Goal: Task Accomplishment & Management: Manage account settings

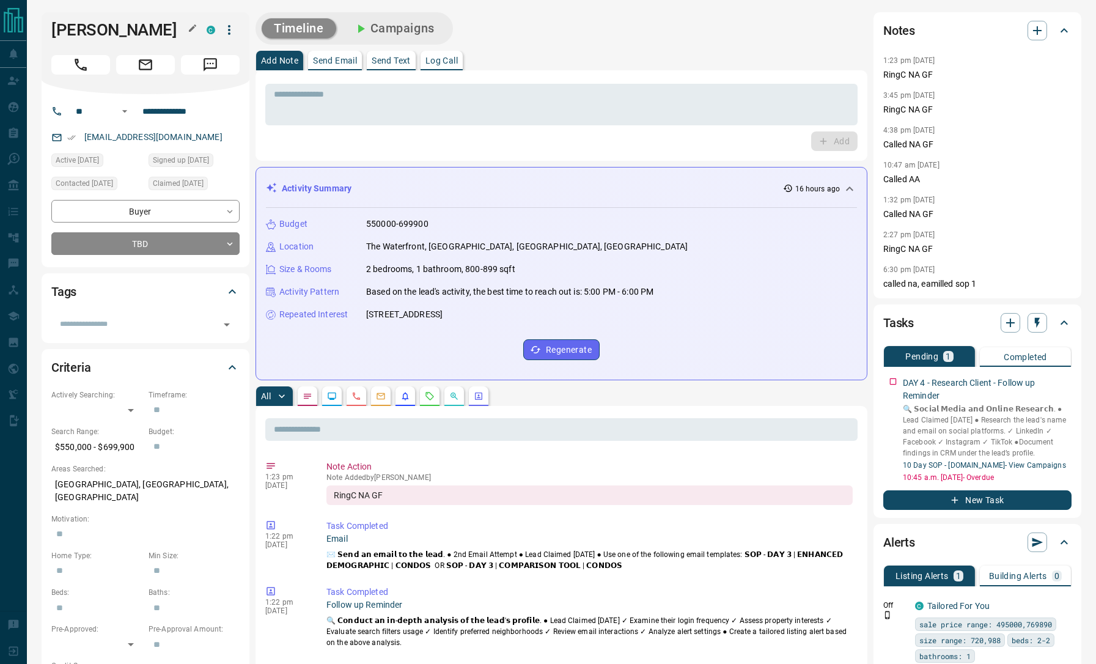
click at [68, 21] on h1 "[PERSON_NAME]" at bounding box center [119, 30] width 137 height 20
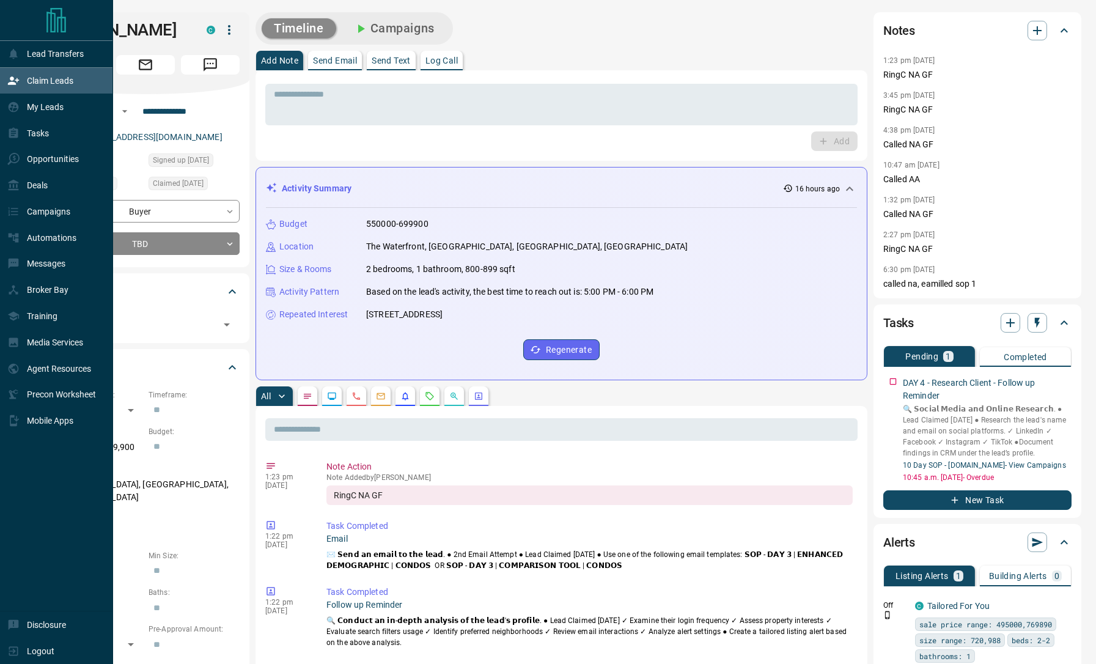
click at [43, 92] on div "Claim Leads" at bounding box center [56, 81] width 113 height 26
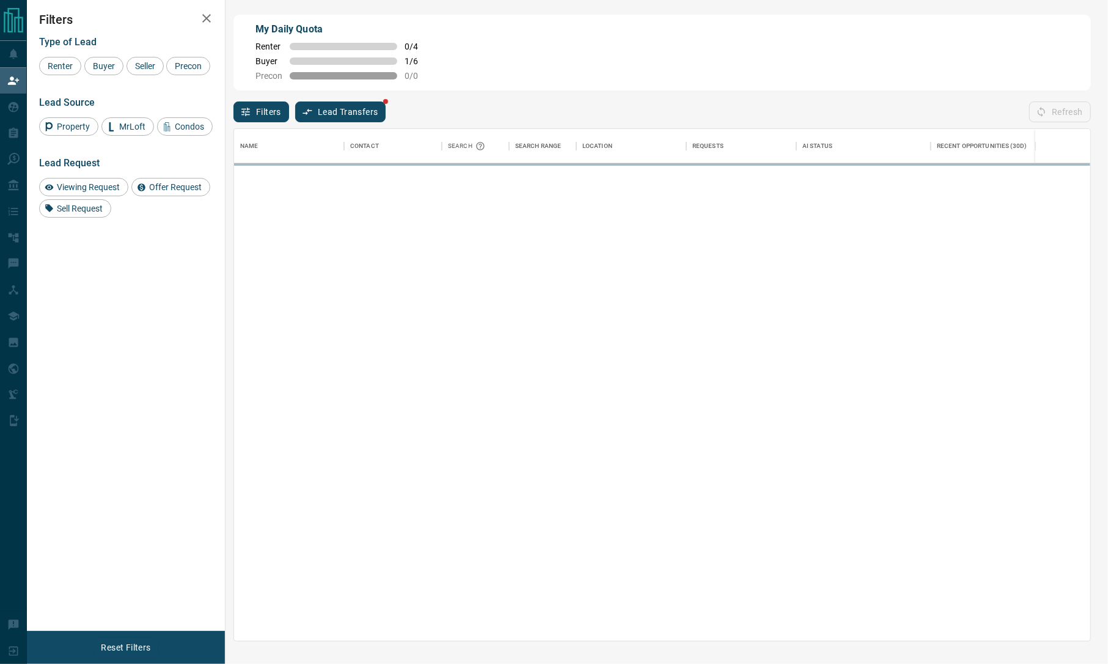
scroll to position [499, 843]
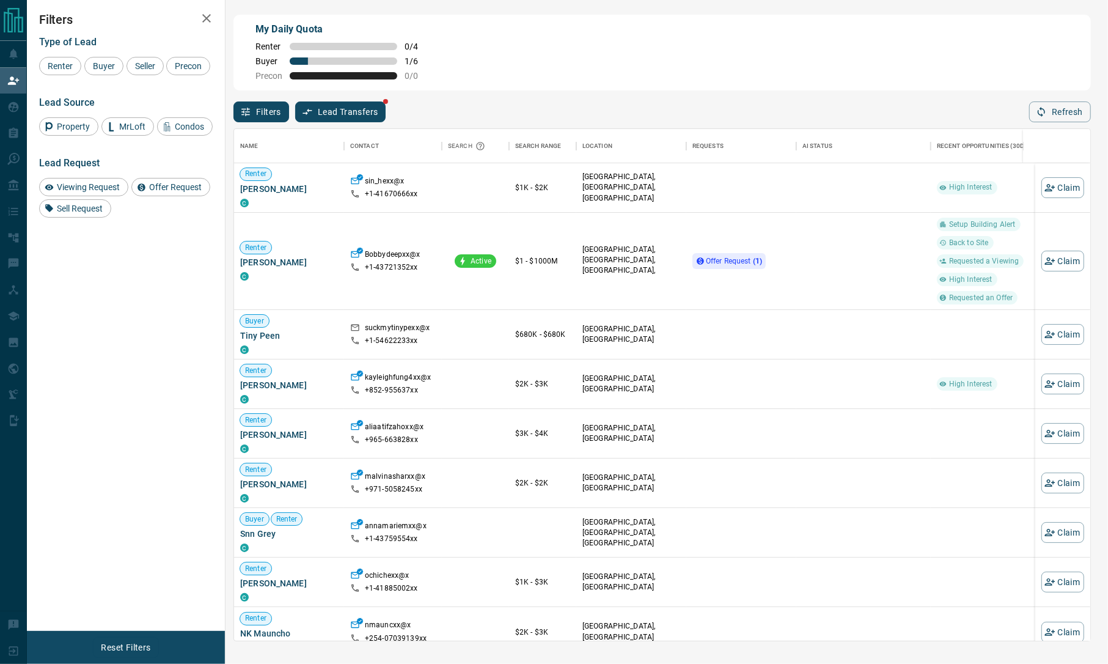
click at [70, 309] on div "Filters Type of Lead Renter Buyer Seller Precon Lead Source Property MrLoft Con…" at bounding box center [126, 315] width 198 height 631
click at [718, 257] on span "Offer Request ( 1 )" at bounding box center [734, 261] width 56 height 9
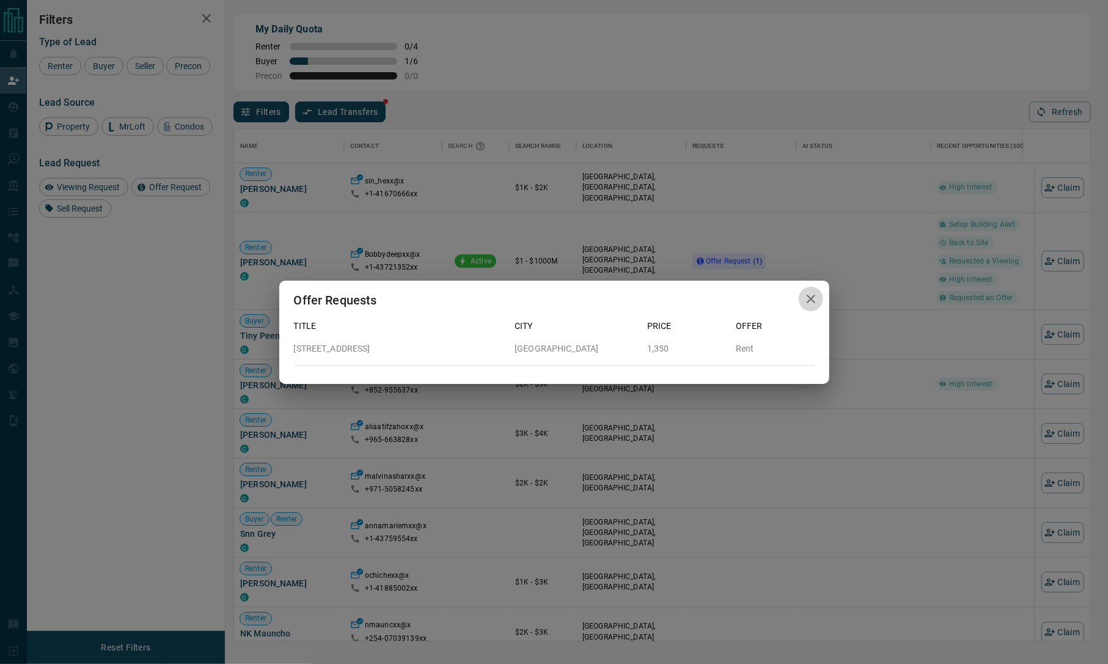
click at [808, 301] on icon "button" at bounding box center [811, 299] width 9 height 9
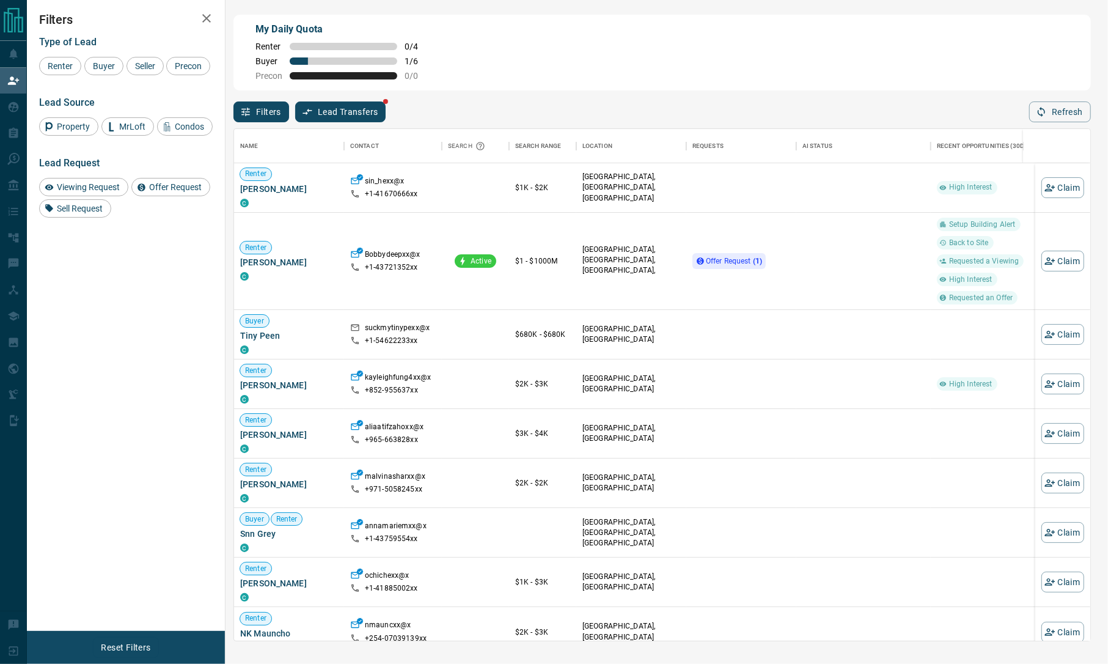
click at [663, 75] on div "My Daily Quota Renter 0 / 4 Buyer 1 / 6 Precon 0 / 0" at bounding box center [661, 53] width 857 height 76
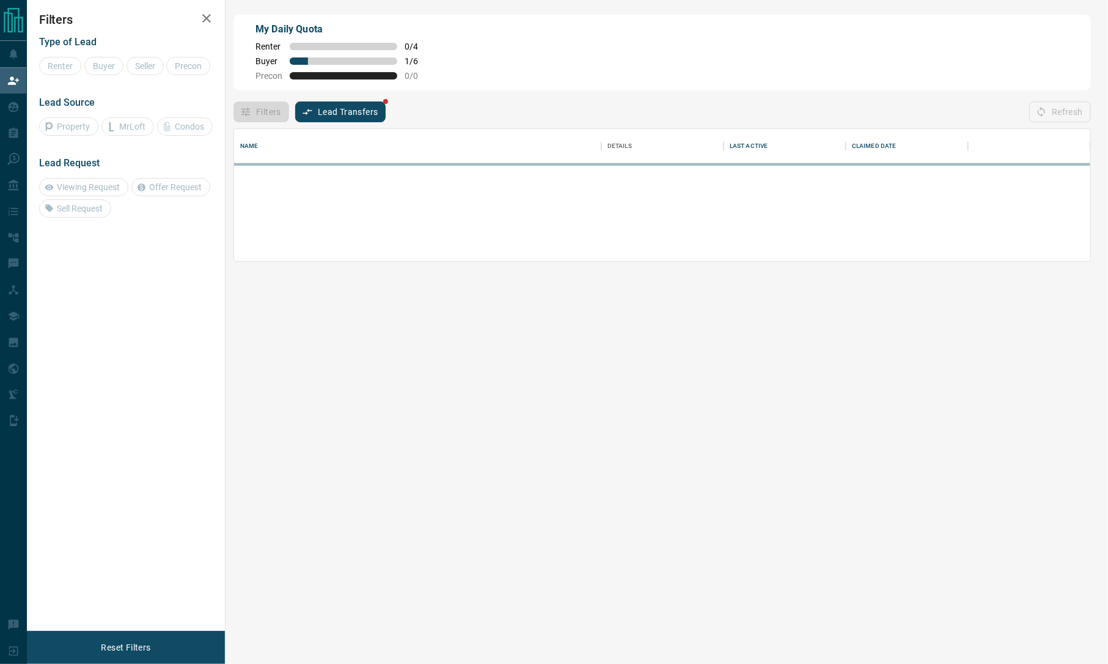
scroll to position [119, 843]
click at [106, 9] on div "Filters Type of Lead Renter Buyer Seller Precon Lead Source Property MrLoft Con…" at bounding box center [126, 315] width 198 height 631
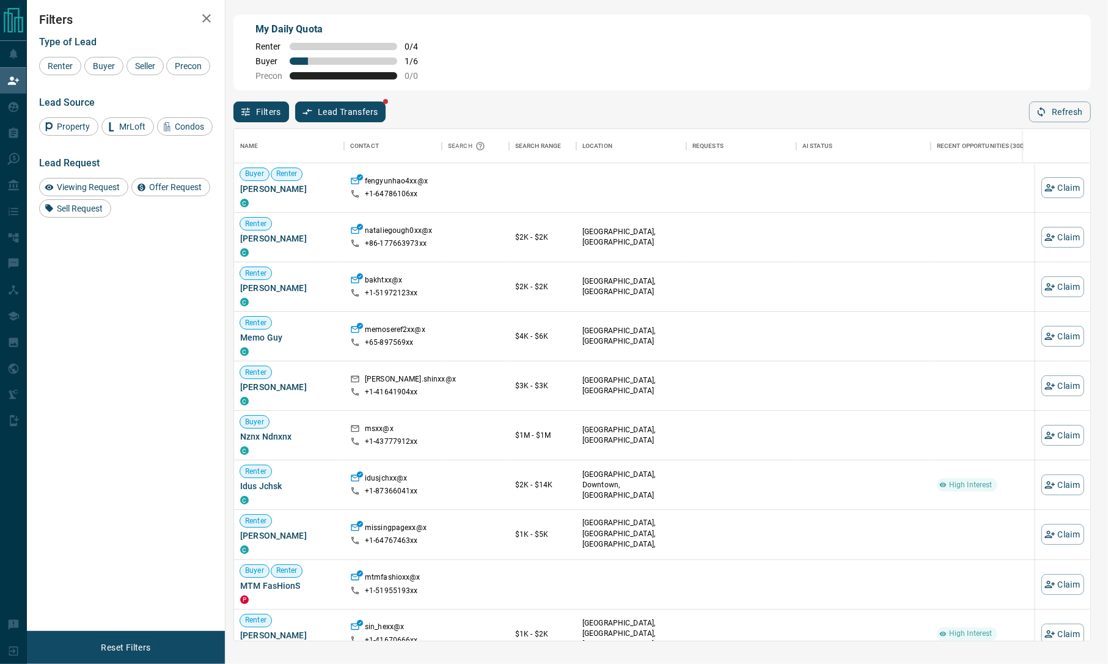
scroll to position [499, 843]
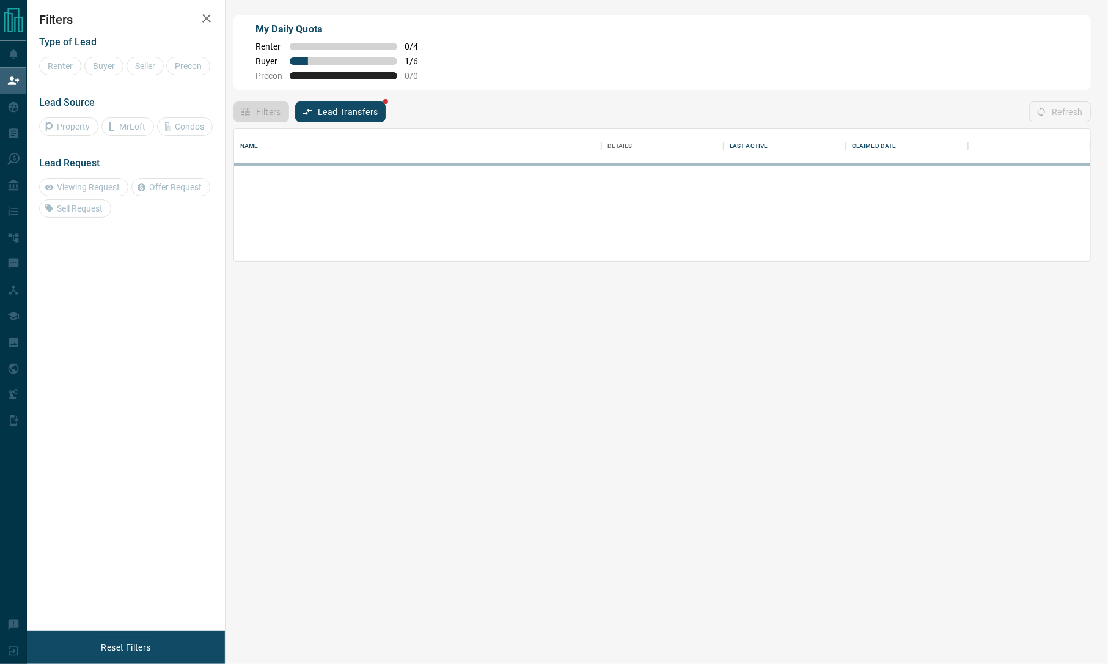
click at [75, 295] on div "Filters Type of Lead Renter Buyer Seller Precon Lead Source Property MrLoft Con…" at bounding box center [126, 315] width 198 height 631
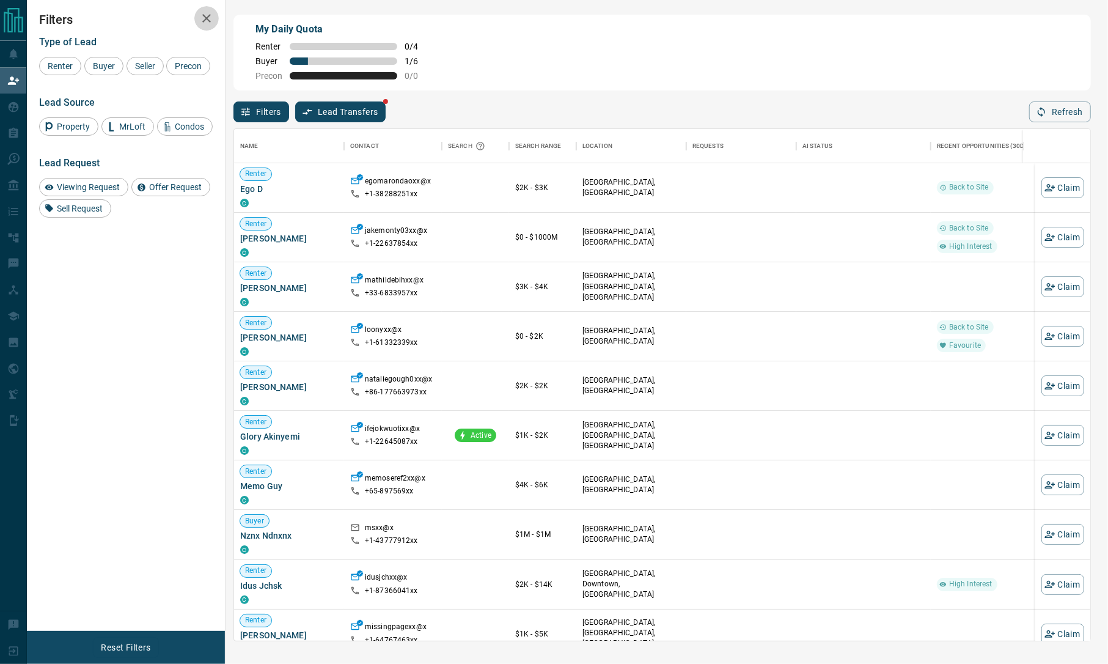
click at [200, 13] on icon "button" at bounding box center [206, 18] width 15 height 15
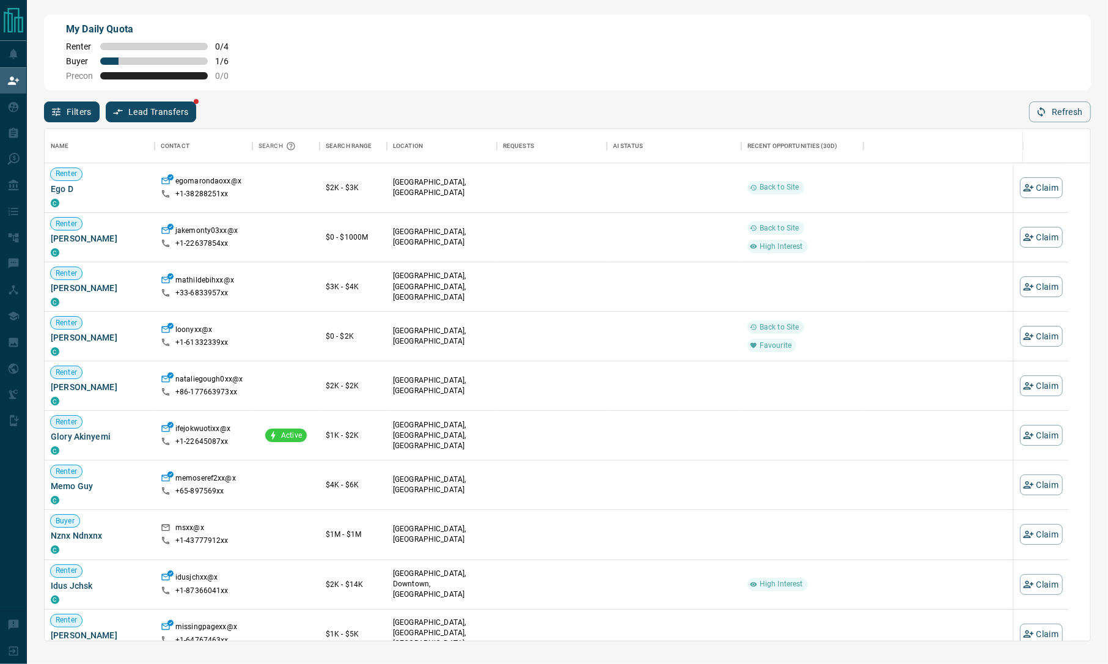
scroll to position [499, 1033]
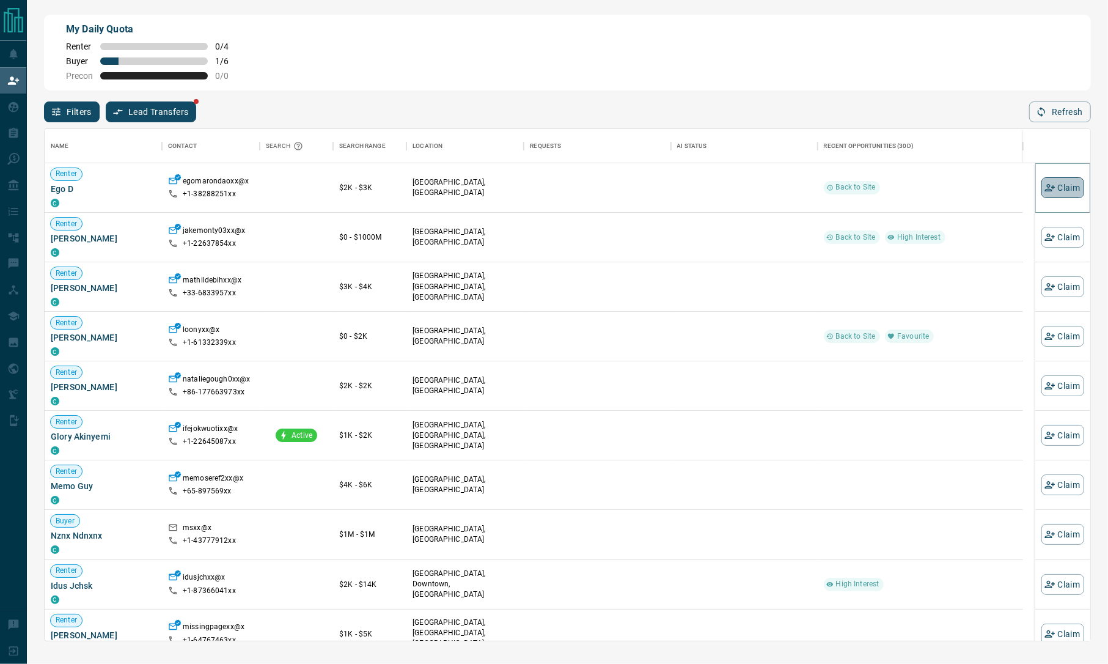
click at [1050, 189] on button "Claim" at bounding box center [1062, 187] width 43 height 21
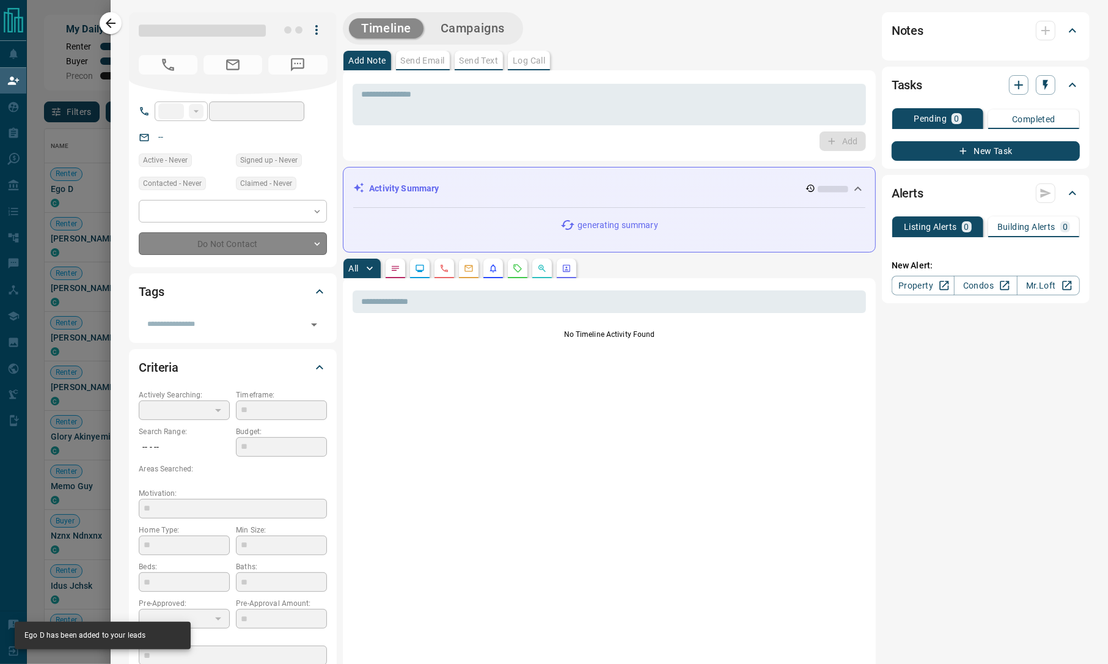
type input "**"
type input "**********"
type input "**"
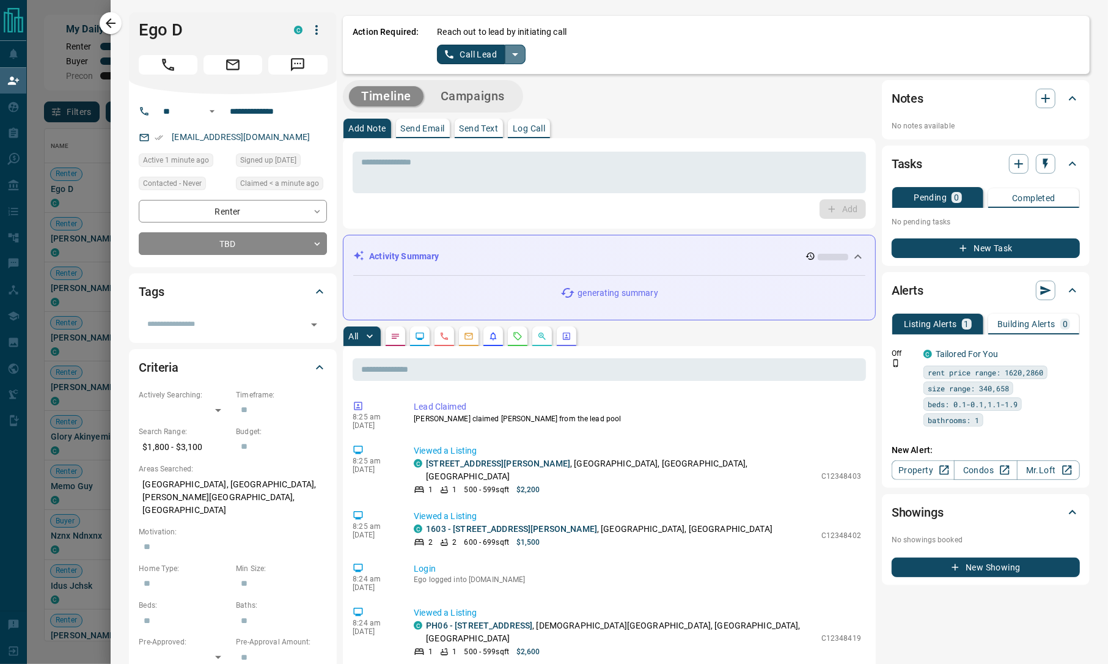
click at [510, 49] on icon "split button" at bounding box center [515, 54] width 15 height 15
click at [479, 93] on li "Log Manual Call" at bounding box center [480, 96] width 75 height 18
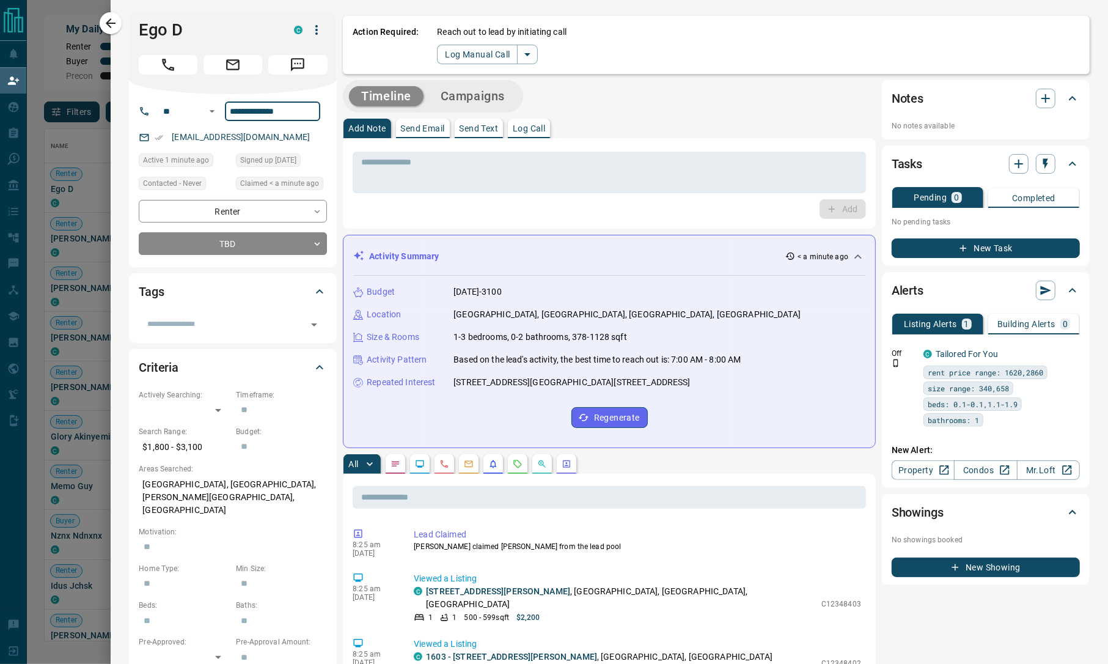
click at [259, 110] on input "**********" at bounding box center [272, 111] width 95 height 20
click at [449, 56] on button "Log Manual Call" at bounding box center [477, 55] width 81 height 20
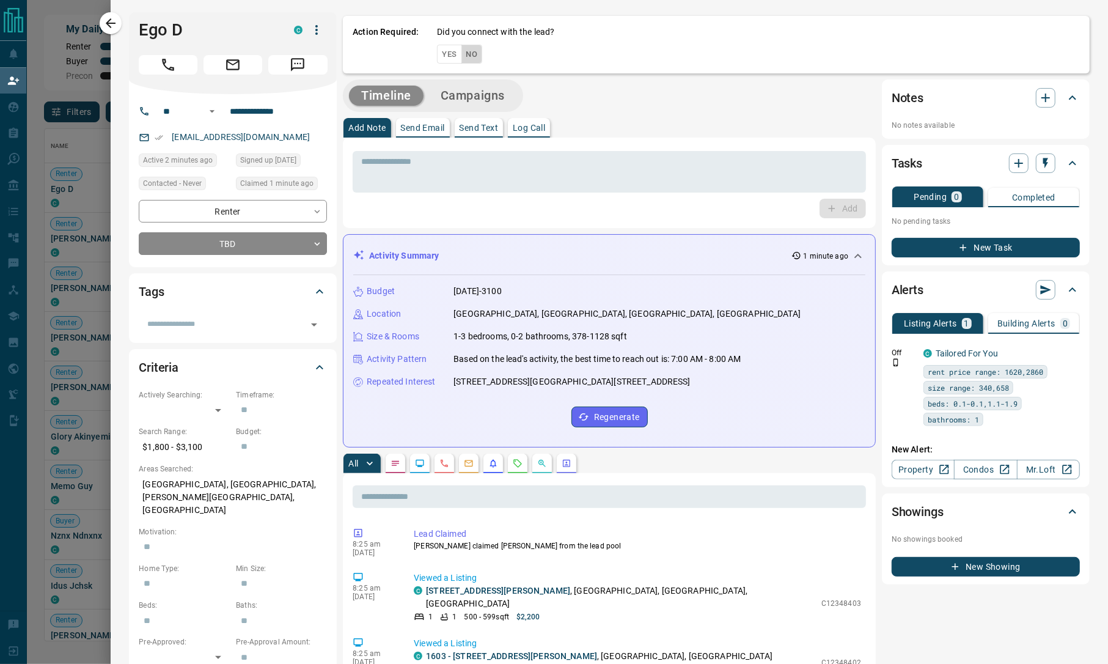
click at [474, 50] on button "No" at bounding box center [471, 54] width 21 height 19
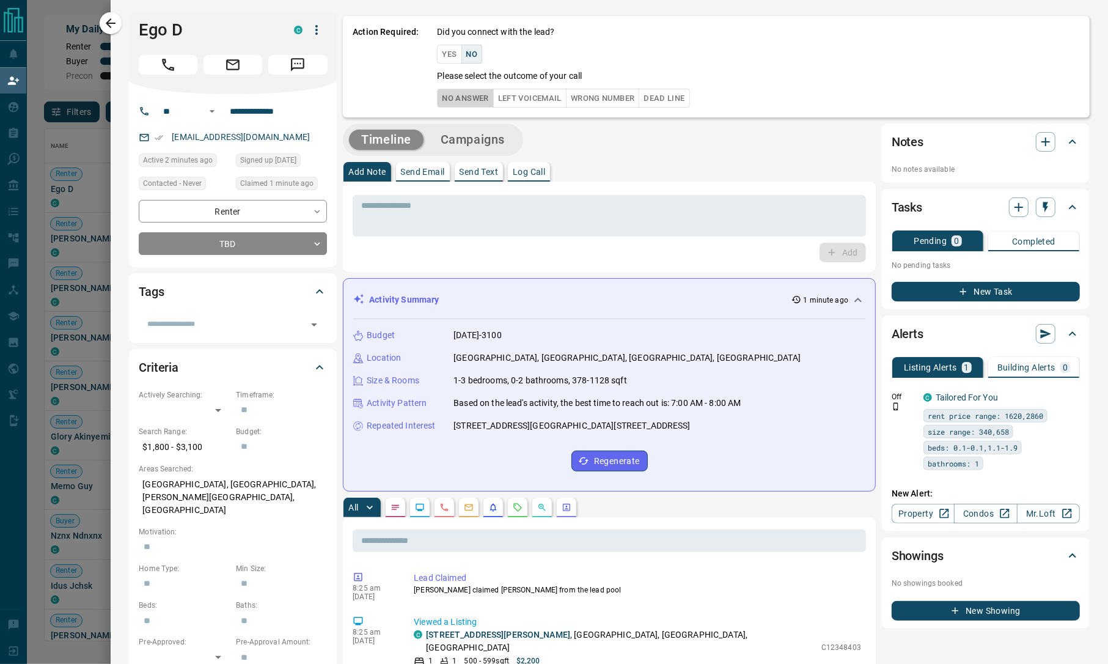
click at [456, 101] on button "No Answer" at bounding box center [465, 98] width 56 height 19
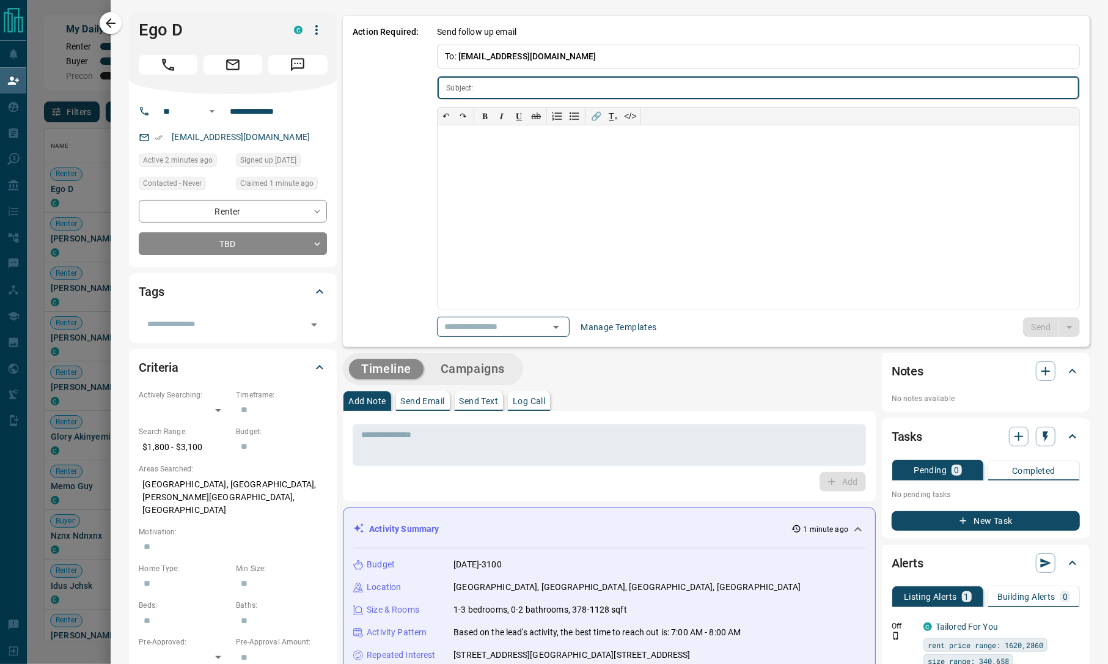
type input "**********"
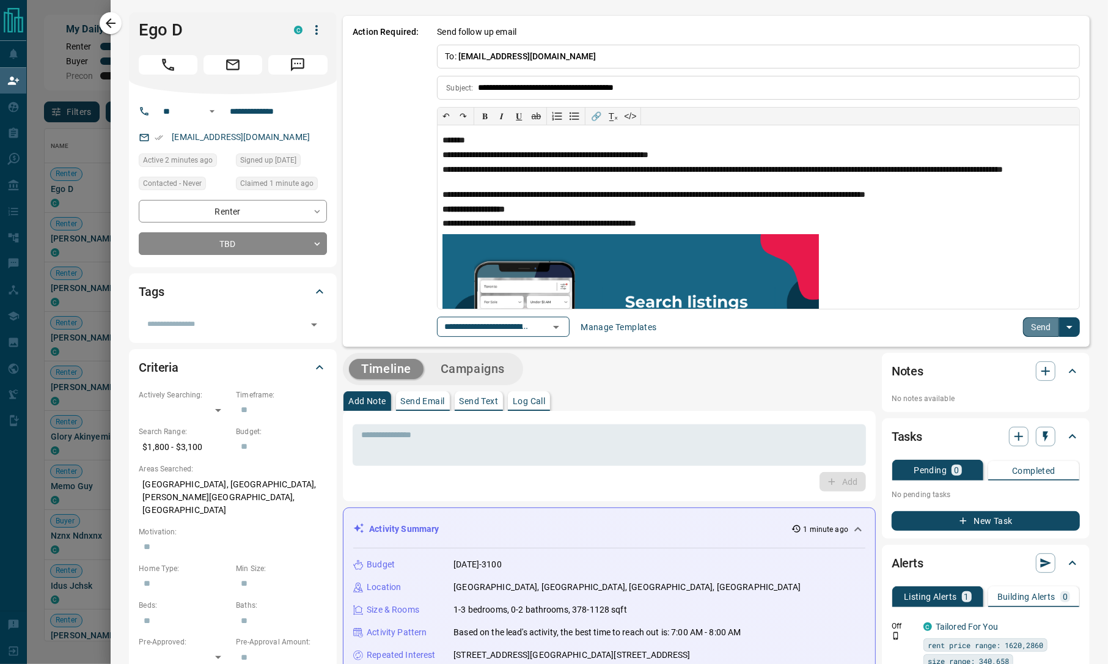
click at [1023, 328] on button "Send" at bounding box center [1041, 327] width 36 height 20
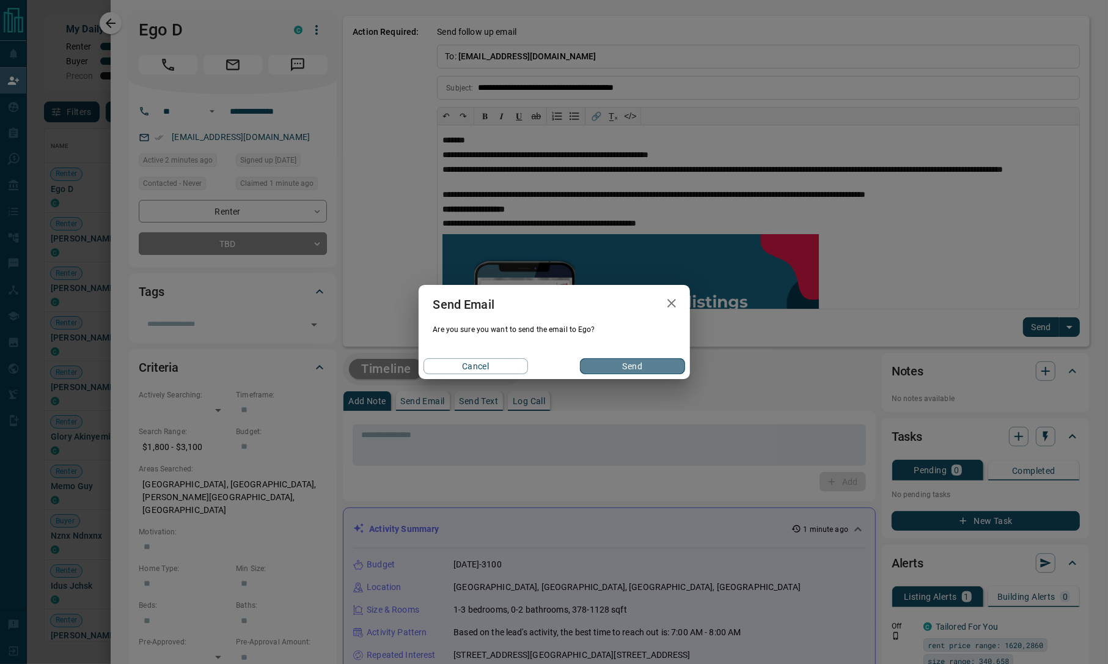
click at [639, 369] on button "Send" at bounding box center [632, 366] width 104 height 16
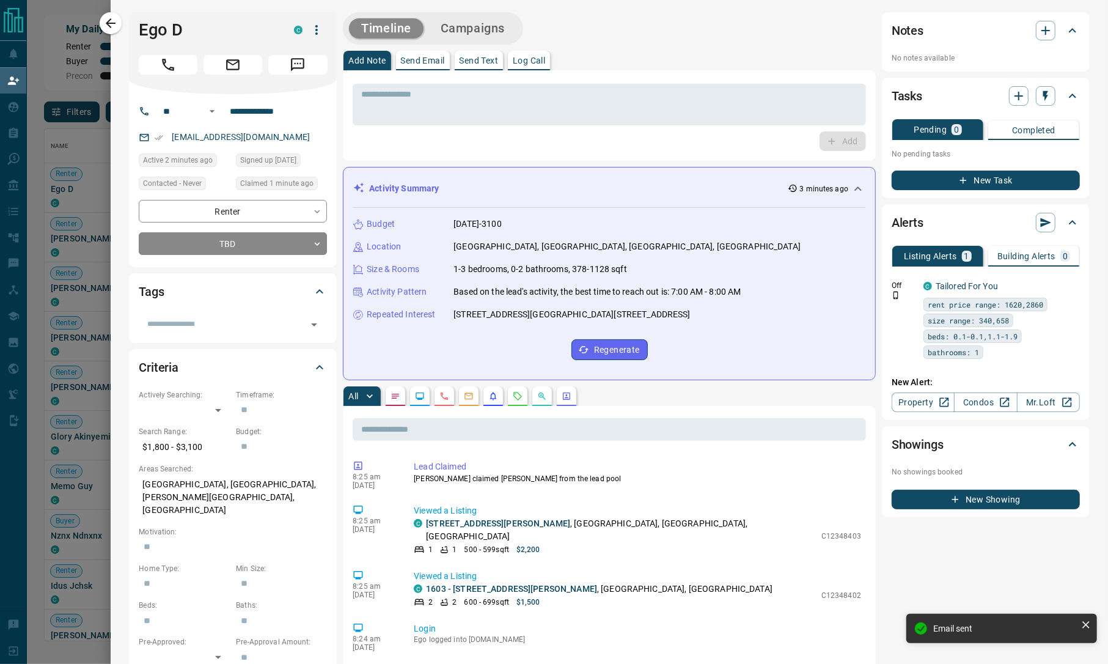
click at [457, 40] on div "Timeline Campaigns" at bounding box center [432, 28] width 173 height 25
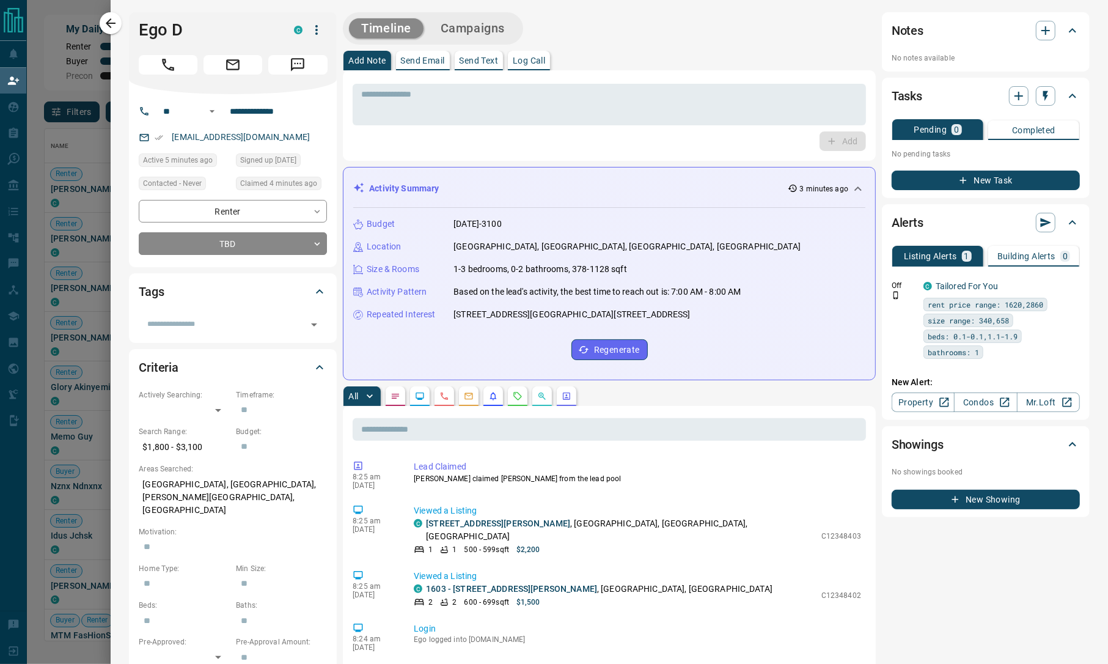
click at [492, 26] on button "Campaigns" at bounding box center [472, 28] width 89 height 20
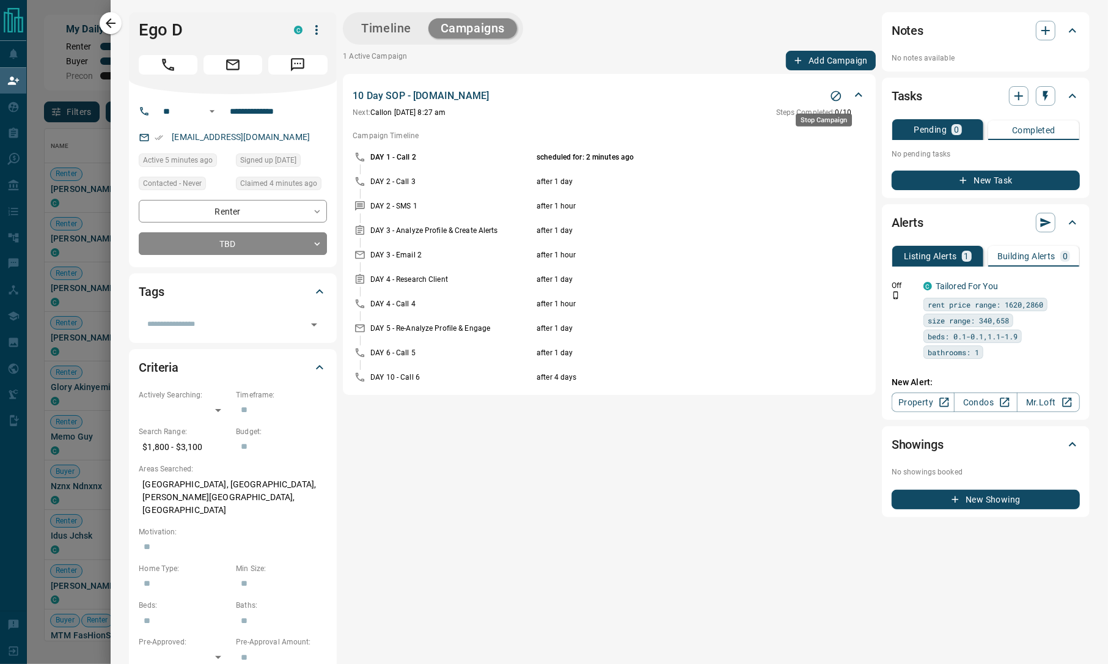
click at [831, 97] on icon "Stop Campaign" at bounding box center [836, 96] width 10 height 10
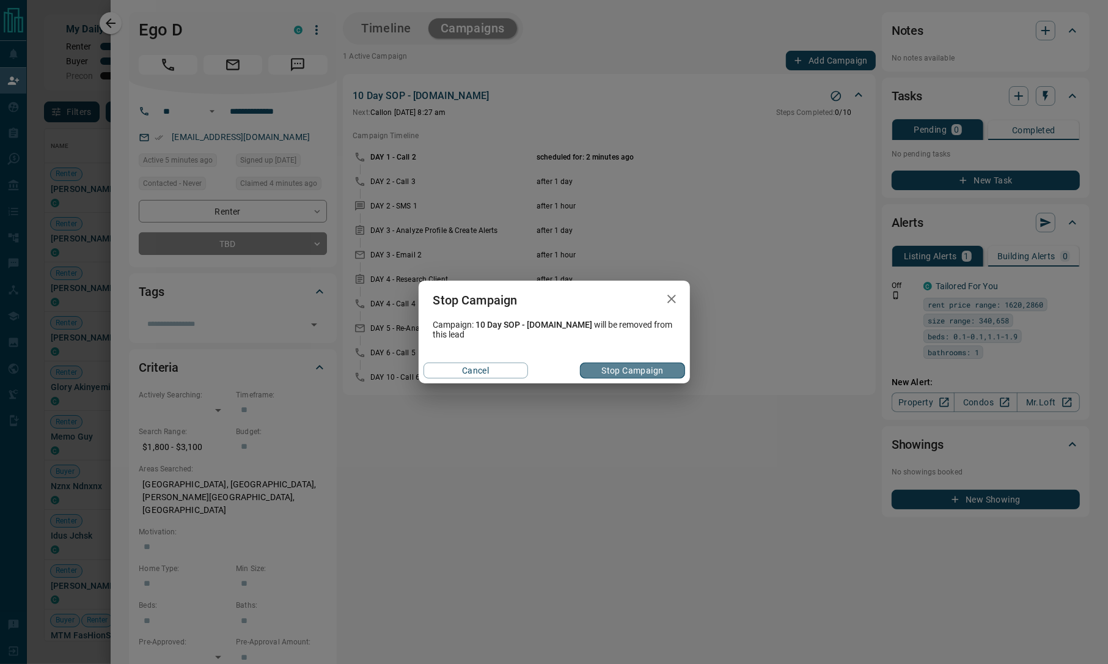
click at [617, 368] on button "Stop Campaign" at bounding box center [632, 370] width 104 height 16
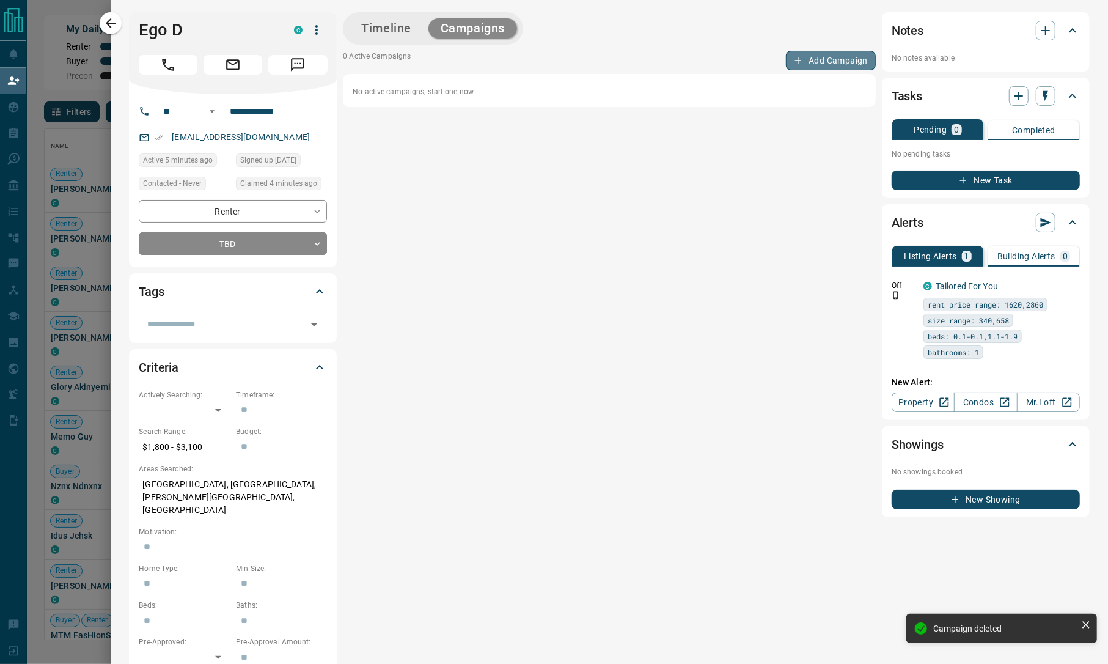
click at [815, 58] on button "Add Campaign" at bounding box center [831, 61] width 90 height 20
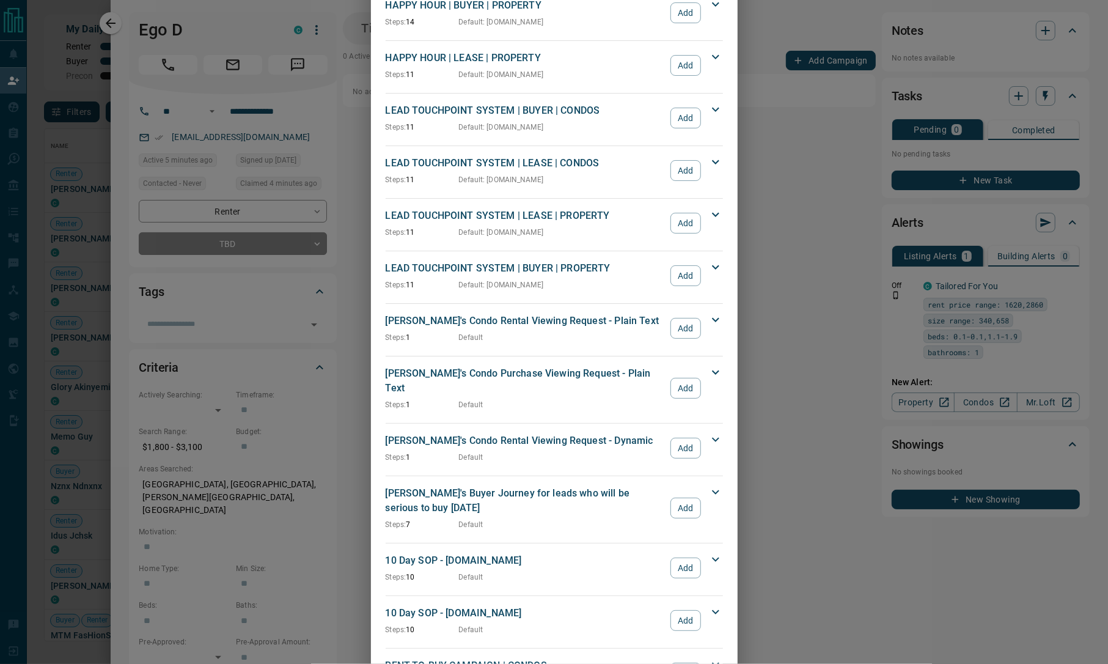
scroll to position [0, 0]
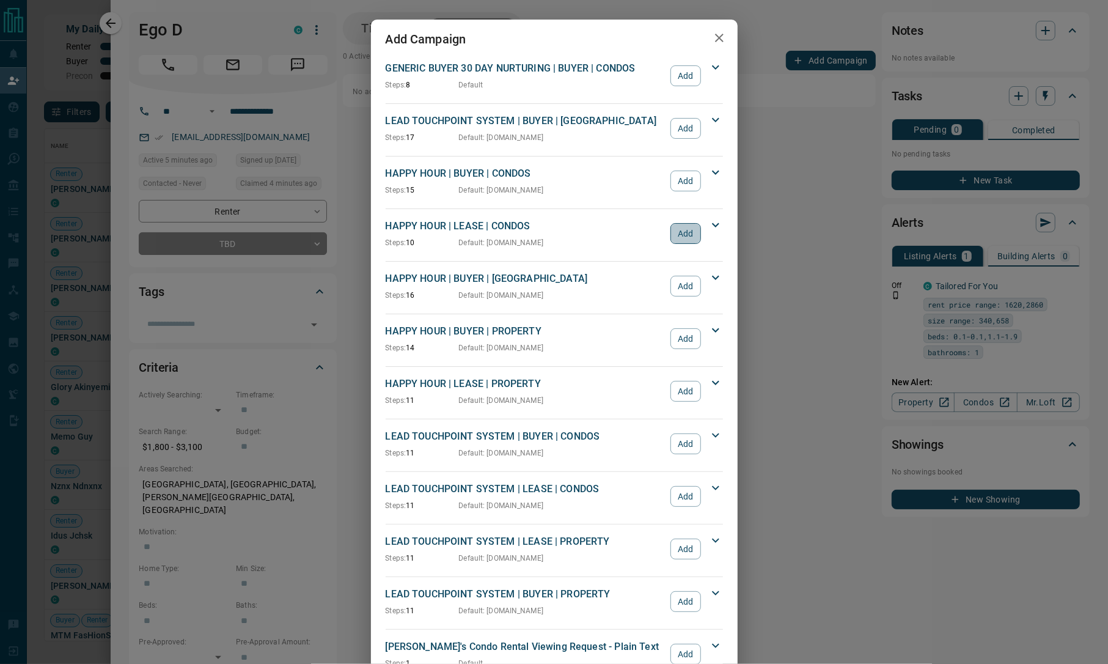
click at [678, 237] on button "Add" at bounding box center [685, 233] width 30 height 21
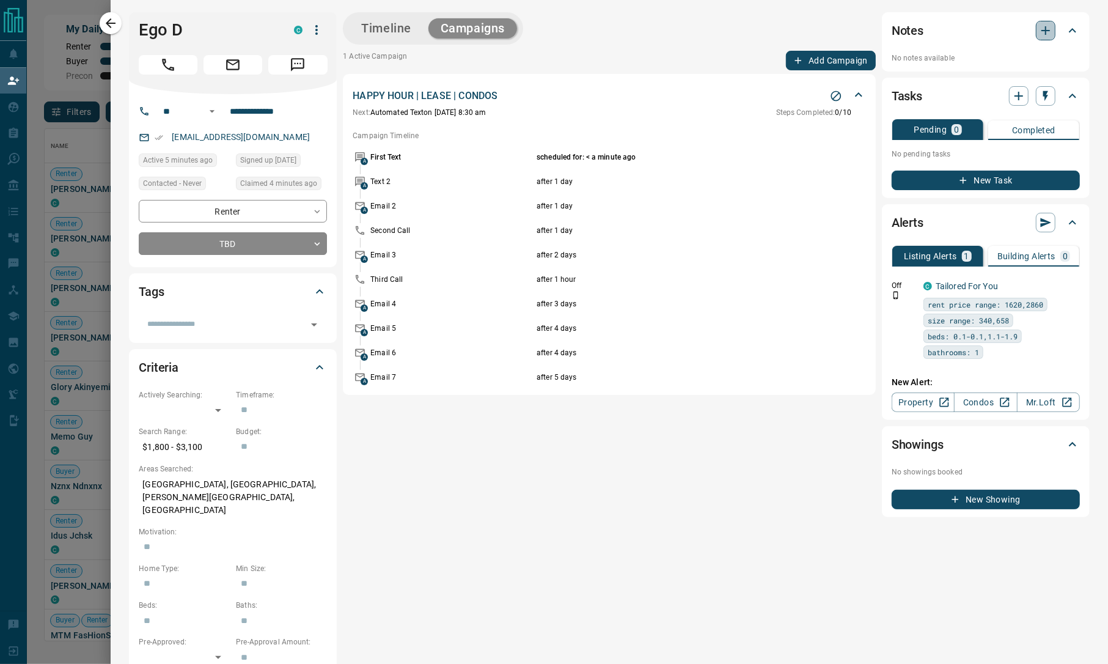
click at [1038, 34] on icon "button" at bounding box center [1045, 30] width 15 height 15
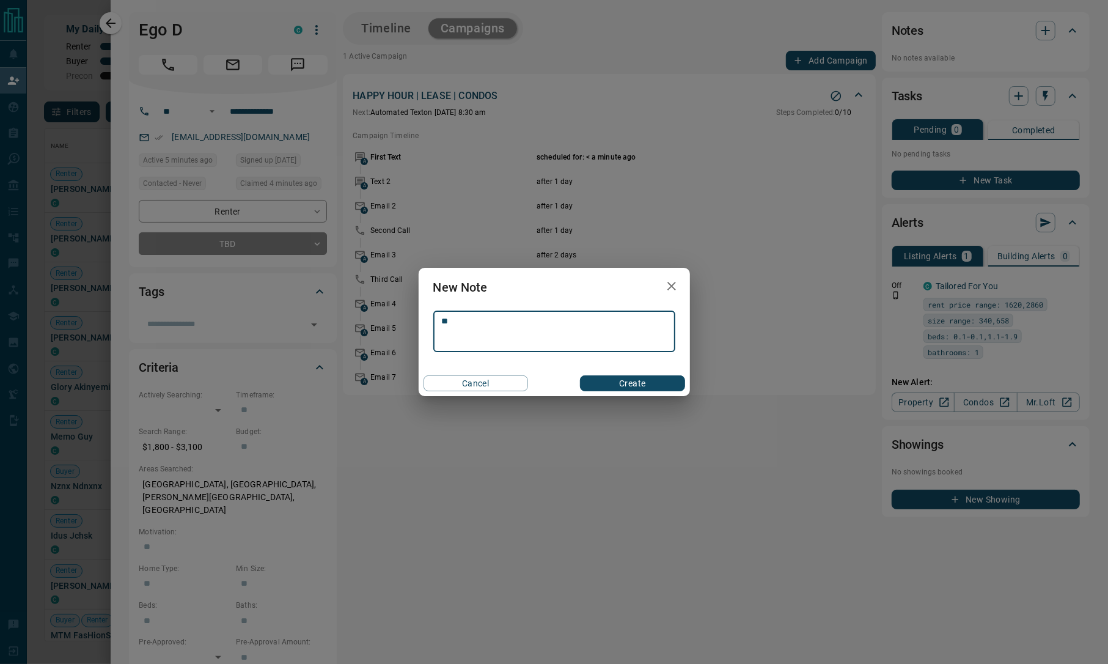
type textarea "*"
type textarea "**********"
click at [651, 386] on button "Create" at bounding box center [632, 383] width 104 height 16
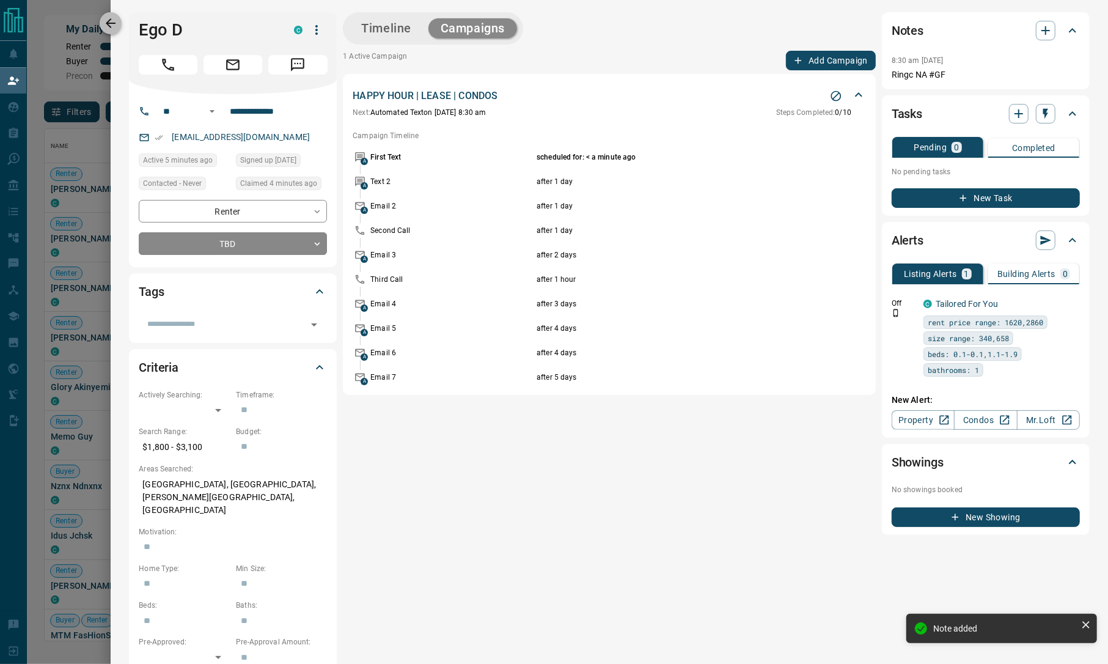
click at [100, 22] on button "button" at bounding box center [111, 23] width 22 height 22
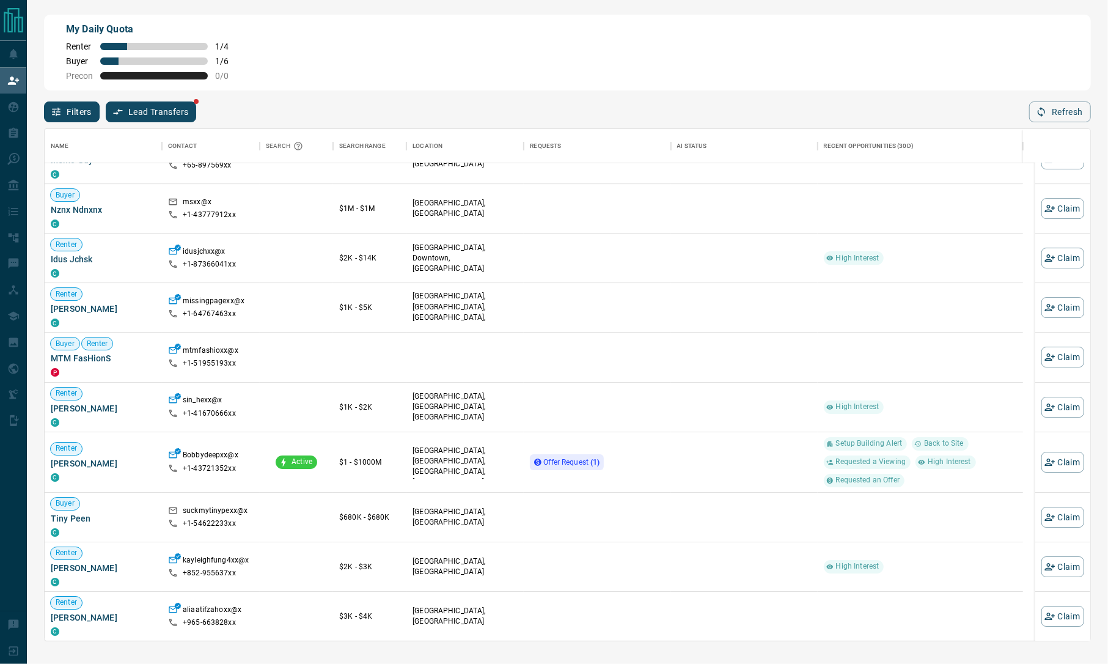
scroll to position [328, 0]
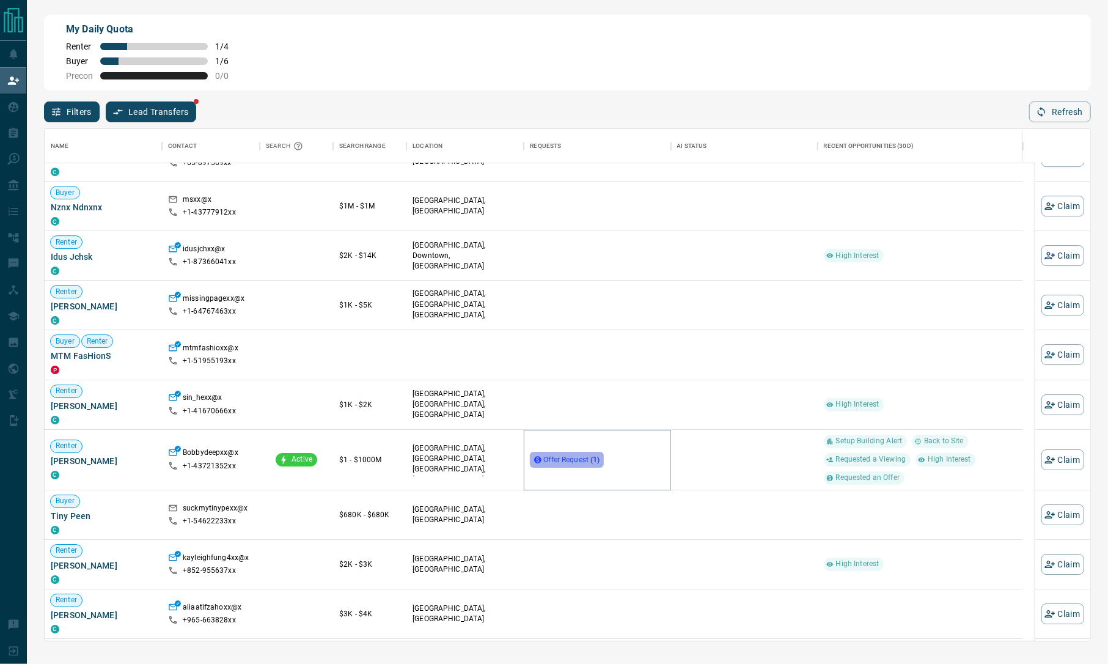
click at [554, 455] on span "Offer Request ( 1 )" at bounding box center [571, 459] width 56 height 9
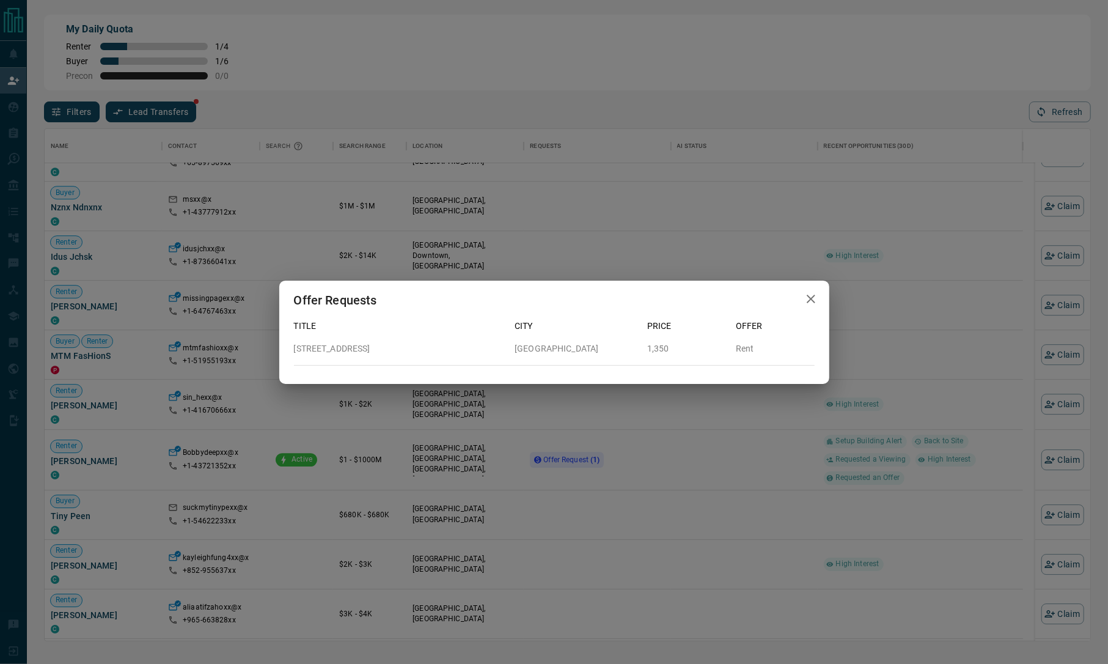
click at [716, 481] on div "Offer Requests Title City Price Offer [STREET_ADDRESS] 1,350 Rent" at bounding box center [554, 332] width 1108 height 664
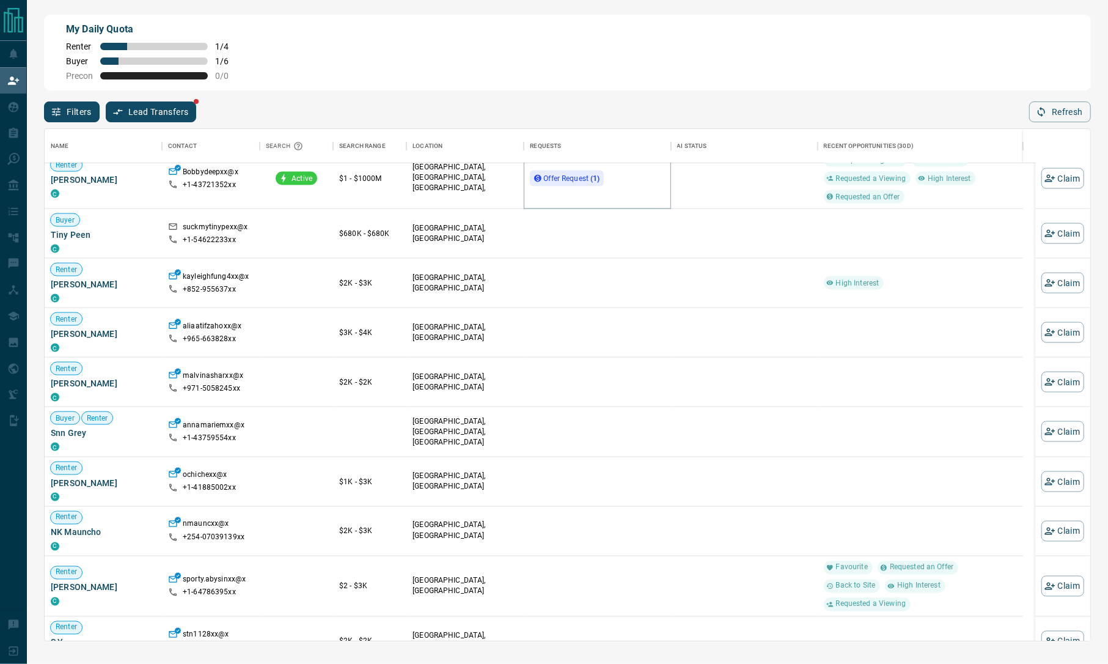
scroll to position [610, 0]
click at [1053, 425] on button "Claim" at bounding box center [1062, 430] width 43 height 21
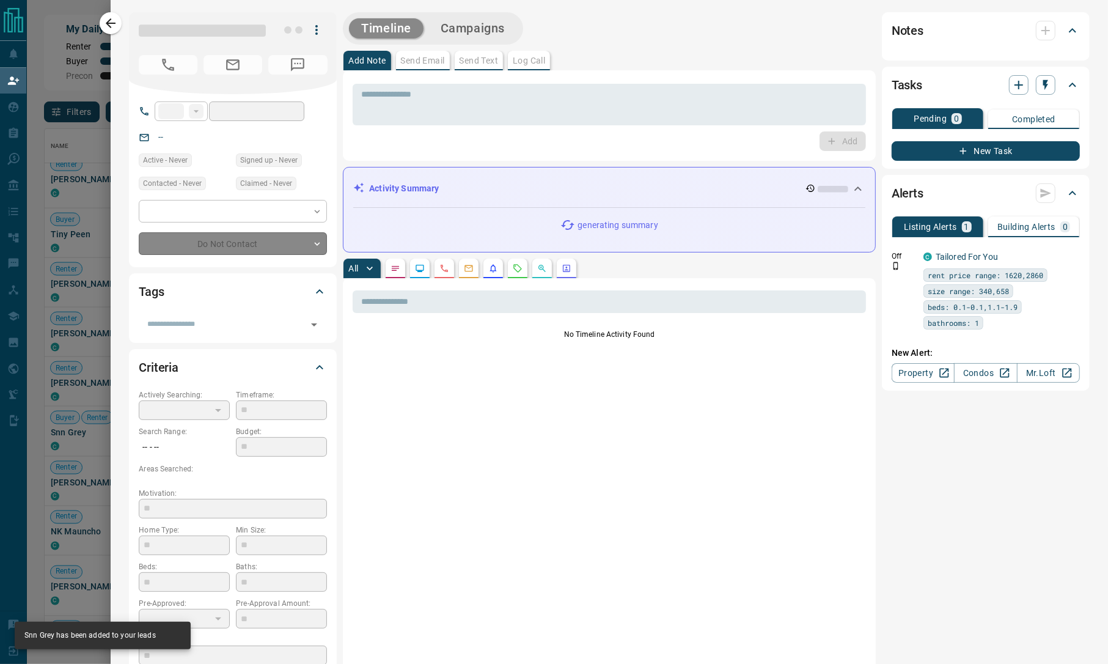
type input "**"
type input "**********"
type input "**"
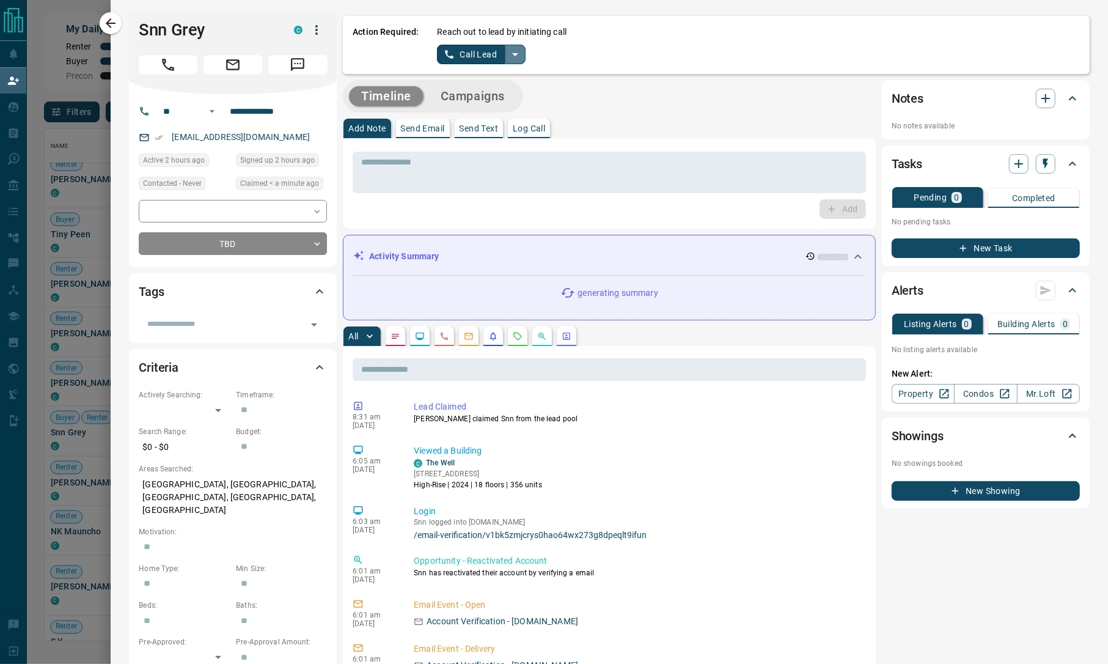
click at [518, 57] on icon "split button" at bounding box center [515, 54] width 15 height 15
click at [479, 108] on ul "Call Lead Log Manual Call" at bounding box center [480, 87] width 75 height 46
click at [466, 100] on li "Log Manual Call" at bounding box center [480, 96] width 75 height 18
click at [247, 106] on input "**********" at bounding box center [272, 111] width 95 height 20
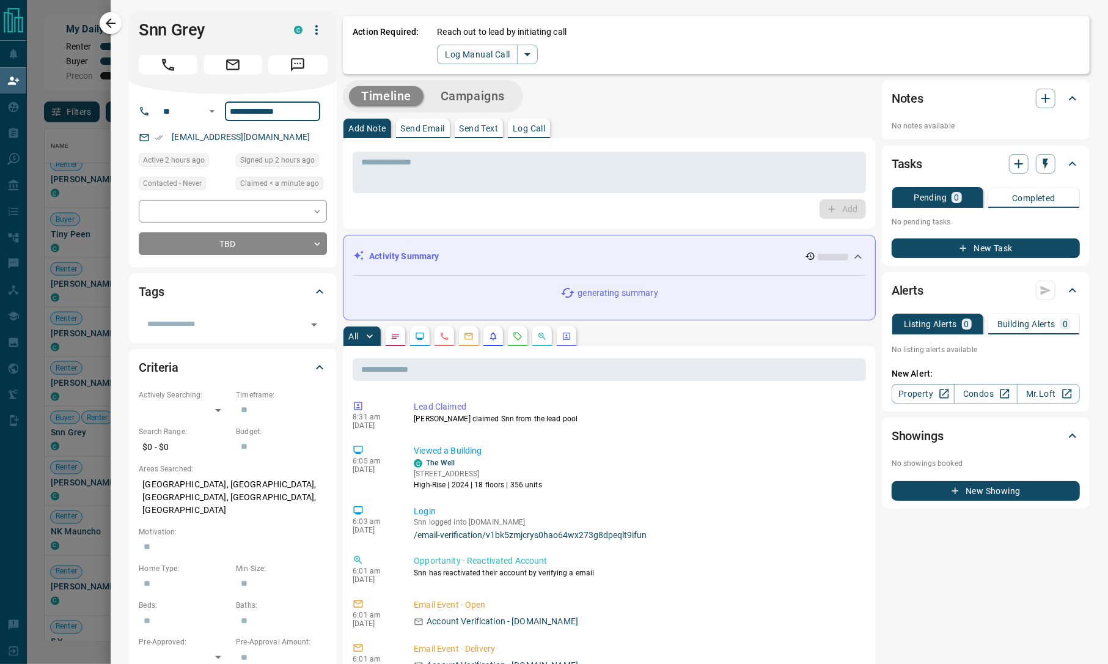
click at [247, 106] on input "**********" at bounding box center [272, 111] width 95 height 20
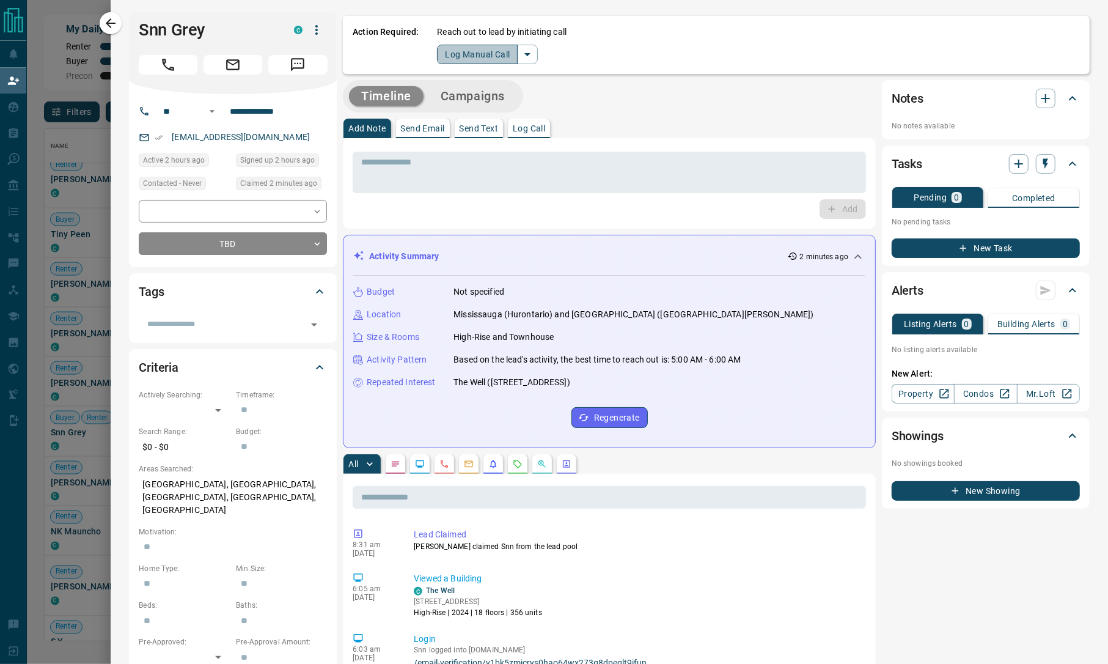
click at [447, 59] on button "Log Manual Call" at bounding box center [477, 55] width 81 height 20
drag, startPoint x: 481, startPoint y: 51, endPoint x: 471, endPoint y: 53, distance: 10.5
click at [471, 53] on div "Did you connect with the lead? Yes No" at bounding box center [758, 45] width 643 height 38
click at [471, 53] on button "No" at bounding box center [471, 54] width 21 height 19
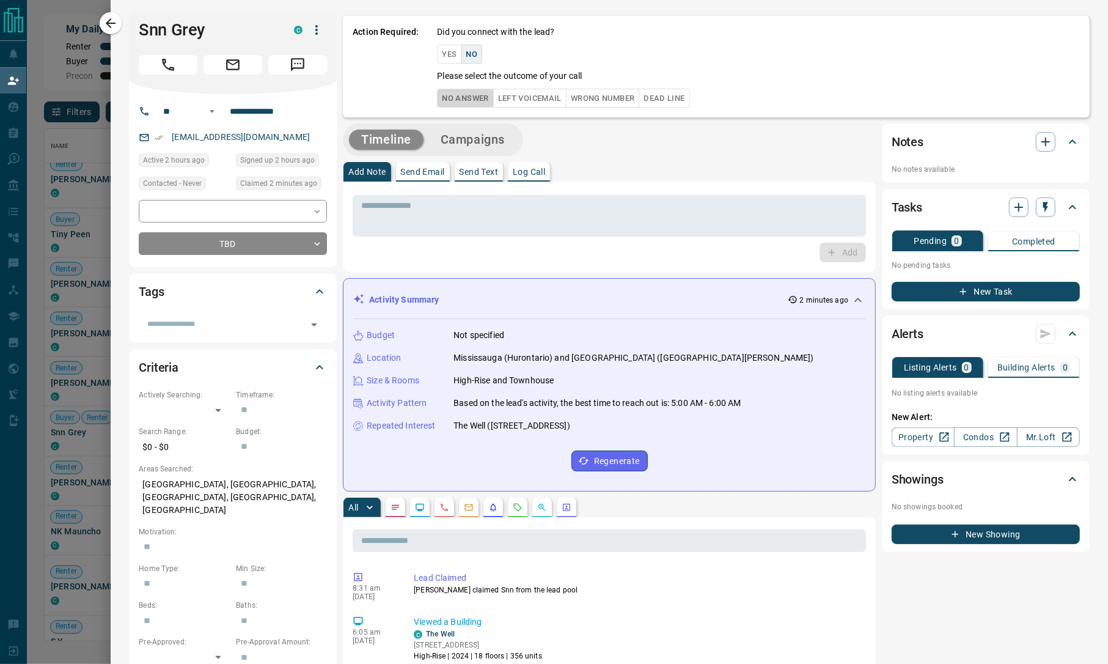
click at [444, 100] on button "No Answer" at bounding box center [465, 98] width 56 height 19
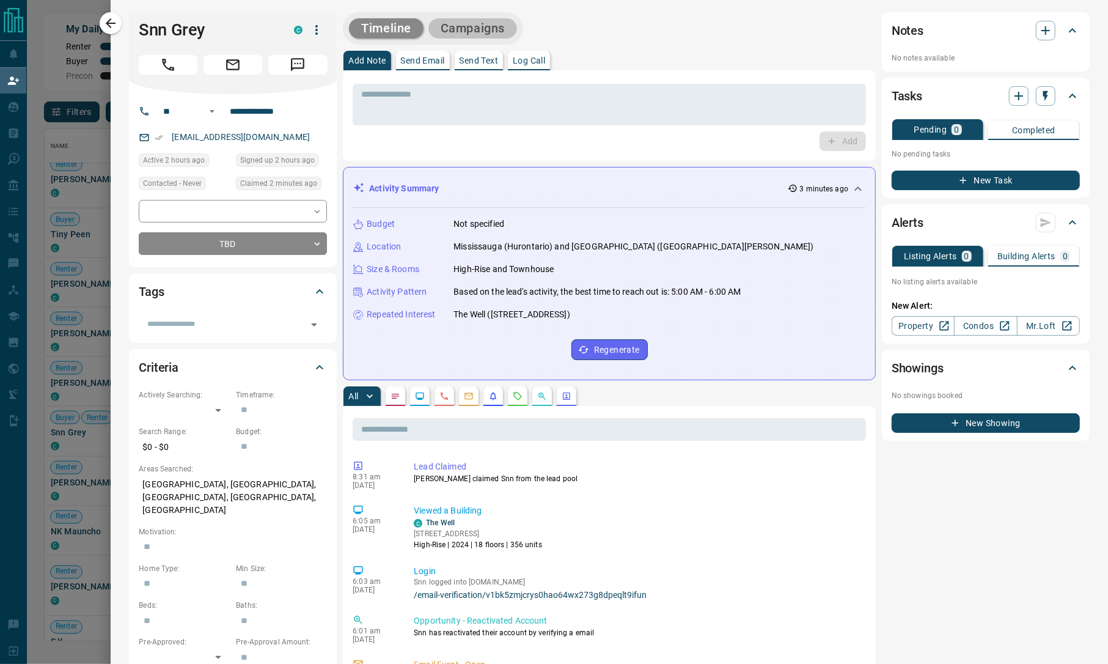
click at [478, 24] on button "Campaigns" at bounding box center [472, 28] width 89 height 20
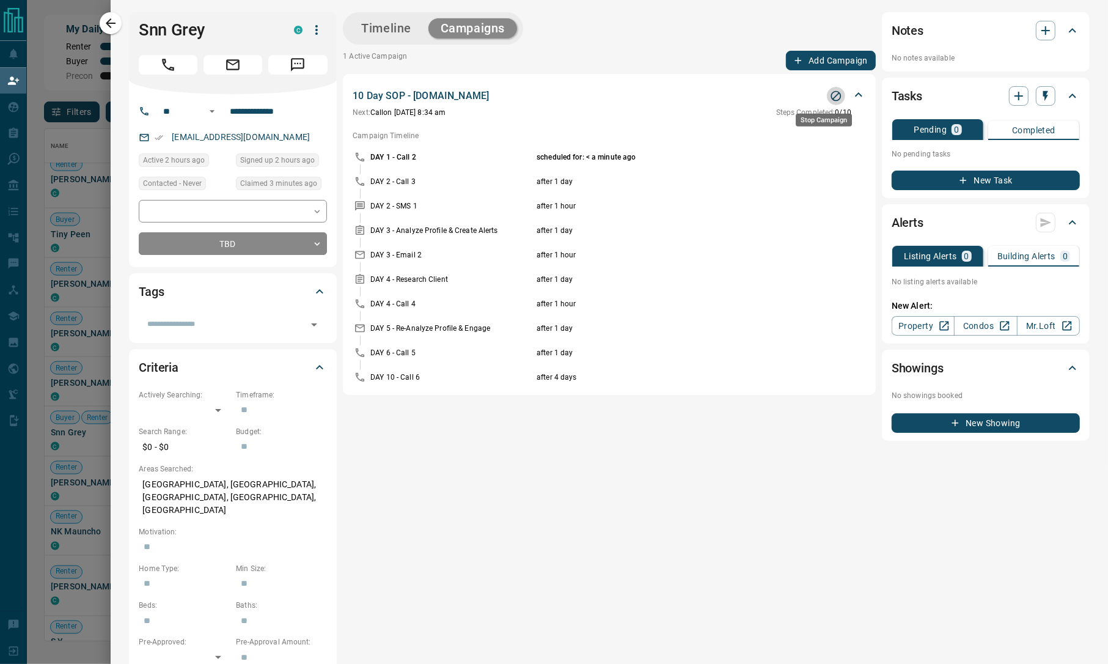
click at [830, 94] on icon "Stop Campaign" at bounding box center [836, 96] width 12 height 12
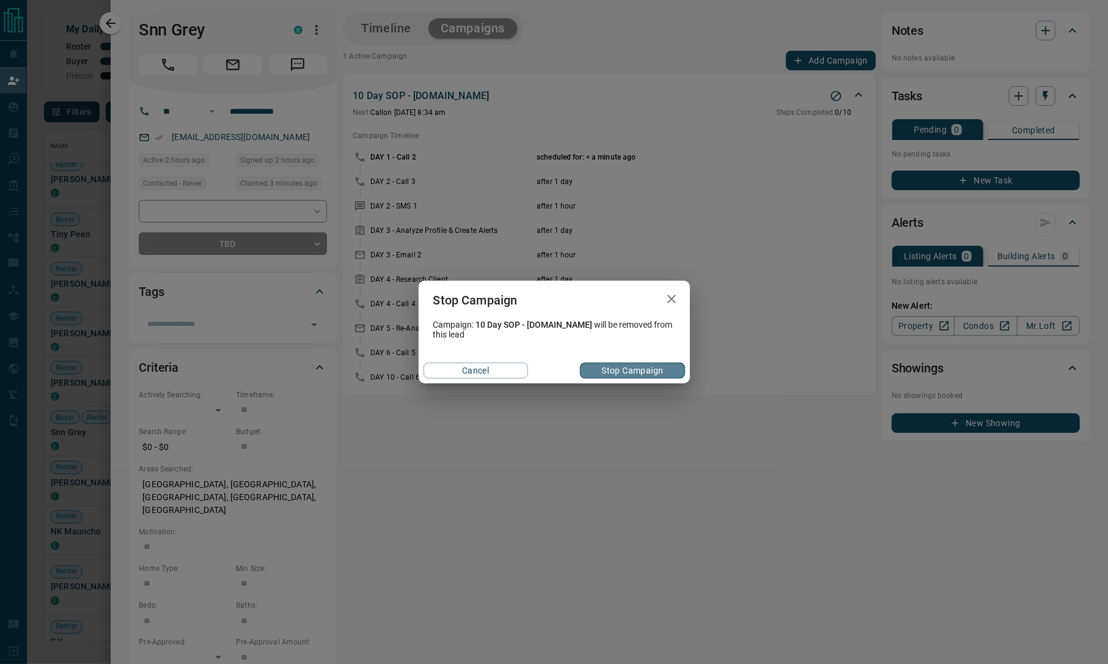
click at [623, 369] on button "Stop Campaign" at bounding box center [632, 370] width 104 height 16
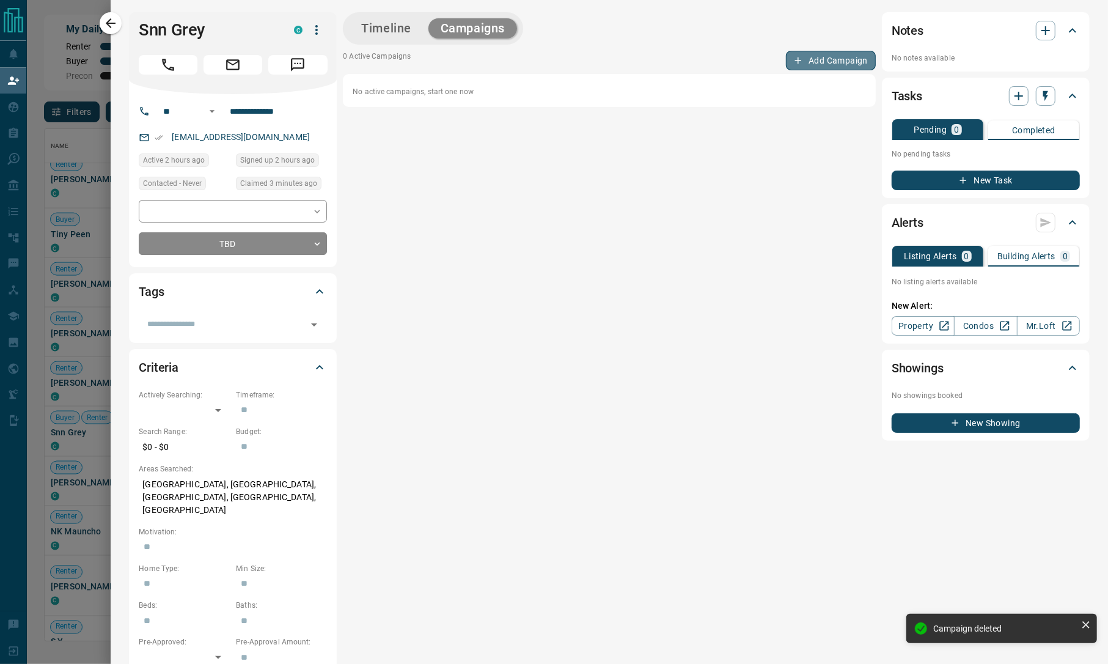
click at [819, 54] on button "Add Campaign" at bounding box center [831, 61] width 90 height 20
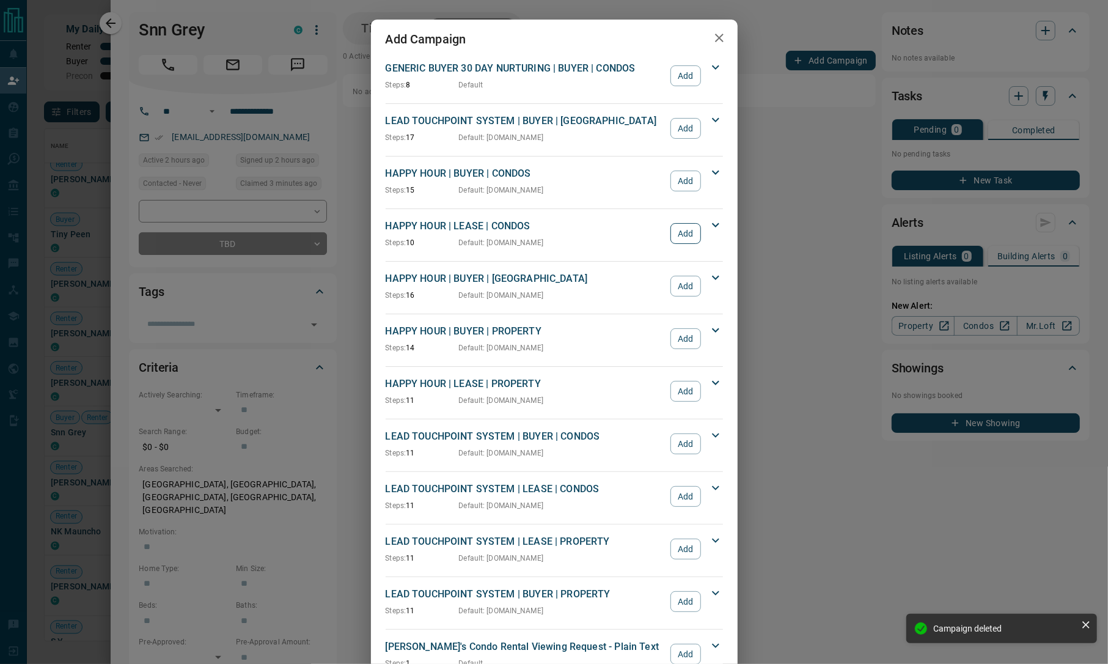
click at [679, 242] on button "Add" at bounding box center [685, 233] width 30 height 21
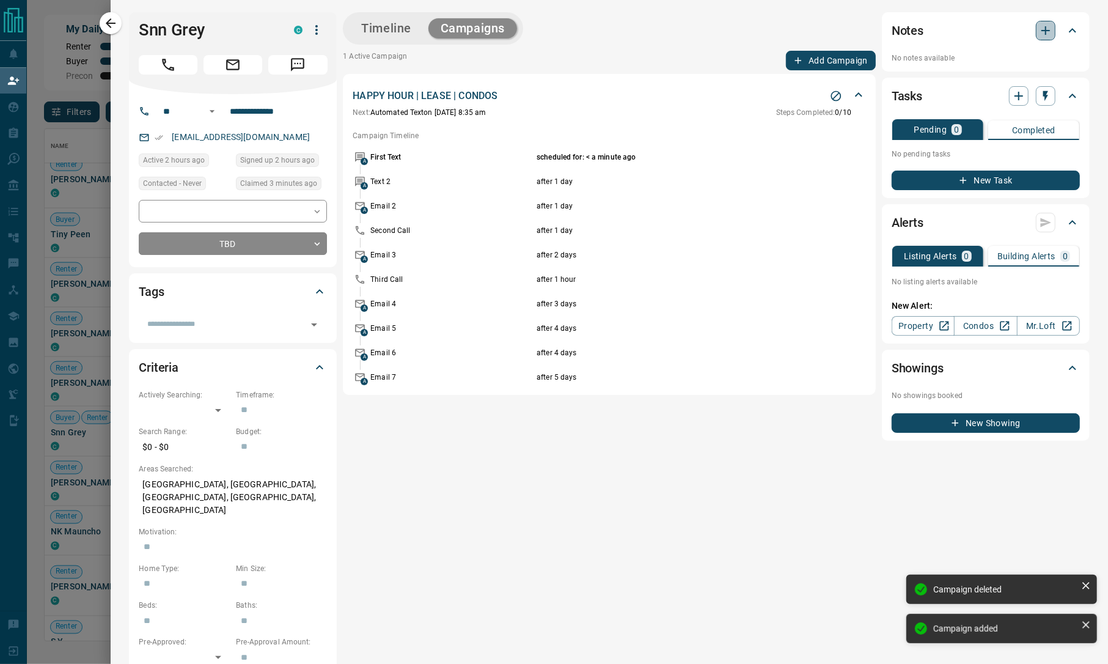
click at [1038, 24] on icon "button" at bounding box center [1045, 30] width 15 height 15
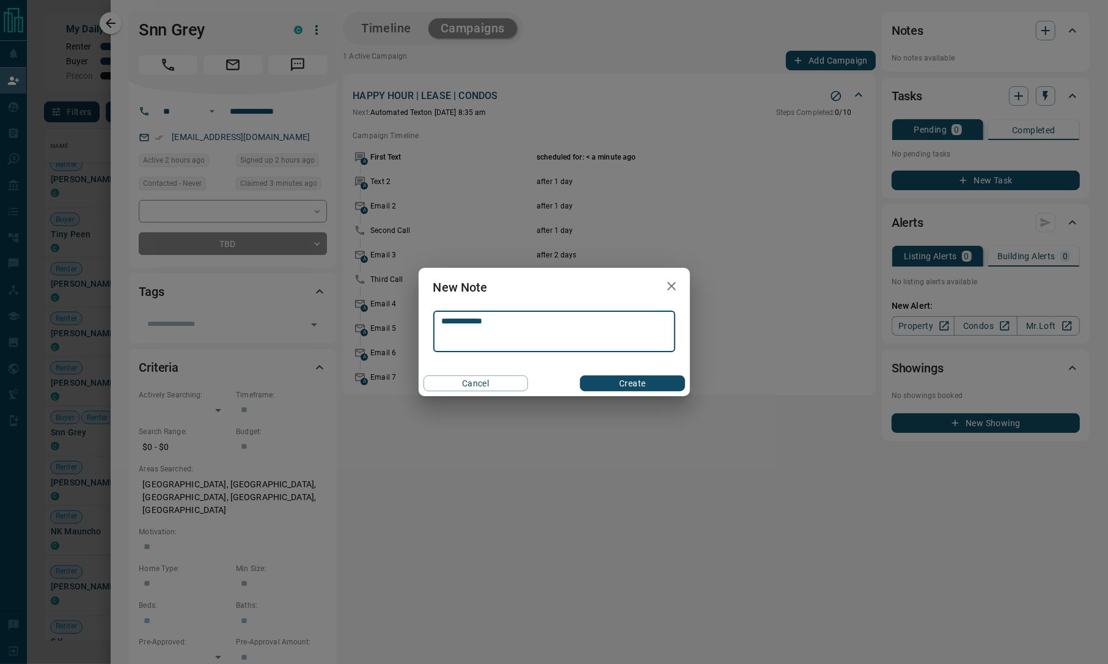
type textarea "**********"
click at [629, 384] on button "Create" at bounding box center [632, 383] width 104 height 16
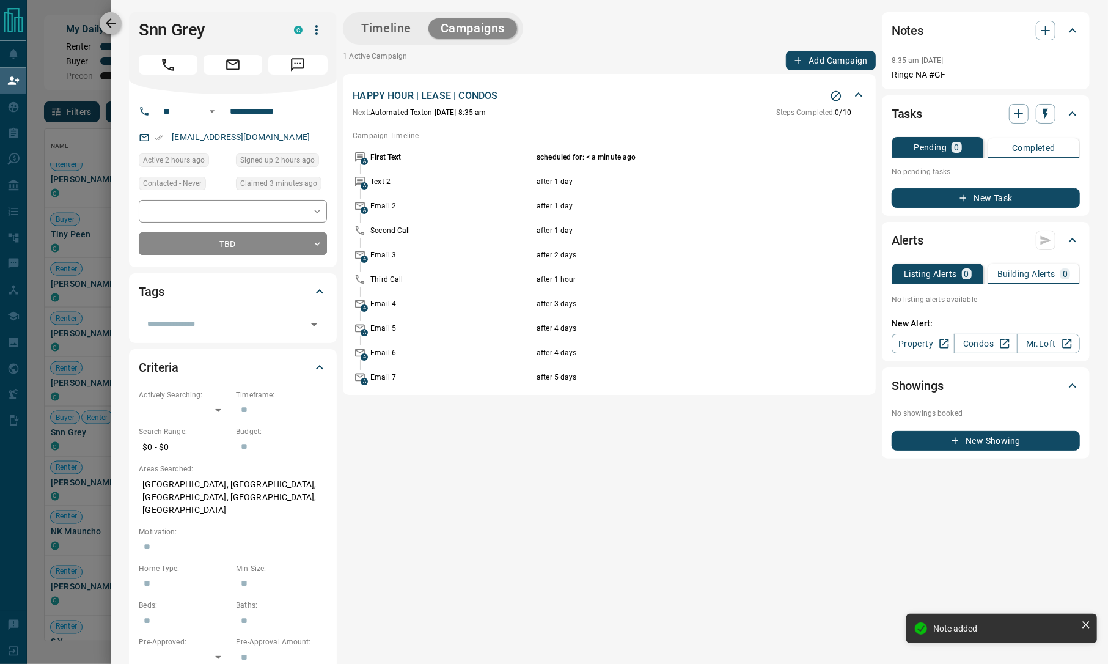
click at [114, 32] on button "button" at bounding box center [111, 23] width 22 height 22
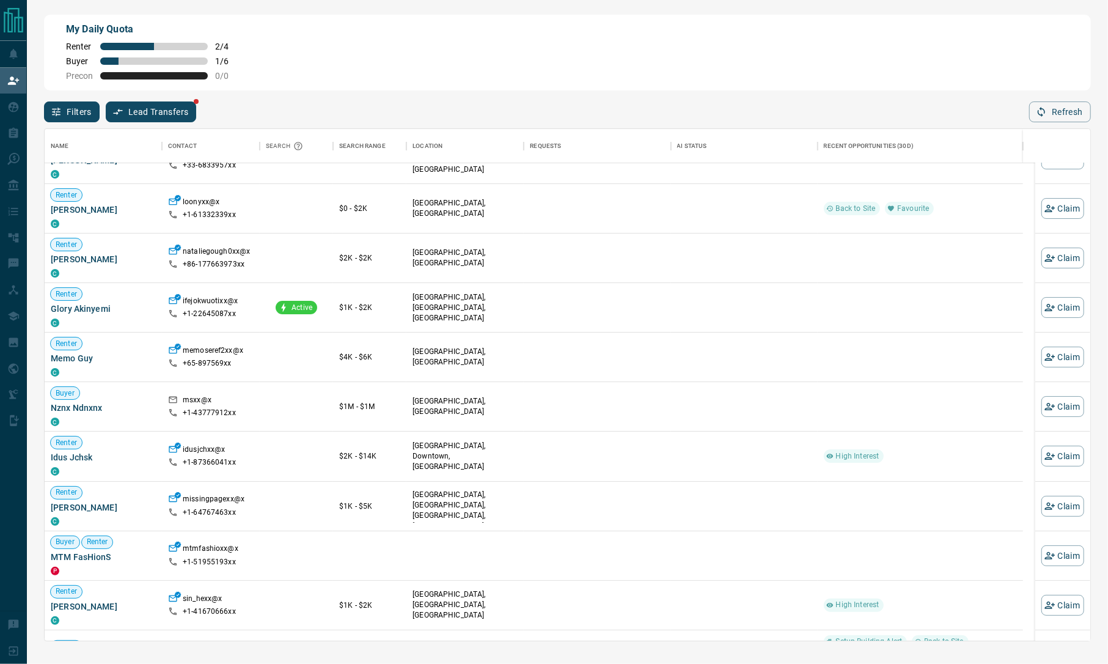
scroll to position [80, 0]
click at [1061, 214] on button "Claim" at bounding box center [1062, 206] width 43 height 21
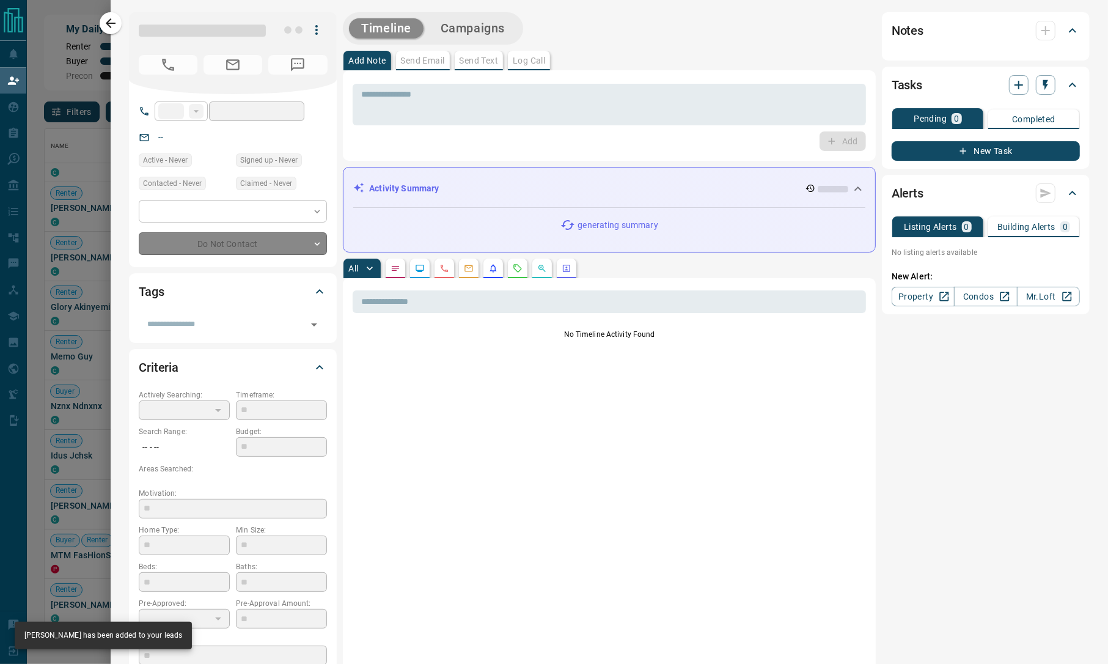
type input "**"
type input "**********"
type input "**"
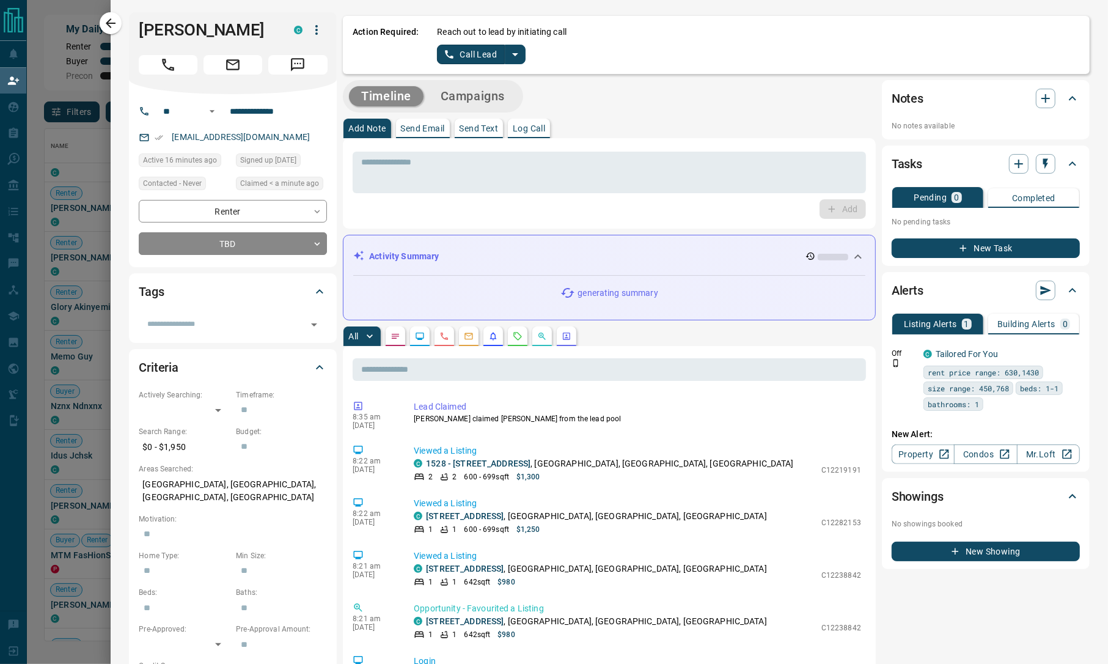
click at [515, 57] on icon "split button" at bounding box center [515, 54] width 15 height 15
click at [500, 102] on li "Log Manual Call" at bounding box center [480, 96] width 75 height 18
click at [258, 114] on input "**********" at bounding box center [272, 111] width 95 height 20
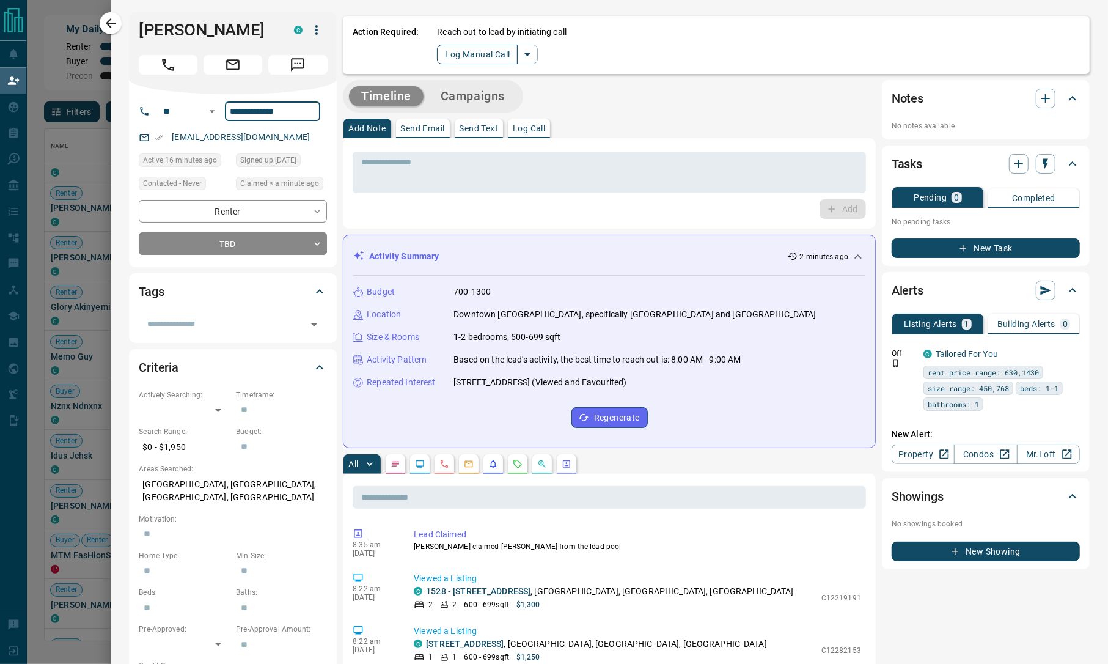
click at [467, 52] on button "Log Manual Call" at bounding box center [477, 55] width 81 height 20
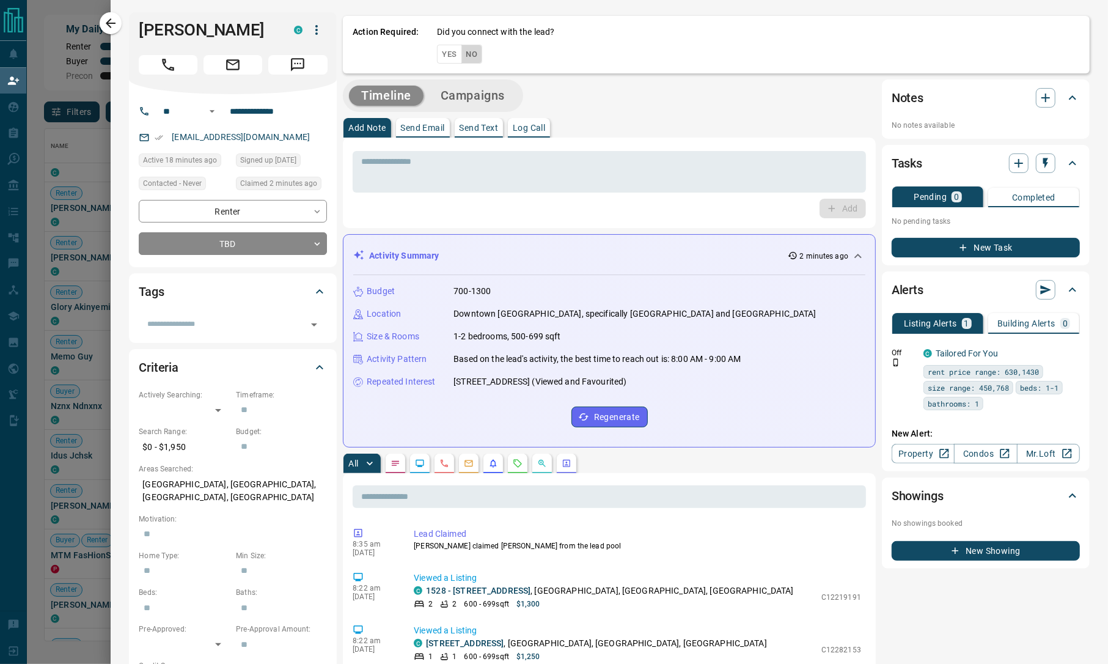
click at [467, 52] on button "No" at bounding box center [471, 54] width 21 height 19
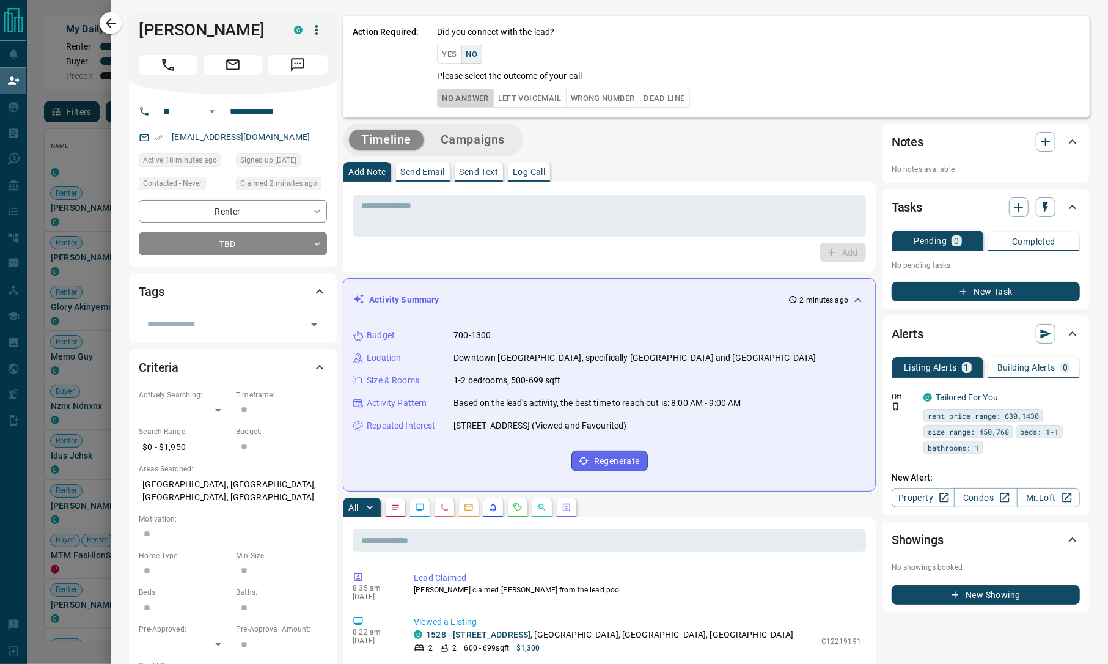
click at [467, 101] on button "No Answer" at bounding box center [465, 98] width 56 height 19
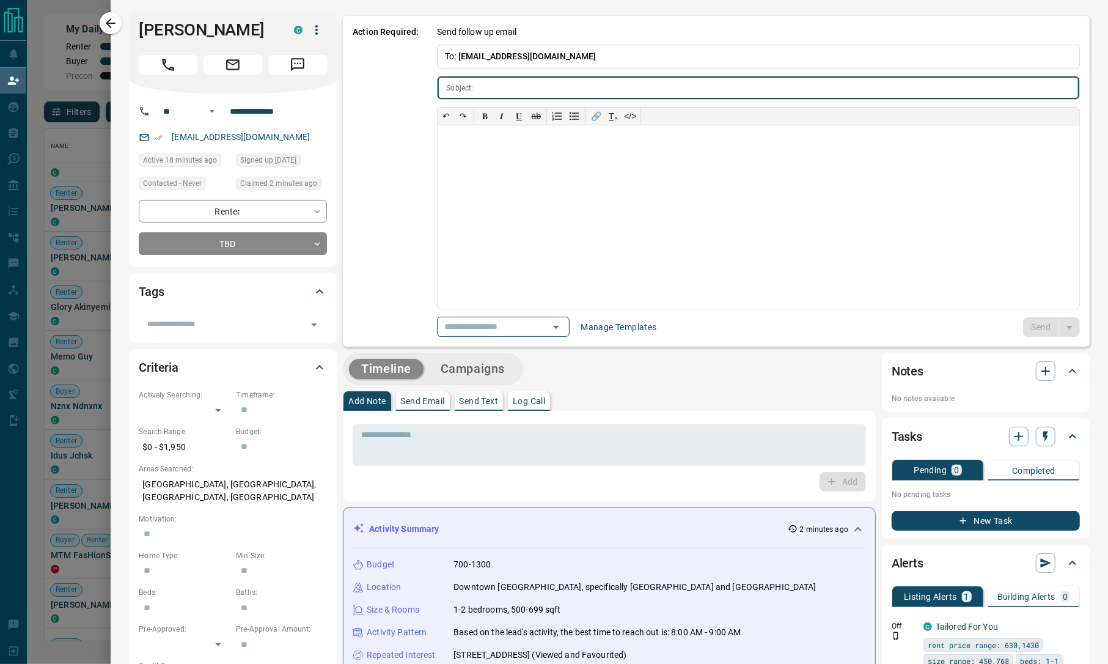
type input "**********"
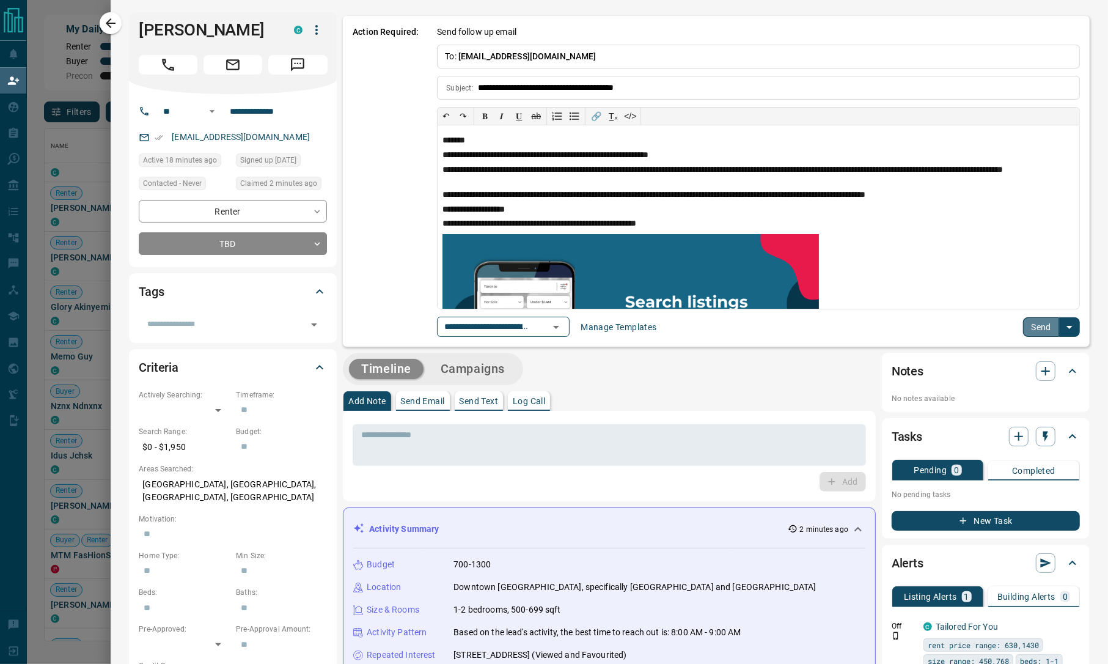
click at [1023, 330] on button "Send" at bounding box center [1041, 327] width 36 height 20
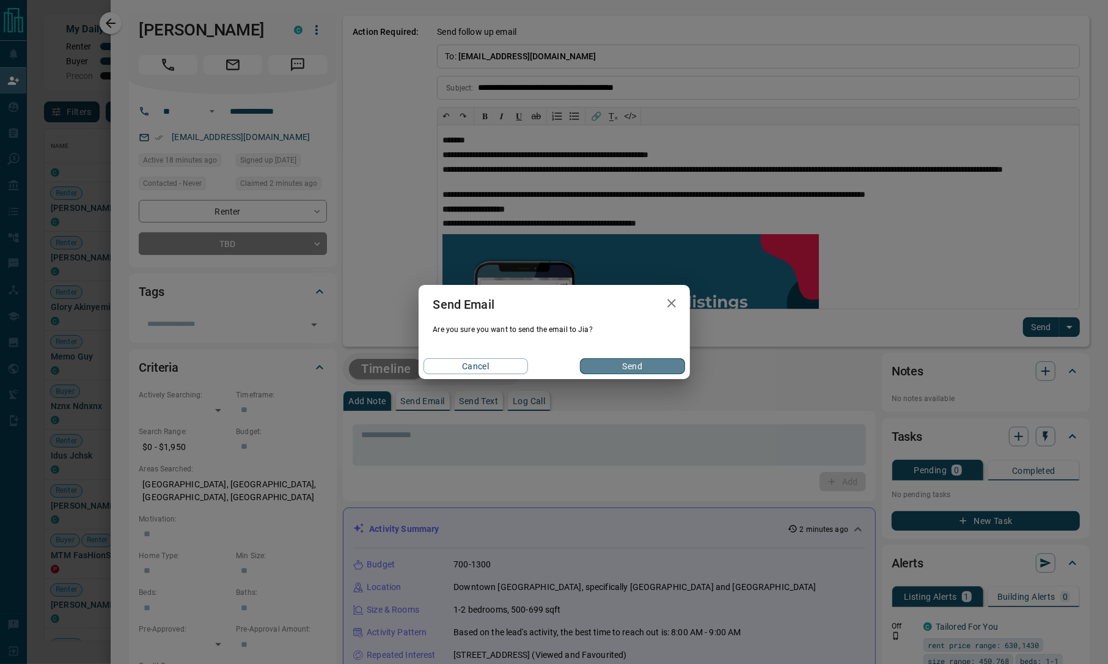
click at [639, 365] on button "Send" at bounding box center [632, 366] width 104 height 16
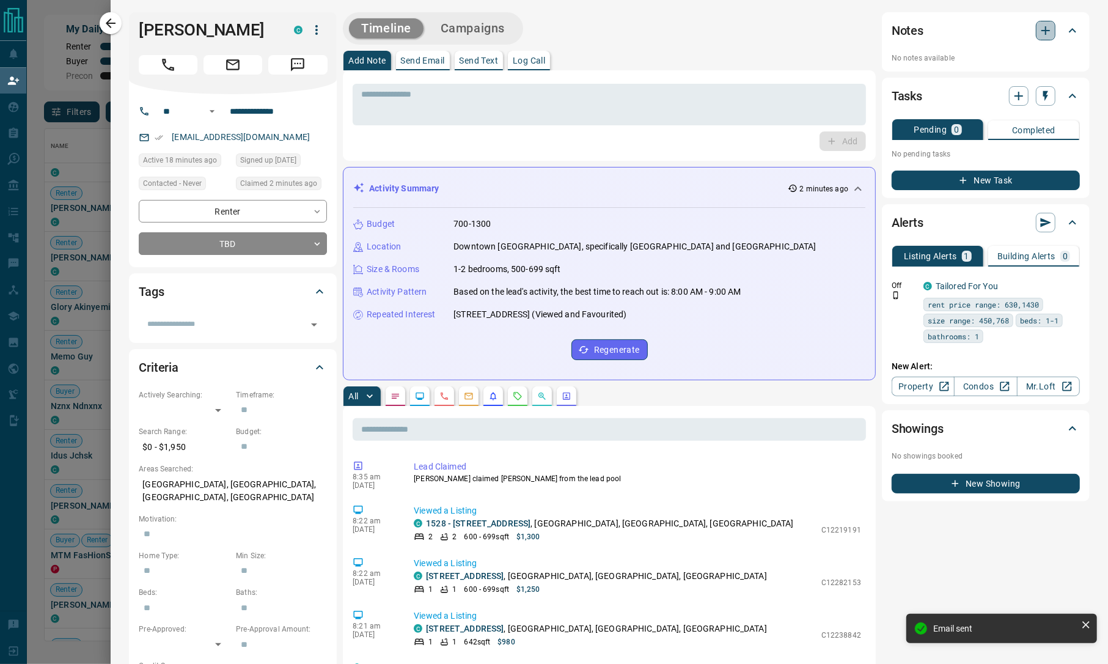
click at [1038, 29] on icon "button" at bounding box center [1045, 30] width 15 height 15
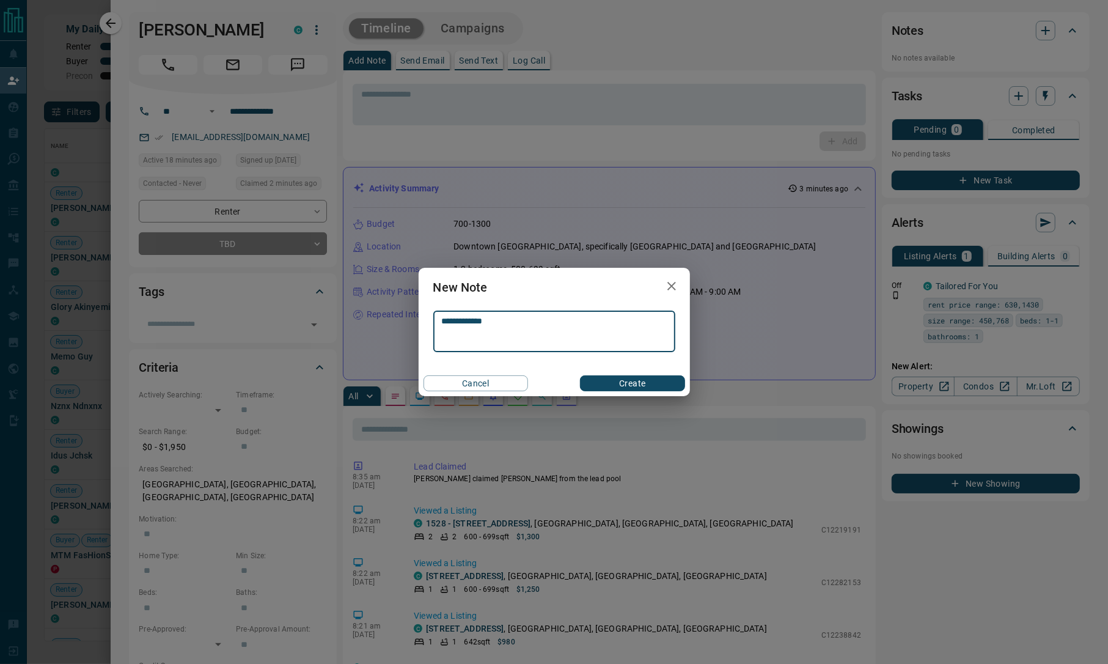
type textarea "**********"
click at [631, 385] on button "Create" at bounding box center [632, 383] width 104 height 16
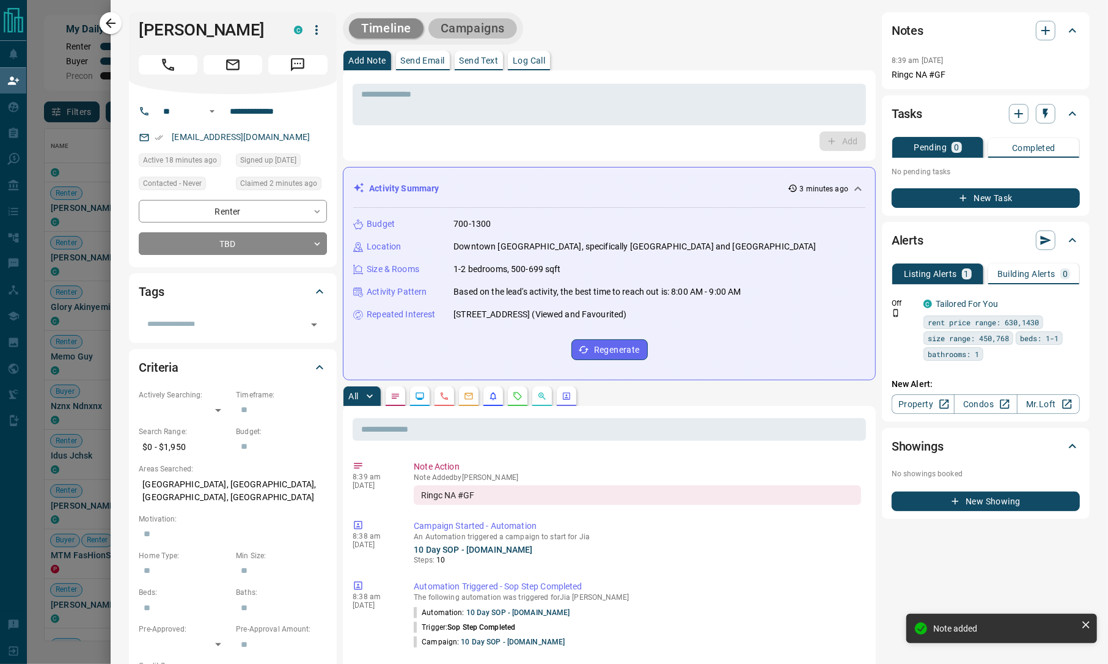
click at [492, 24] on button "Campaigns" at bounding box center [472, 28] width 89 height 20
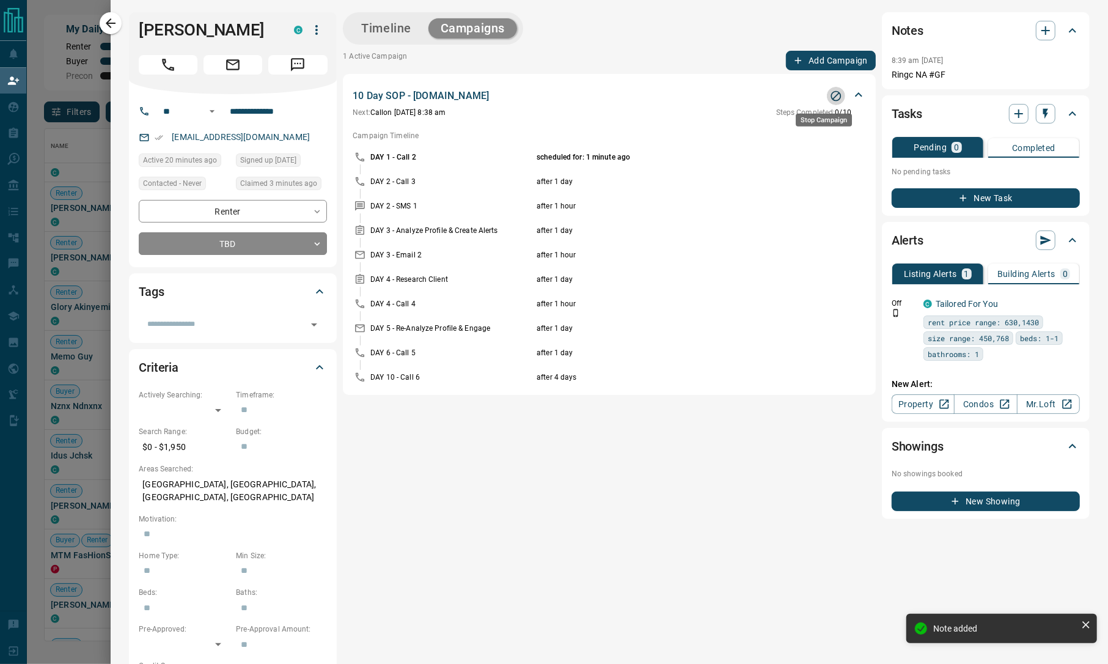
click at [830, 96] on icon "Stop Campaign" at bounding box center [836, 96] width 12 height 12
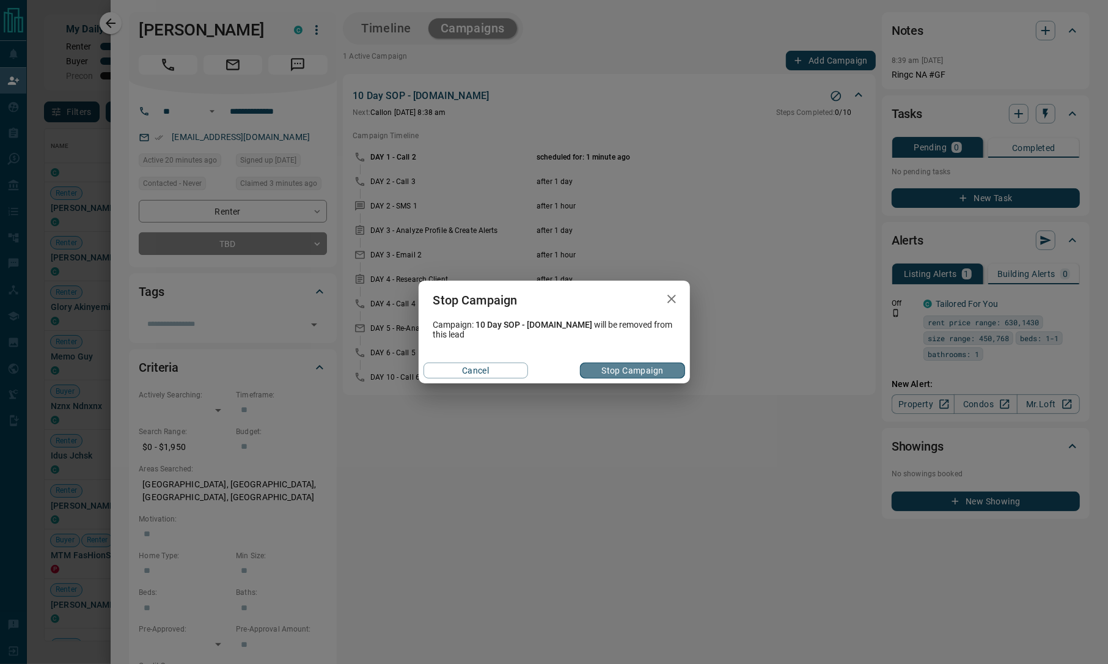
click at [650, 374] on button "Stop Campaign" at bounding box center [632, 370] width 104 height 16
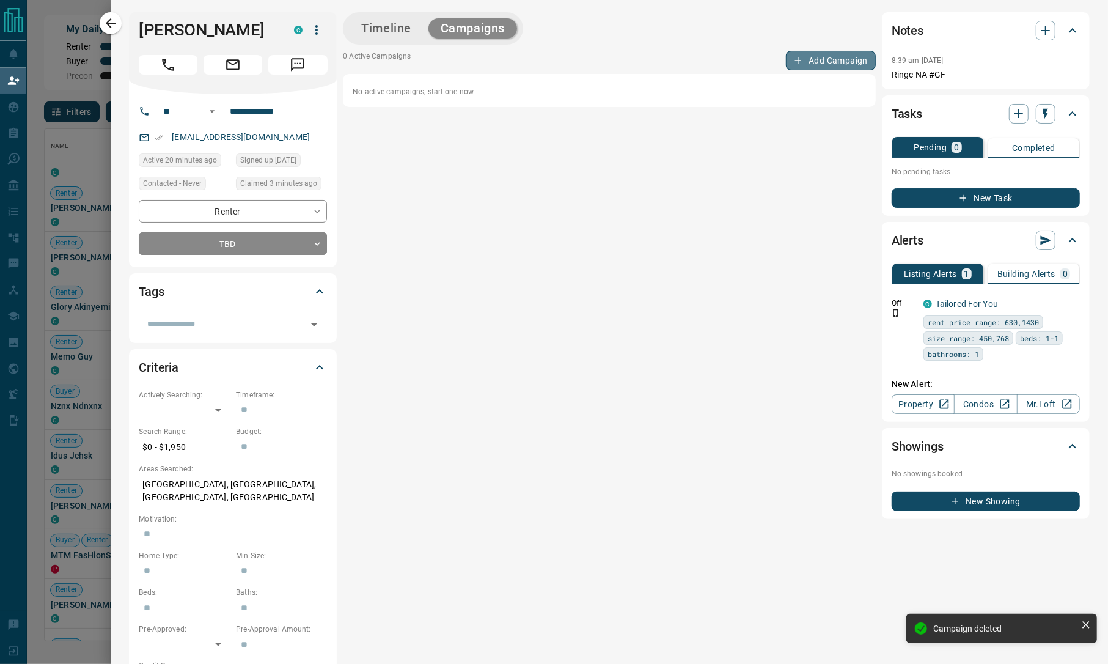
click at [815, 59] on button "Add Campaign" at bounding box center [831, 61] width 90 height 20
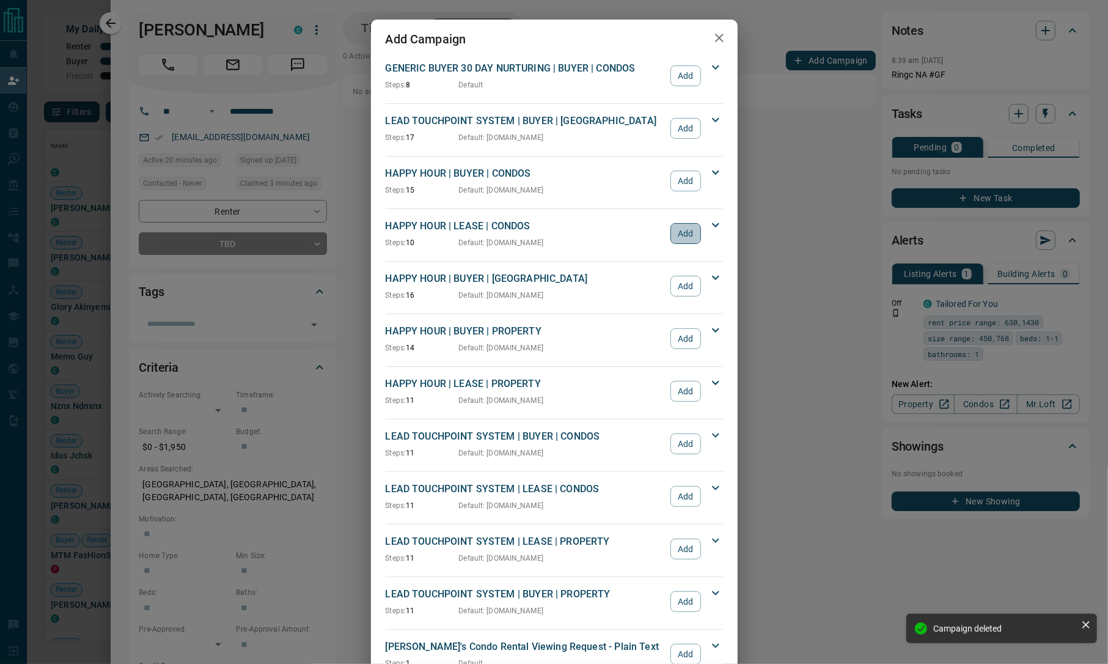
click at [680, 240] on button "Add" at bounding box center [685, 233] width 30 height 21
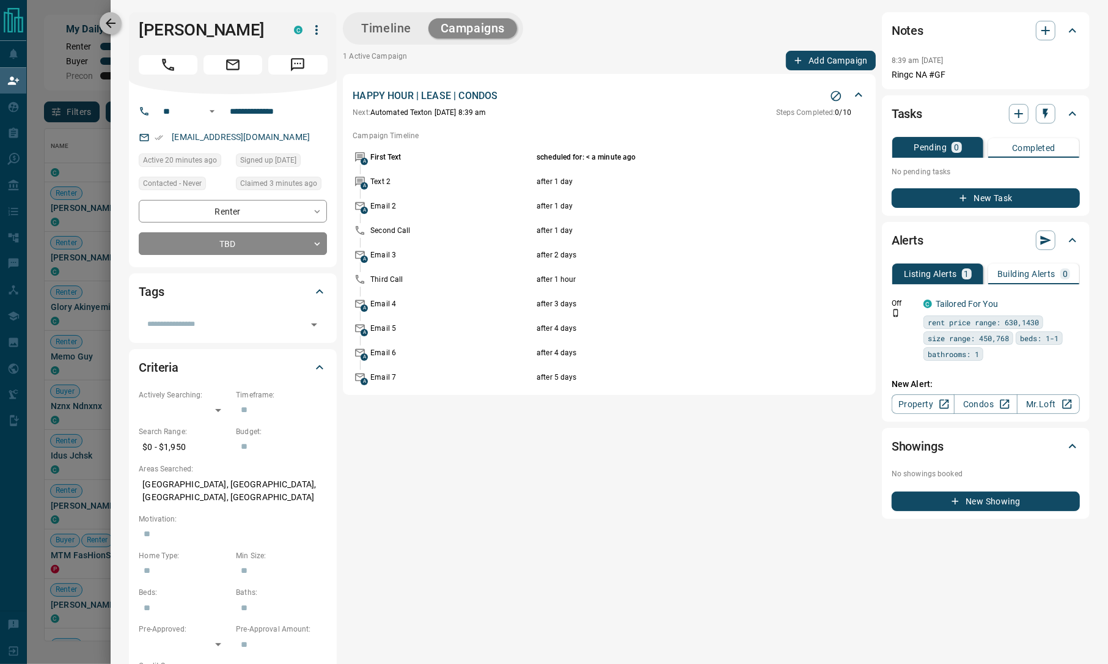
click at [112, 24] on icon "button" at bounding box center [110, 23] width 15 height 15
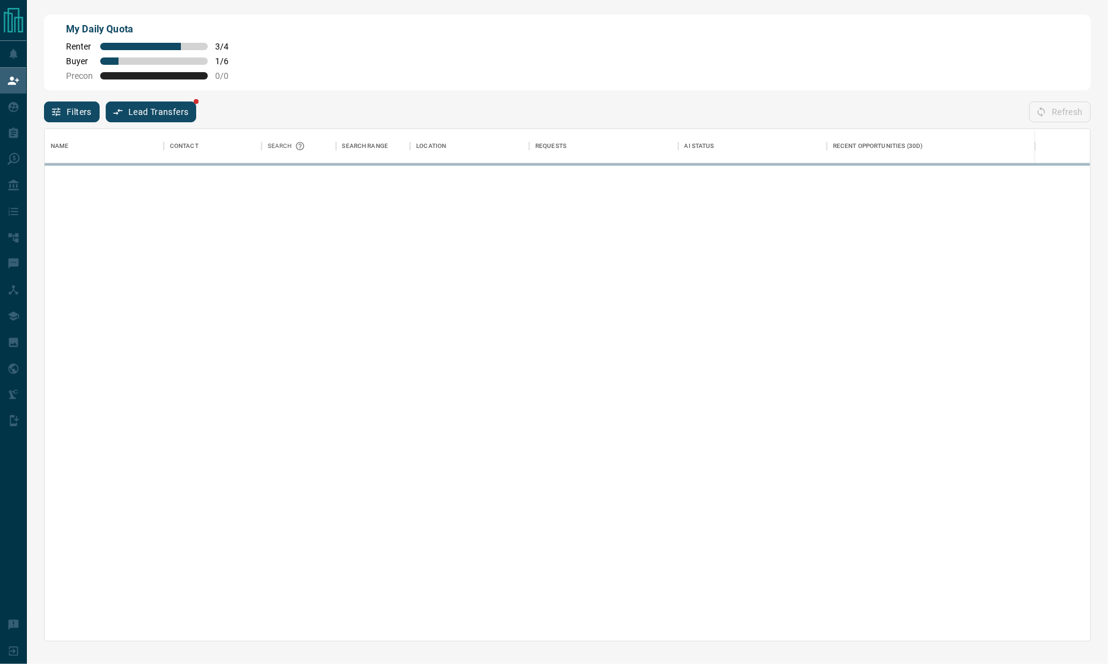
scroll to position [499, 1033]
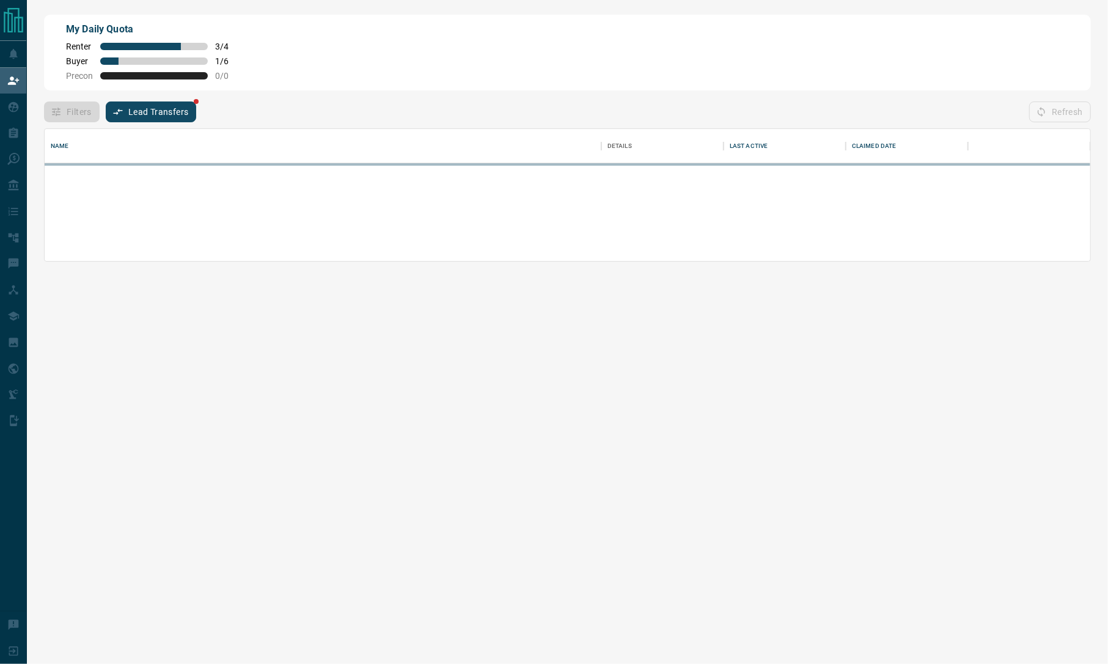
click at [57, 15] on div "My Daily Quota Renter 3 / 4 Buyer 1 / 6 Precon 0 / 0" at bounding box center [567, 53] width 1047 height 76
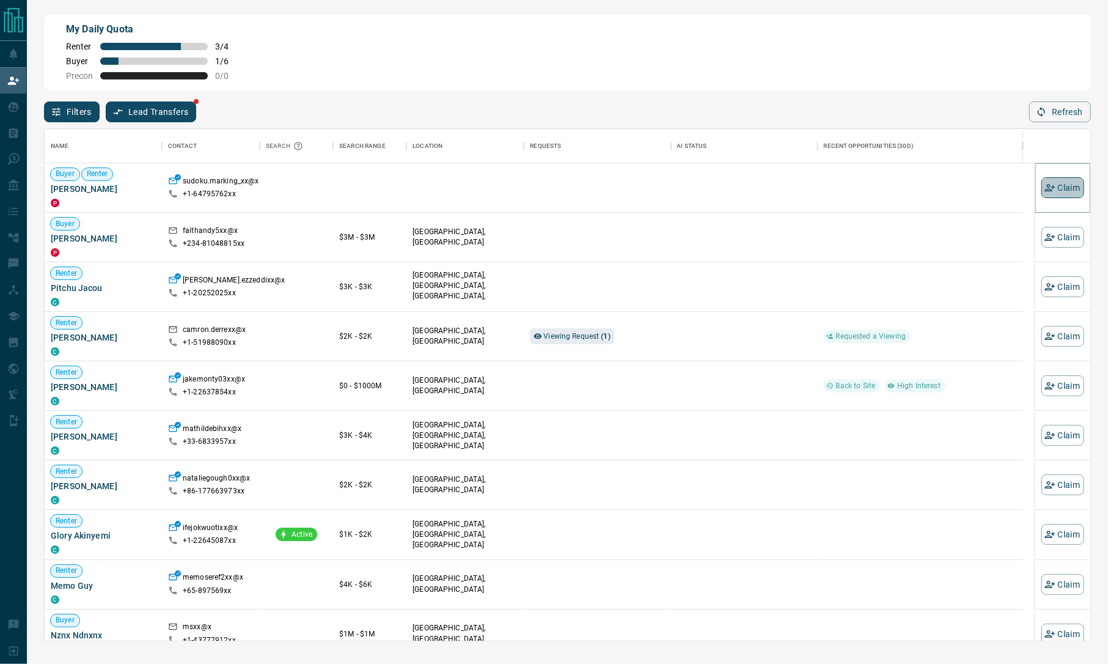
click at [1041, 194] on button "Claim" at bounding box center [1062, 187] width 43 height 21
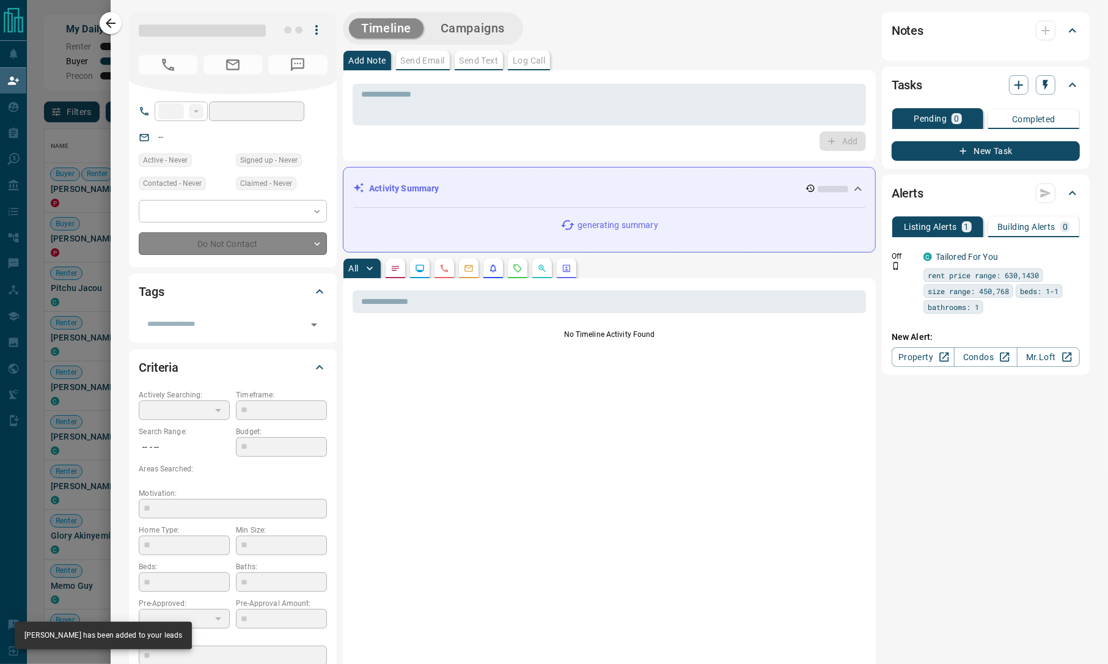
type input "**"
type input "**********"
type input "**"
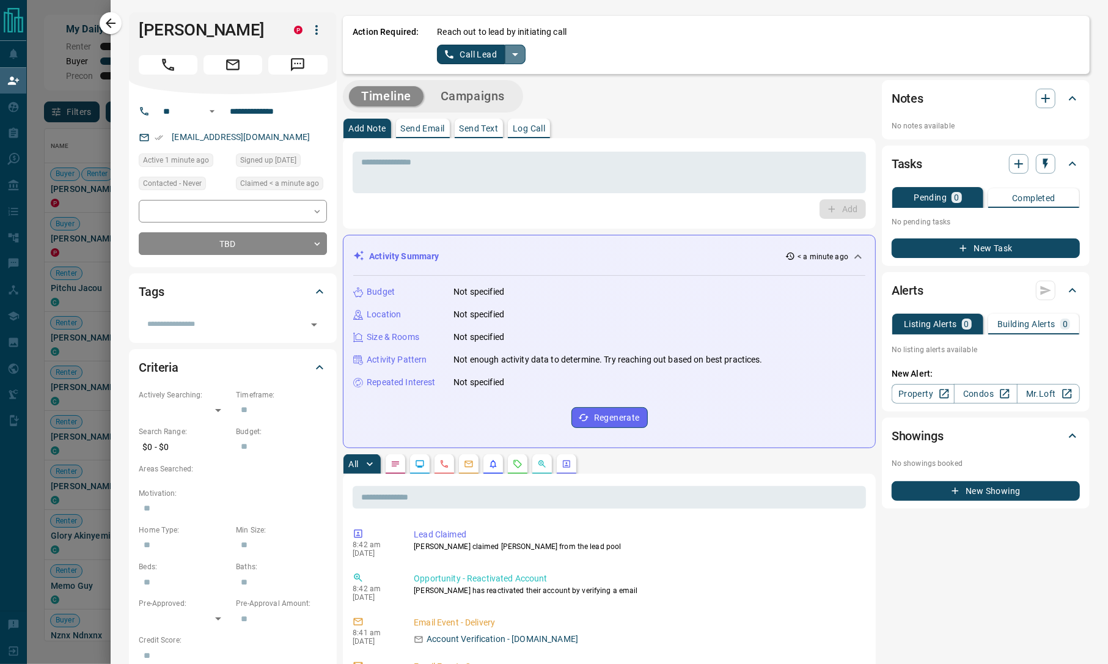
click at [512, 51] on icon "split button" at bounding box center [515, 54] width 15 height 15
click at [475, 92] on li "Log Manual Call" at bounding box center [480, 96] width 75 height 18
click at [483, 53] on button "Log Manual Call" at bounding box center [477, 55] width 81 height 20
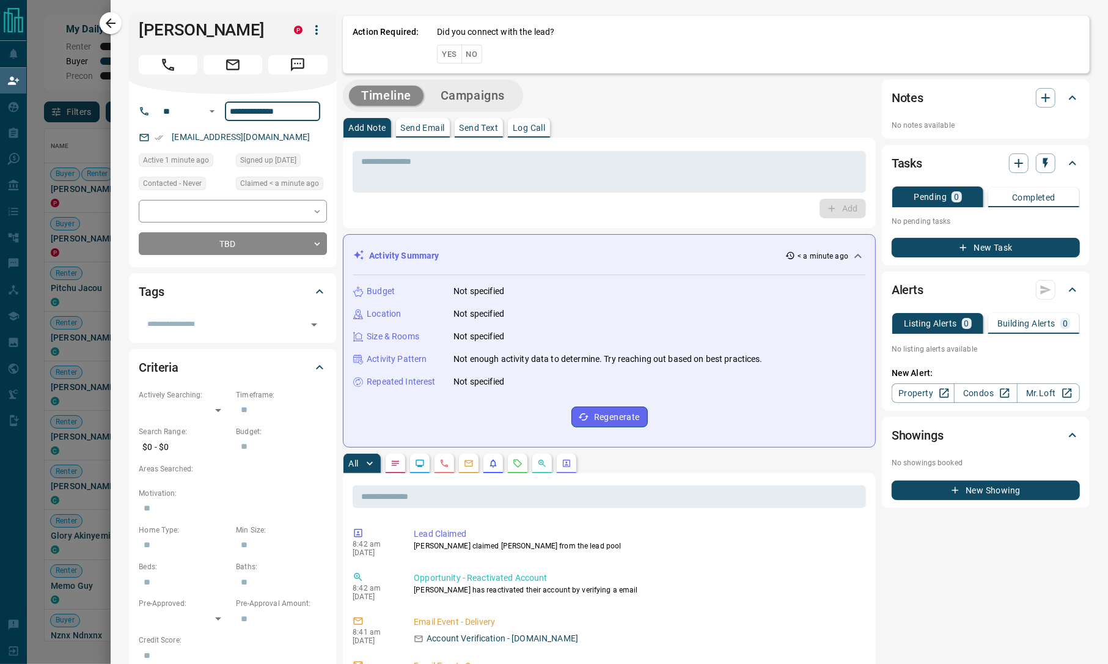
click at [277, 115] on input "**********" at bounding box center [272, 111] width 95 height 20
click at [464, 56] on button "No" at bounding box center [471, 54] width 21 height 19
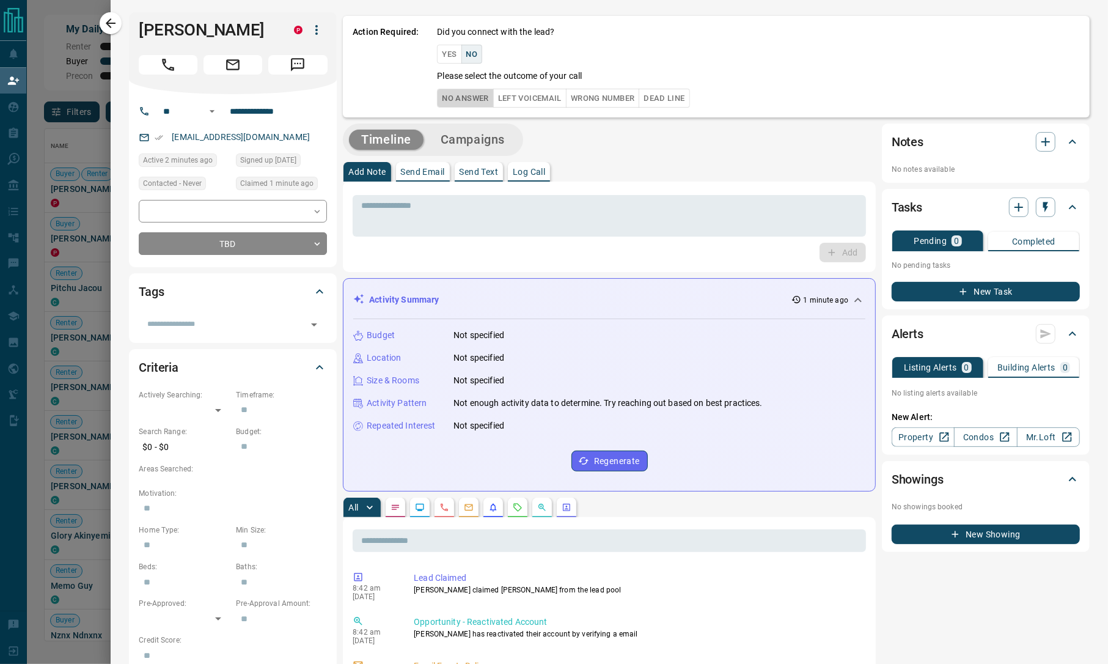
click at [457, 95] on button "No Answer" at bounding box center [465, 98] width 56 height 19
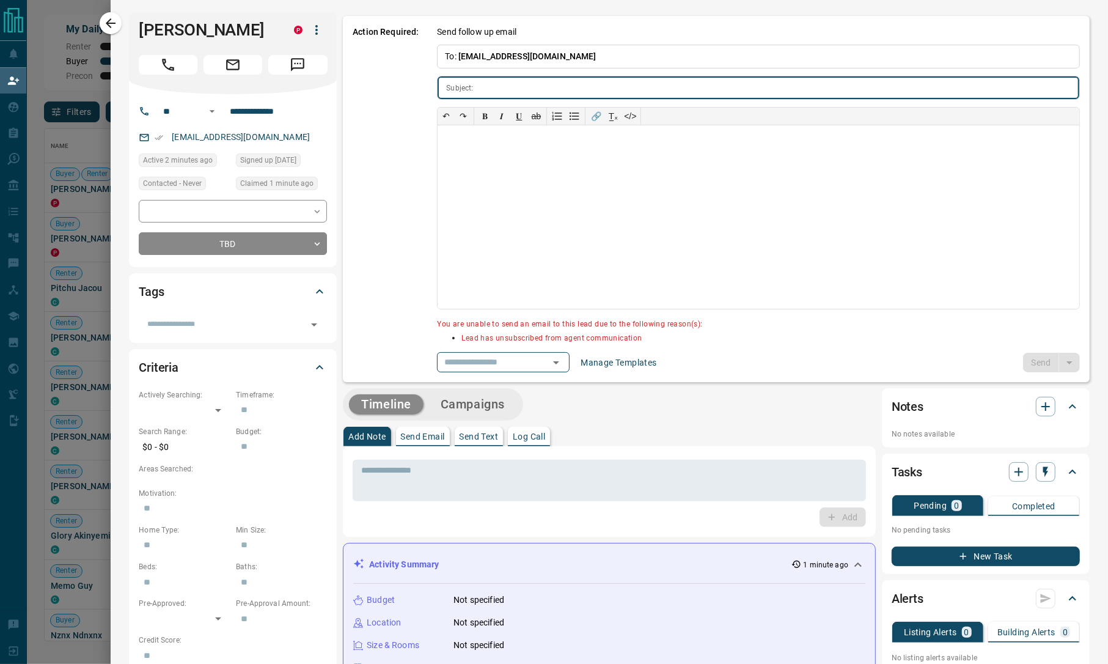
type input "**********"
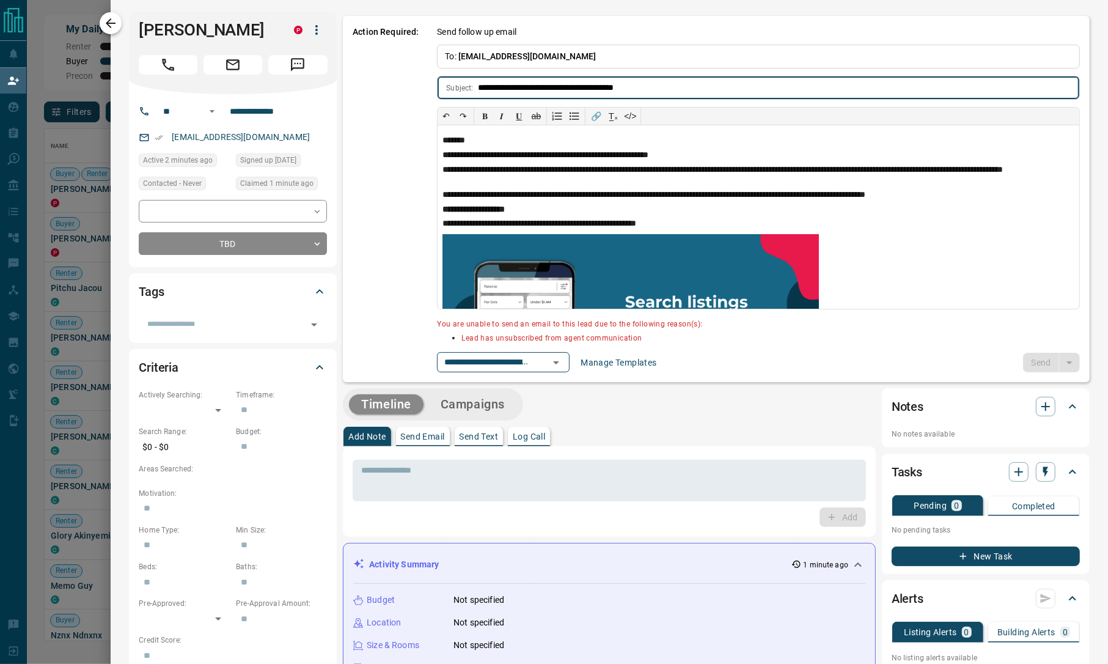
click at [106, 31] on button "button" at bounding box center [111, 23] width 22 height 22
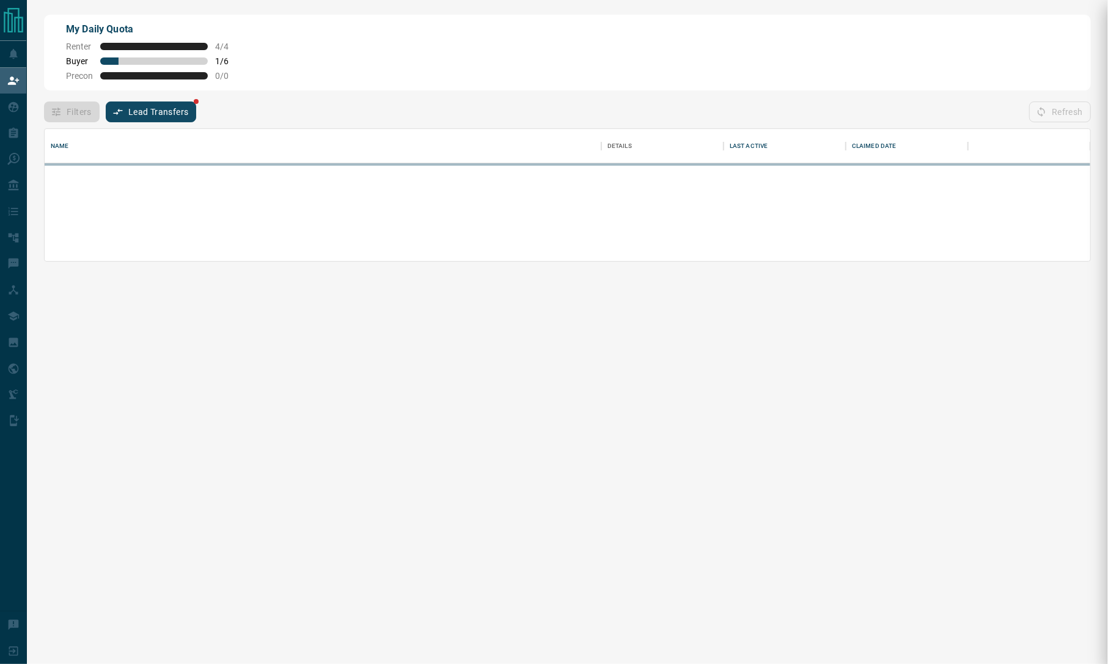
scroll to position [70, 1033]
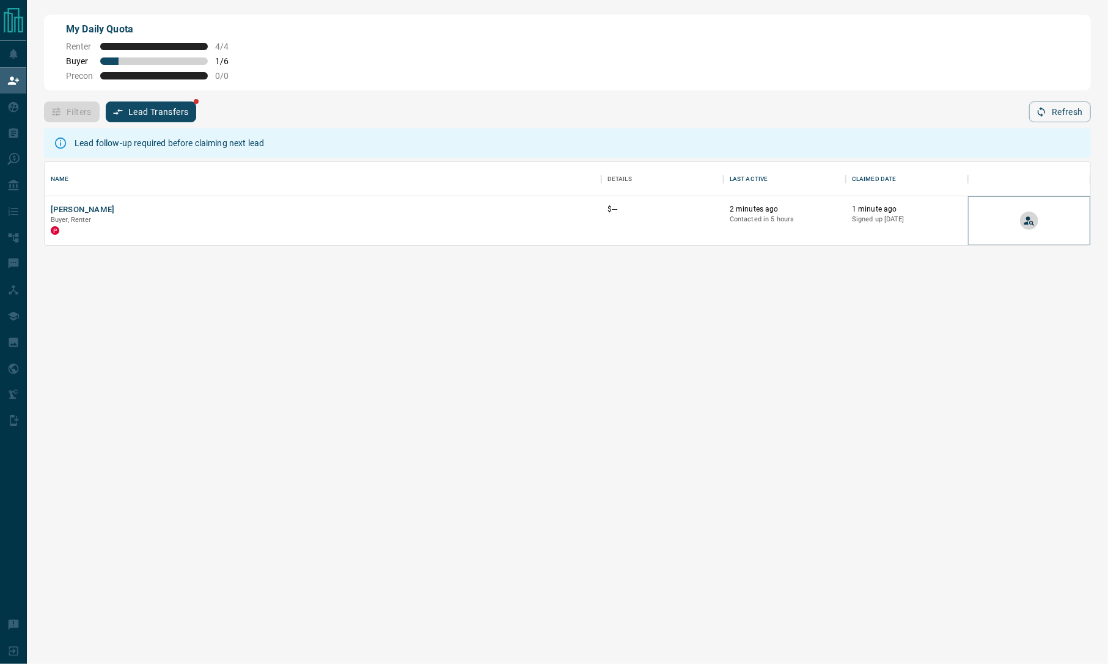
click at [1020, 218] on button "View Lead" at bounding box center [1029, 220] width 18 height 18
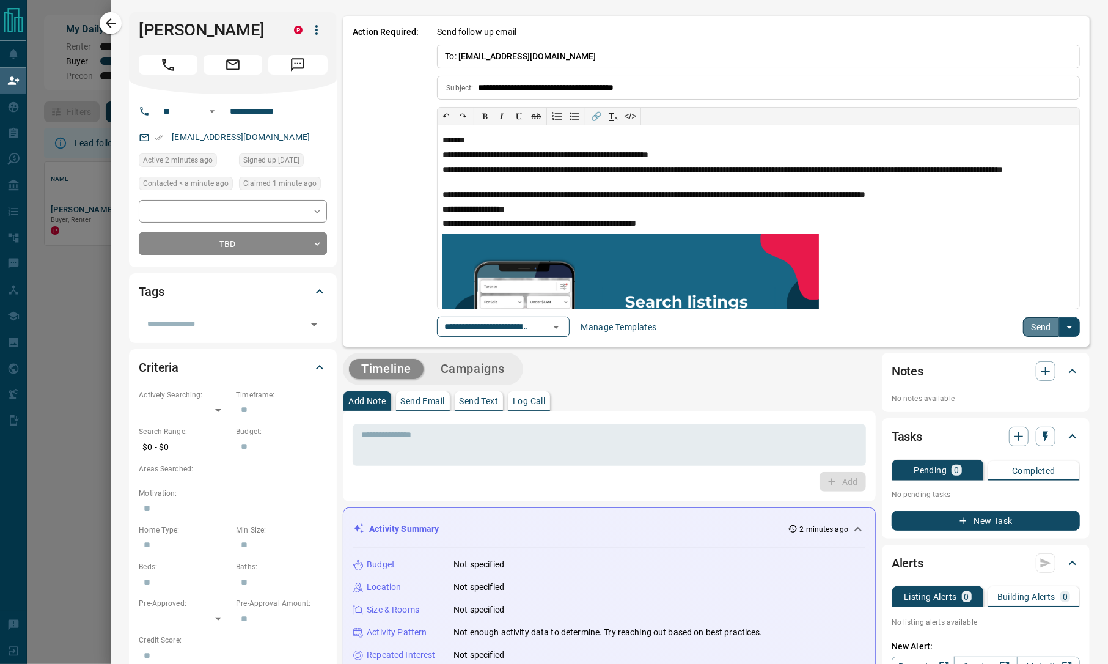
click at [1031, 329] on button "Send" at bounding box center [1041, 327] width 36 height 20
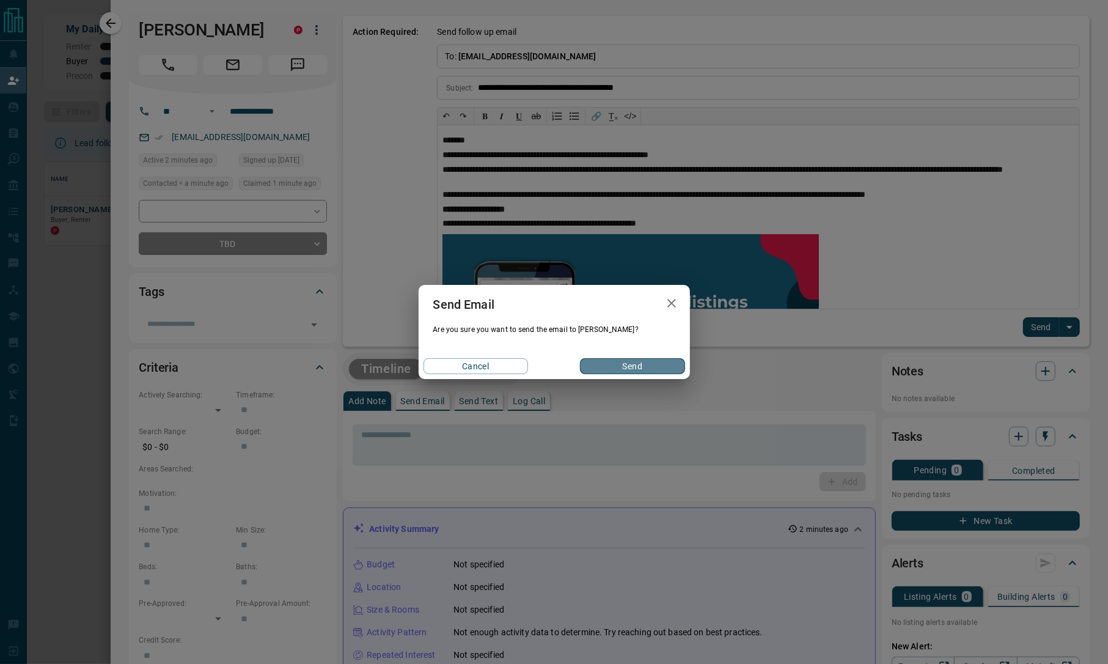
click at [620, 362] on button "Send" at bounding box center [632, 366] width 104 height 16
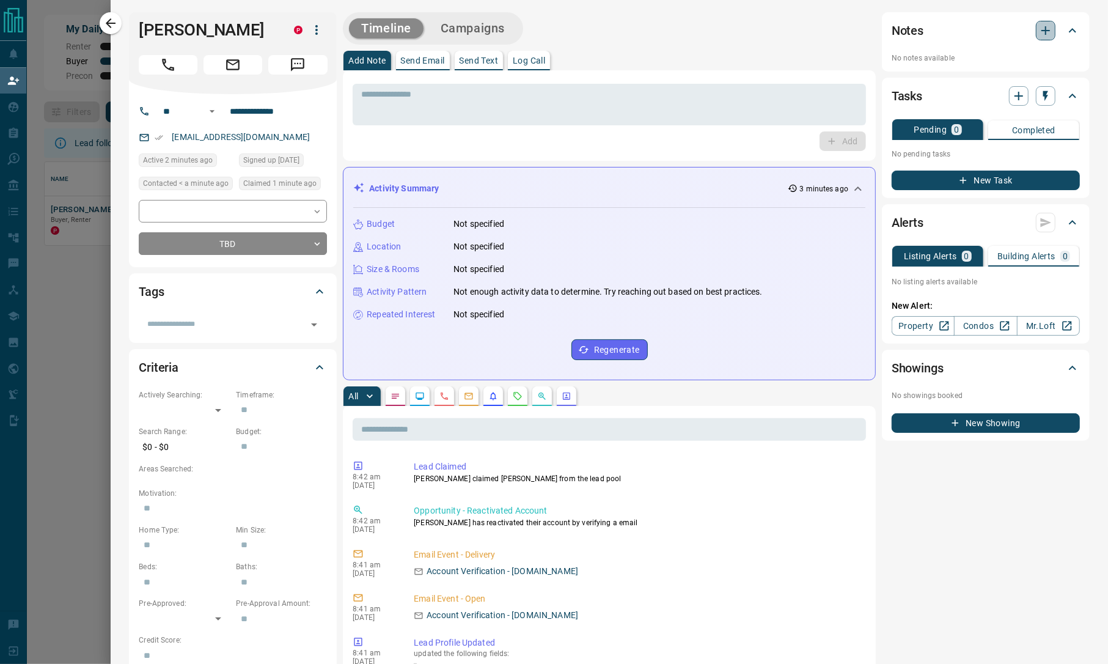
click at [1038, 31] on icon "button" at bounding box center [1045, 30] width 15 height 15
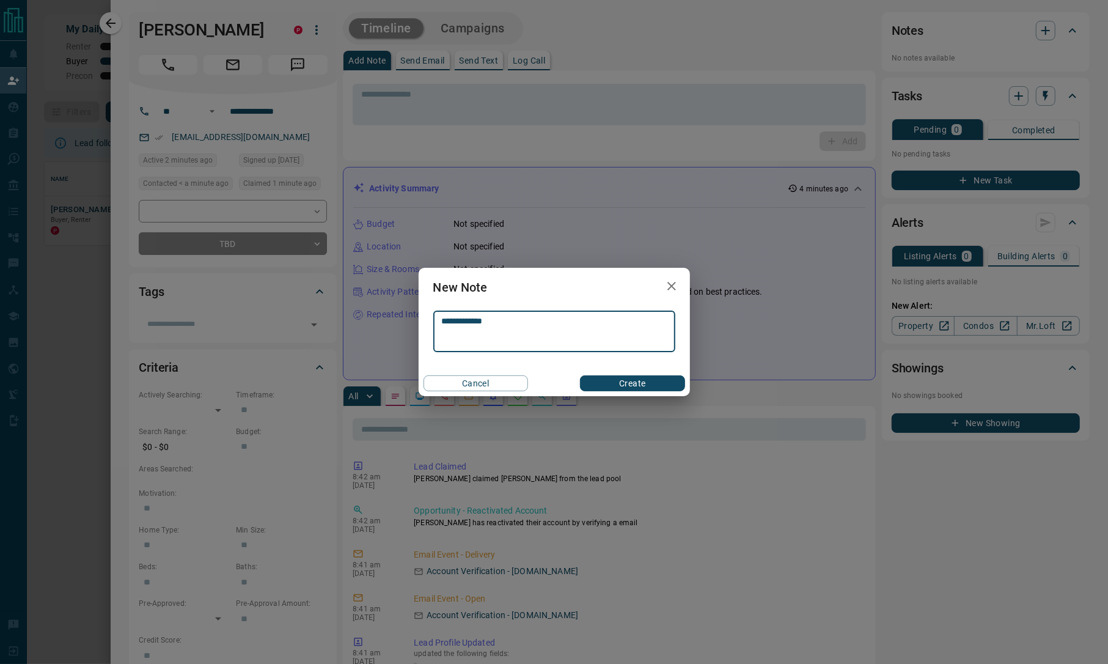
type textarea "**********"
click at [626, 383] on button "Create" at bounding box center [632, 383] width 104 height 16
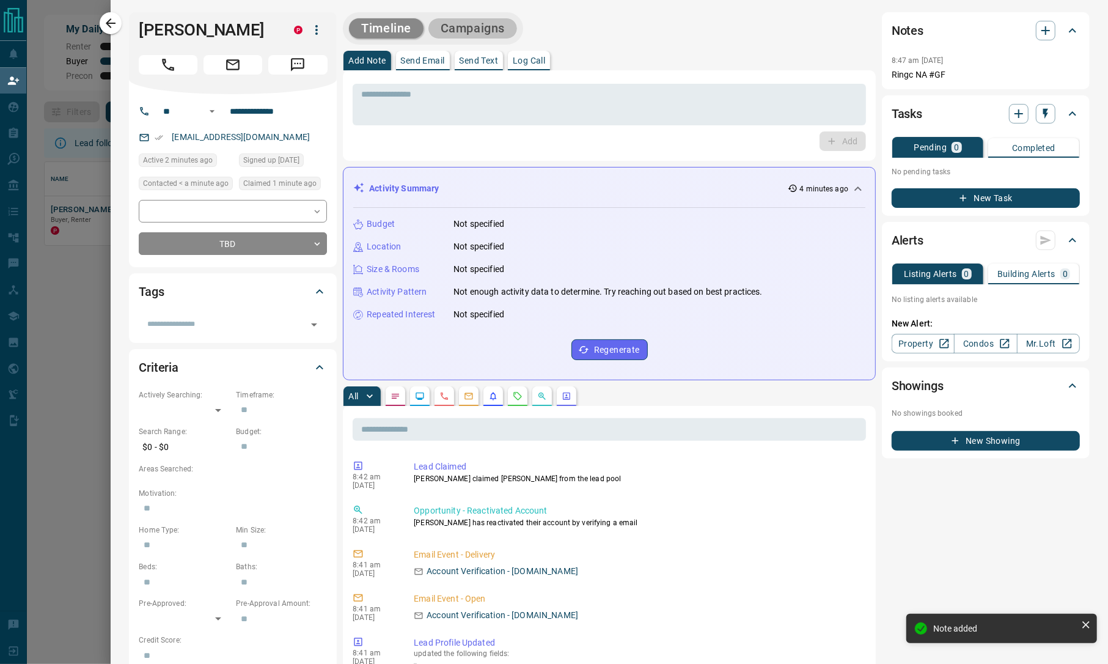
click at [489, 26] on button "Campaigns" at bounding box center [472, 28] width 89 height 20
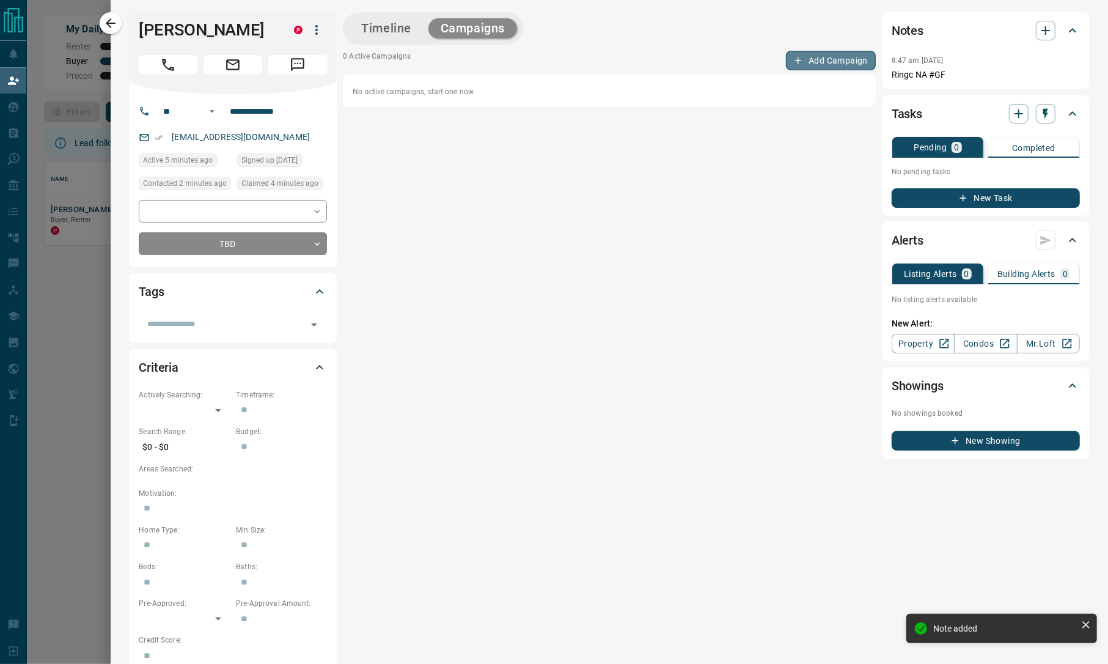
click at [828, 56] on button "Add Campaign" at bounding box center [831, 61] width 90 height 20
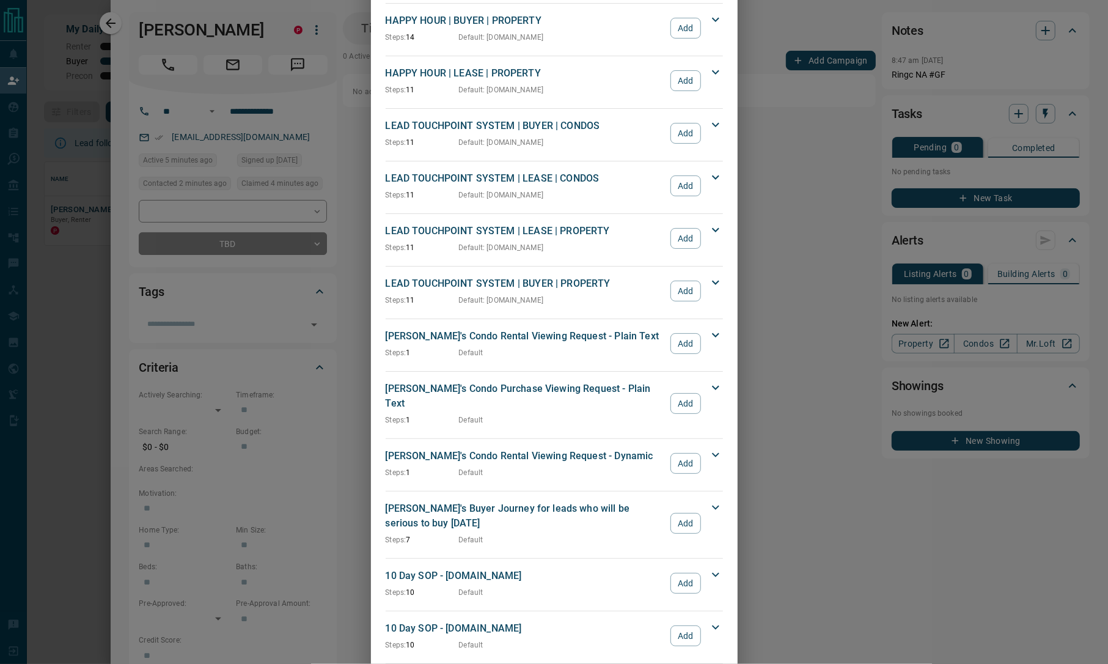
scroll to position [0, 0]
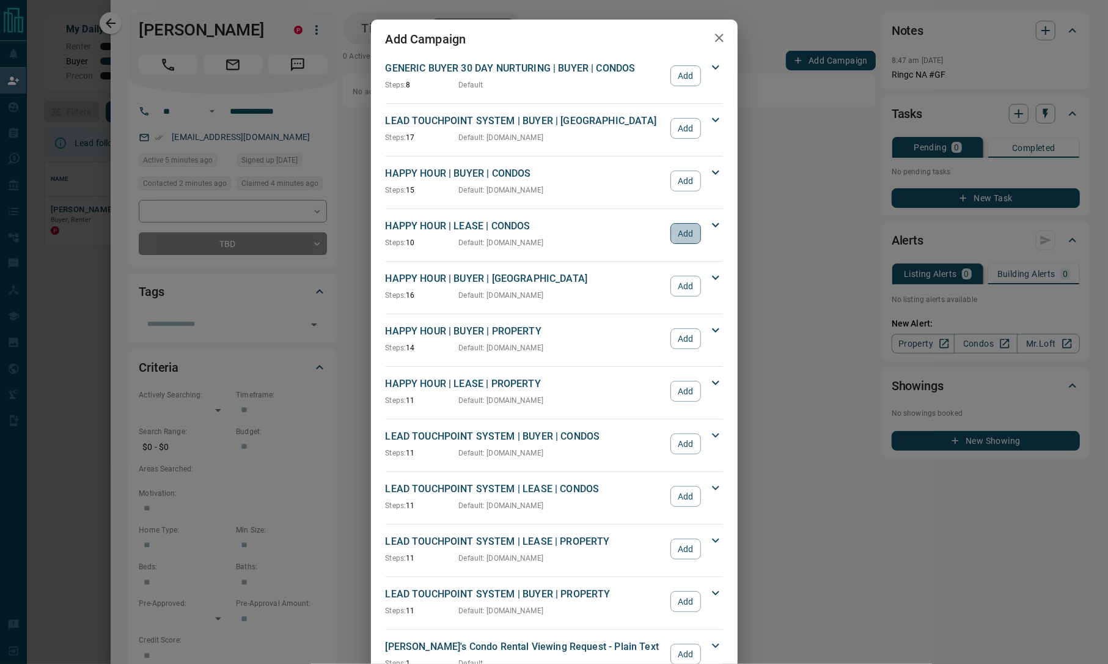
click at [676, 235] on button "Add" at bounding box center [685, 233] width 30 height 21
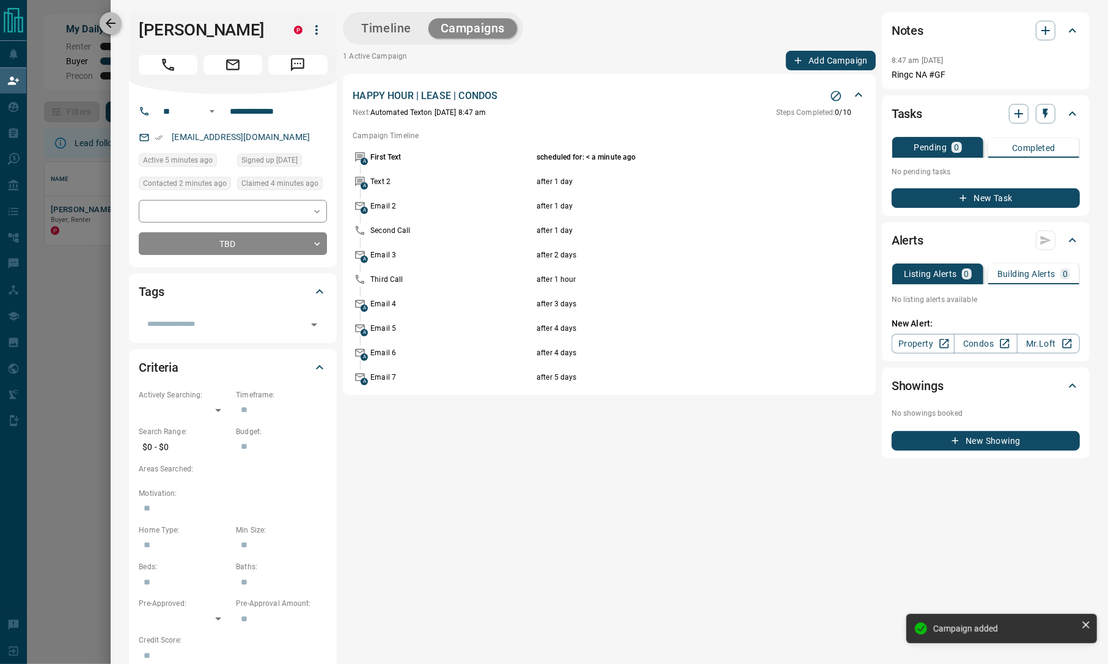
click at [111, 31] on button "button" at bounding box center [111, 23] width 22 height 22
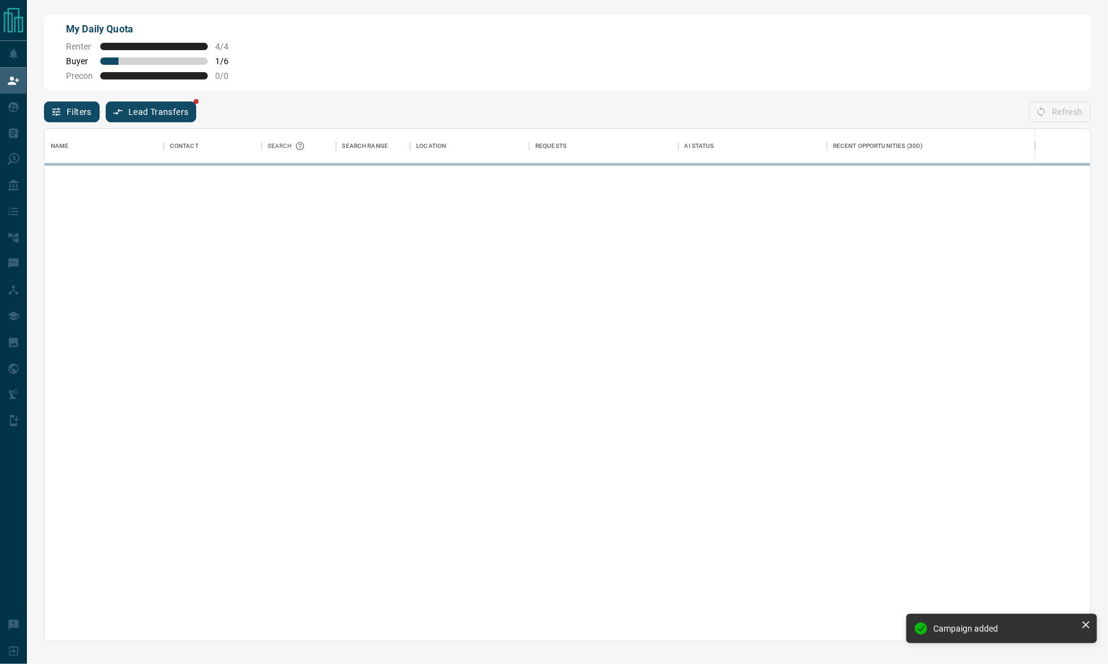
scroll to position [499, 1033]
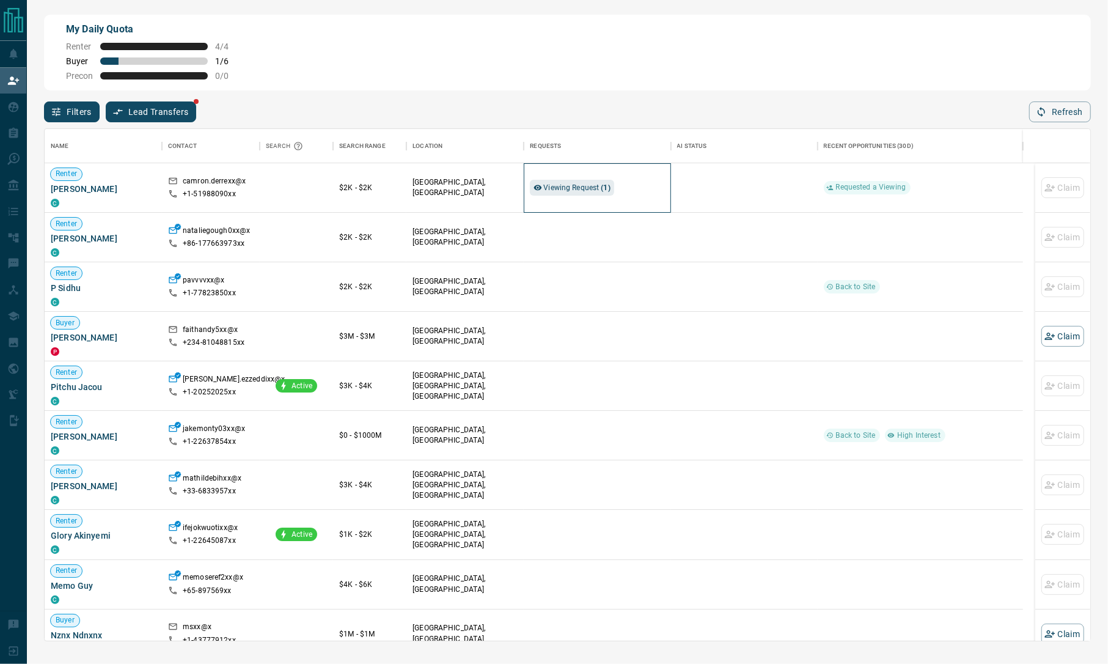
click at [579, 197] on div "Viewing Request ( 1 )" at bounding box center [597, 187] width 134 height 49
click at [573, 191] on span "Viewing Request ( 1 )" at bounding box center [576, 187] width 67 height 9
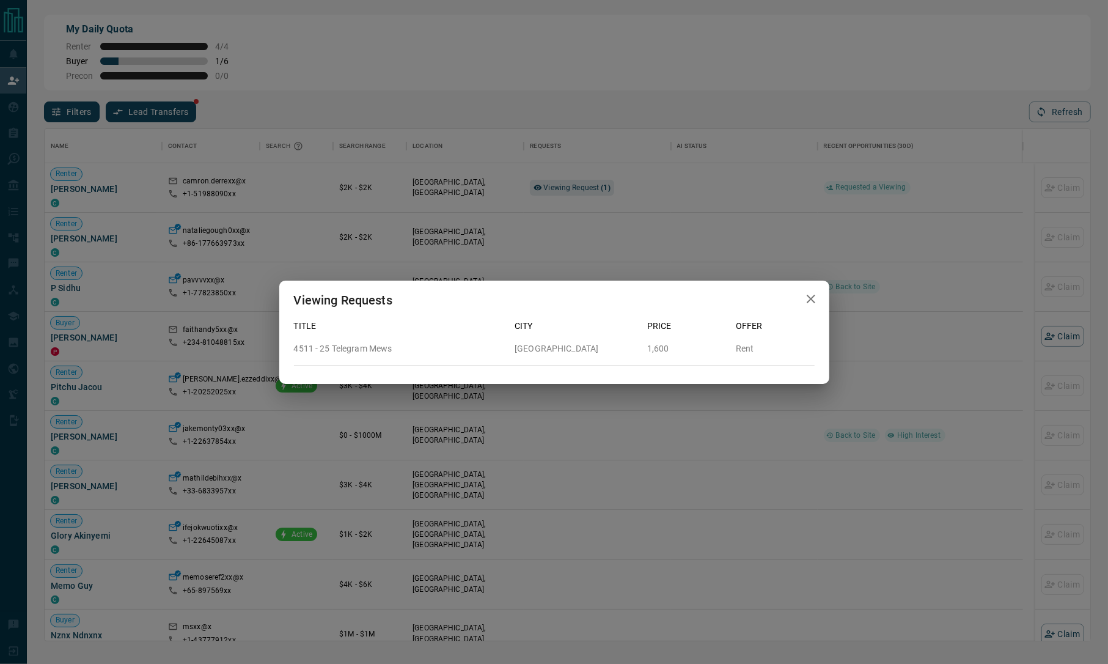
click at [686, 178] on div "Viewing Requests Title City Price Offer 4511 - 25 Telegram Mews [GEOGRAPHIC_DAT…" at bounding box center [554, 332] width 1108 height 664
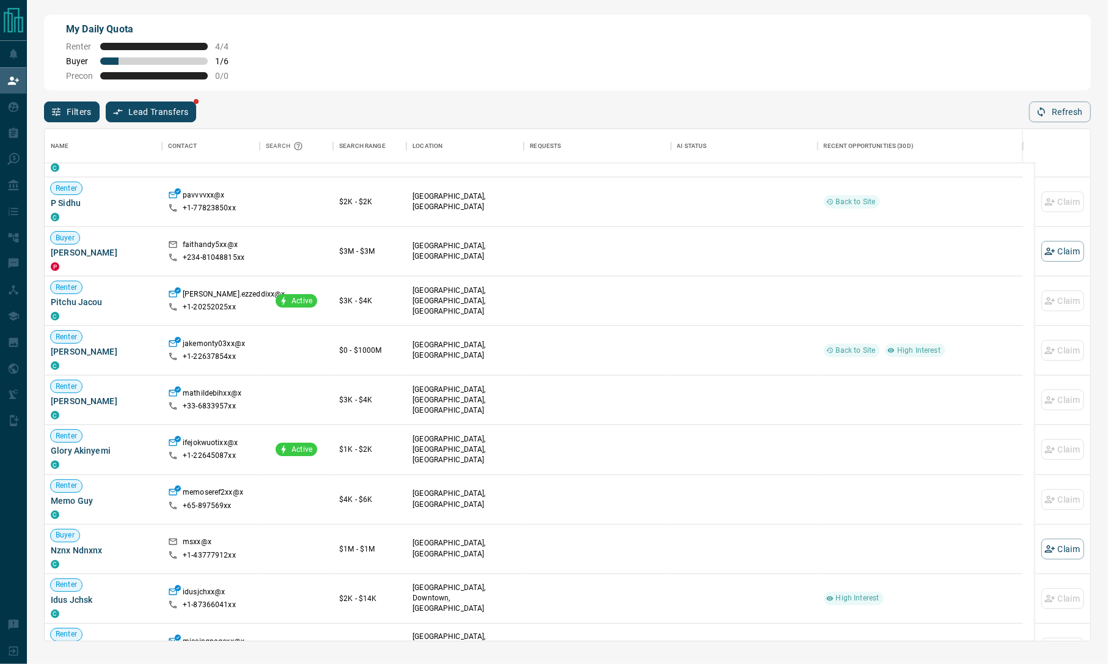
scroll to position [0, 0]
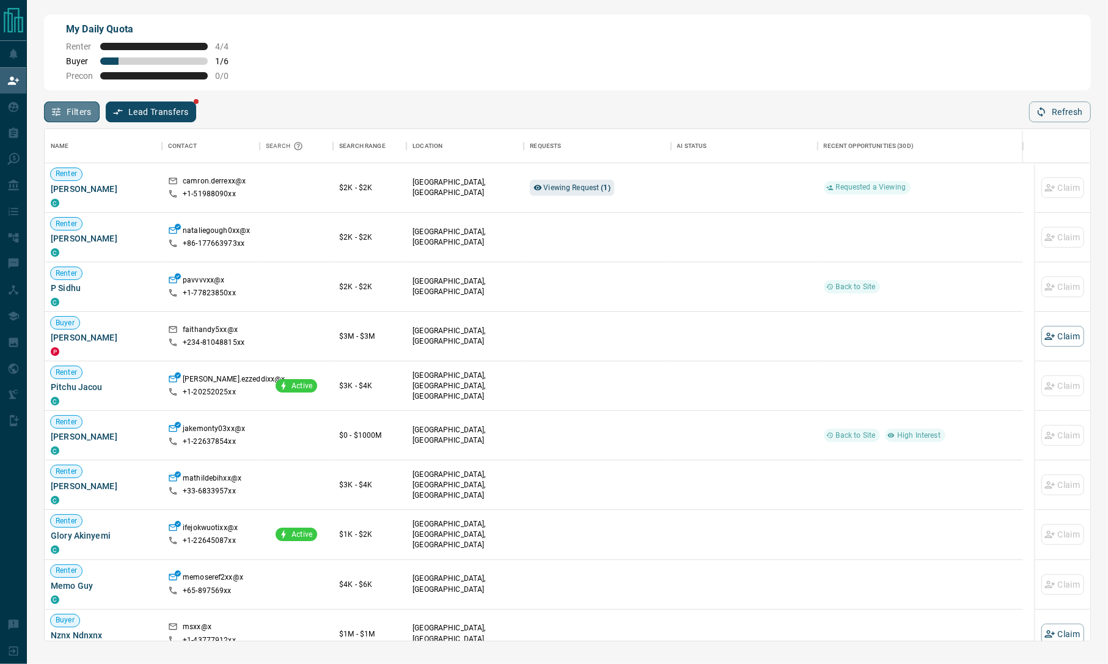
click at [76, 119] on button "Filters" at bounding box center [72, 111] width 56 height 21
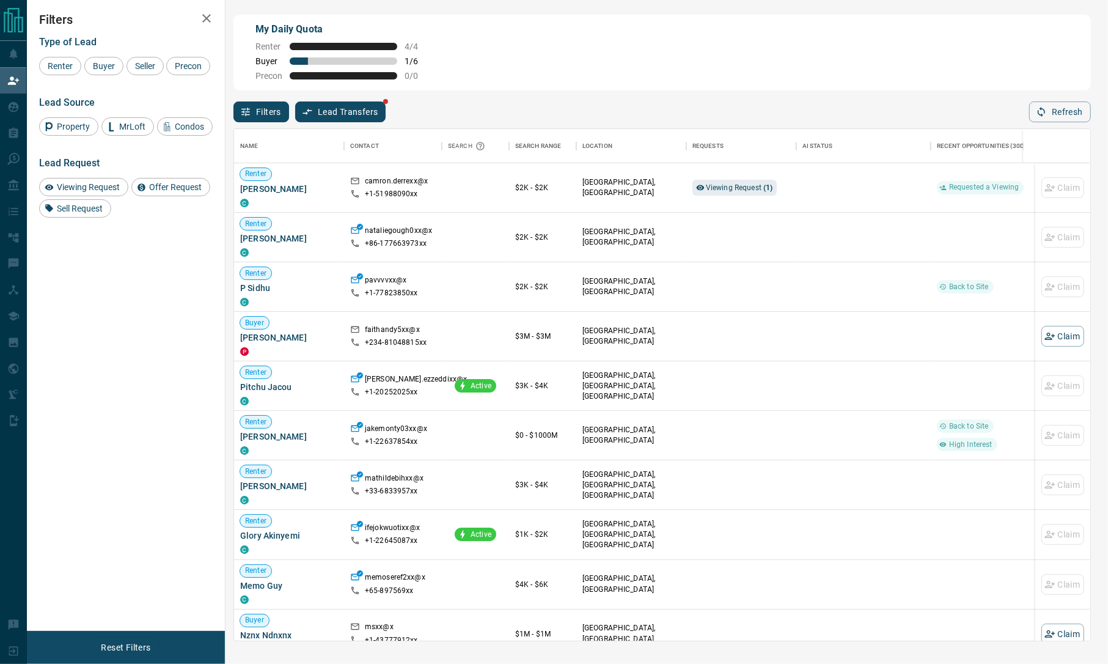
scroll to position [499, 843]
click at [104, 68] on span "Buyer" at bounding box center [104, 66] width 31 height 10
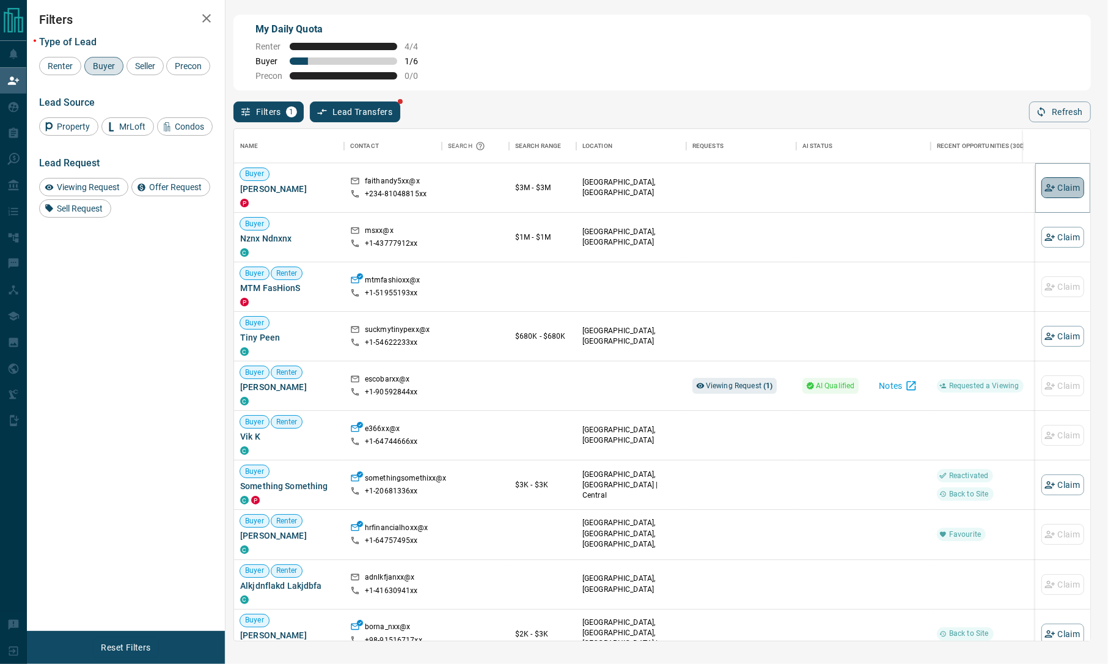
click at [1045, 194] on button "Claim" at bounding box center [1062, 187] width 43 height 21
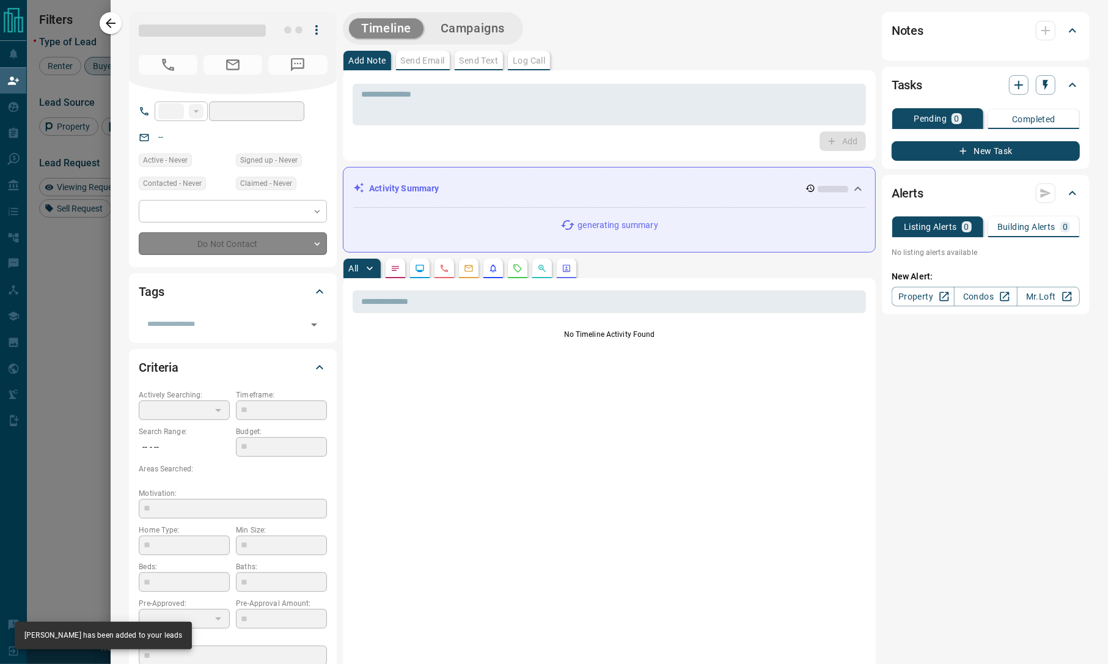
type input "****"
type input "**********"
type input "**"
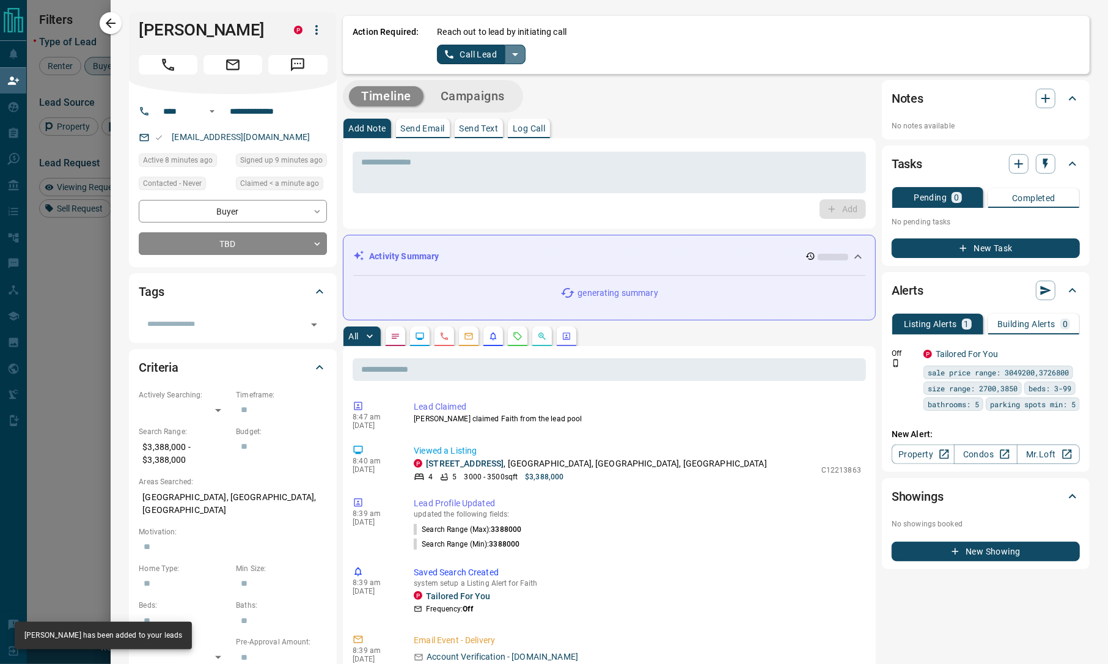
click at [516, 57] on icon "split button" at bounding box center [515, 54] width 15 height 15
click at [486, 97] on li "Log Manual Call" at bounding box center [480, 96] width 75 height 18
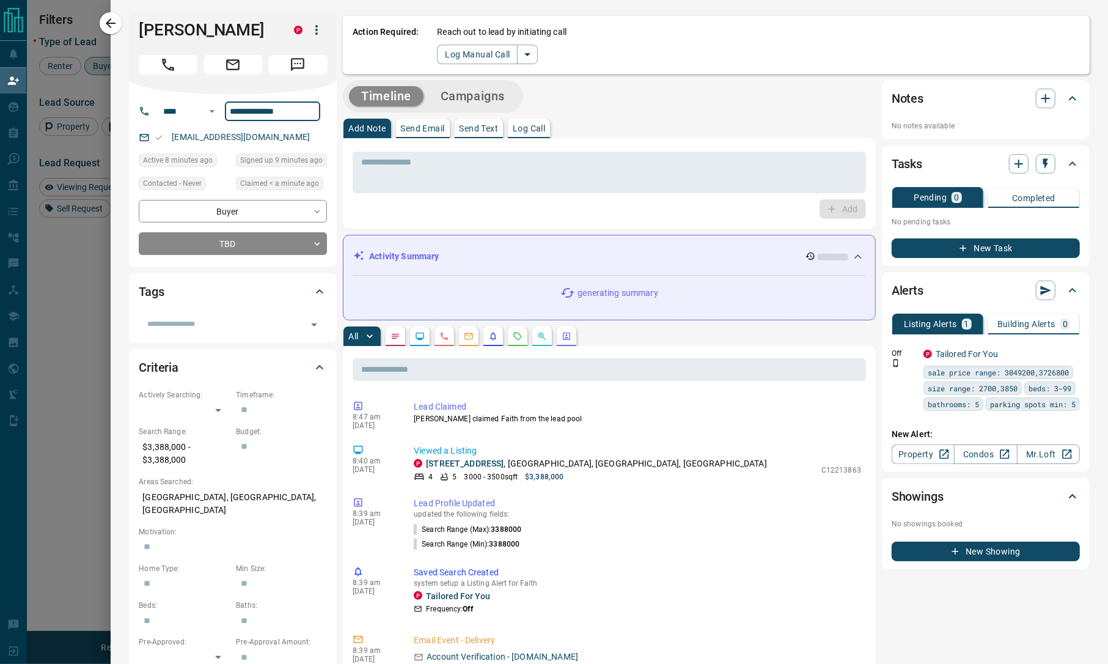
click at [248, 111] on input "**********" at bounding box center [272, 111] width 95 height 20
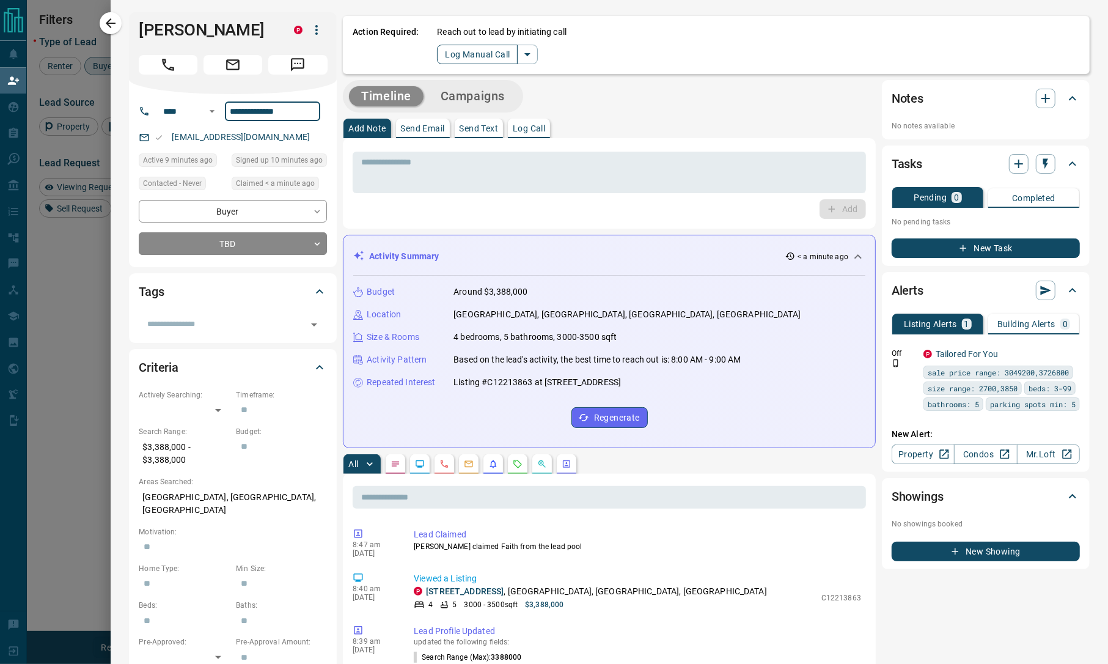
click at [468, 49] on button "Log Manual Call" at bounding box center [477, 55] width 81 height 20
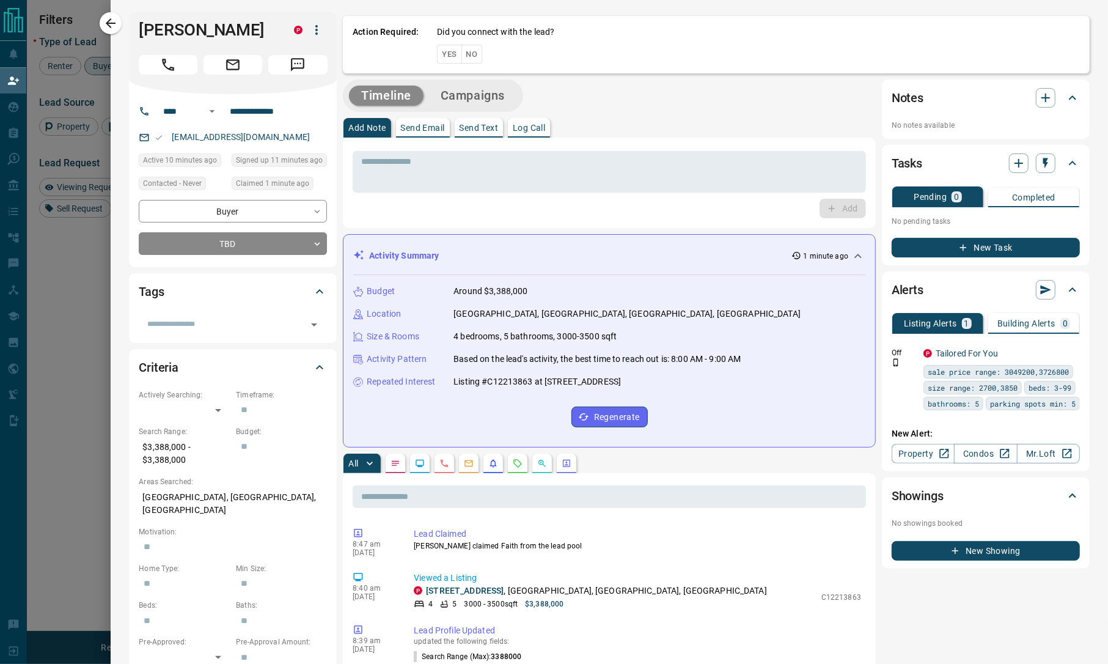
click at [468, 49] on button "No" at bounding box center [471, 54] width 21 height 19
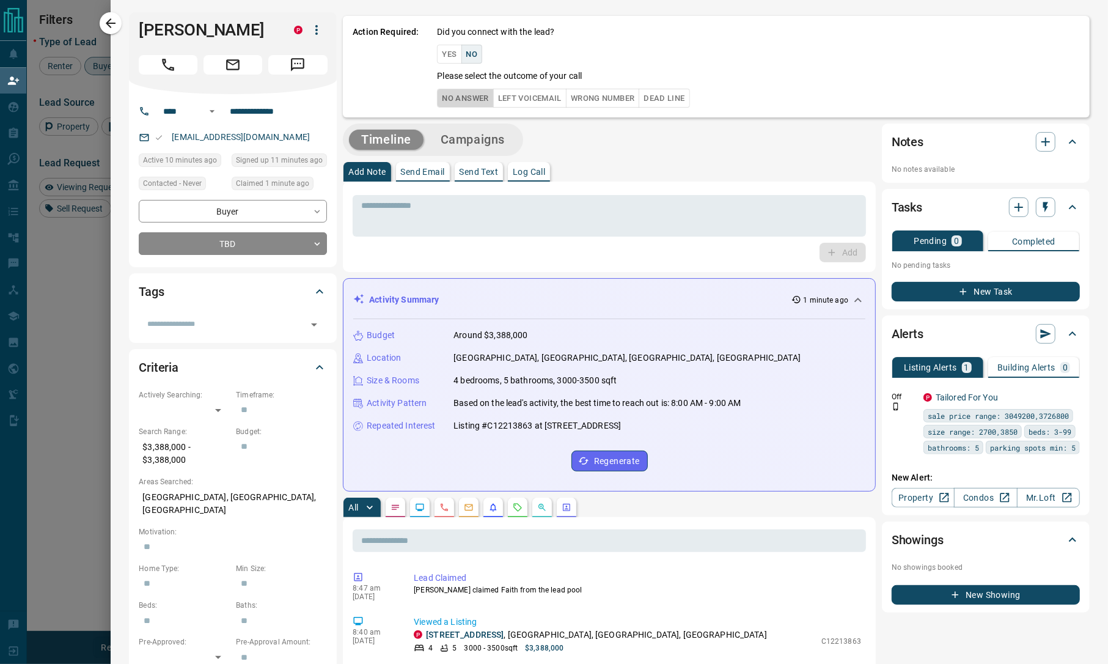
click at [466, 98] on button "No Answer" at bounding box center [465, 98] width 56 height 19
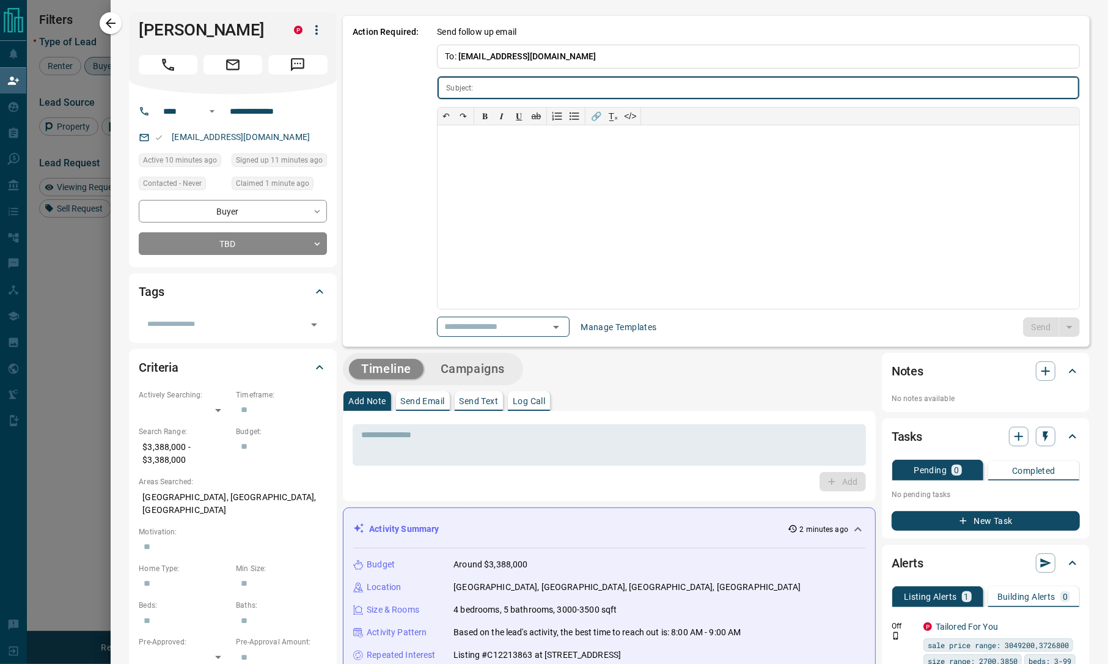
type input "**********"
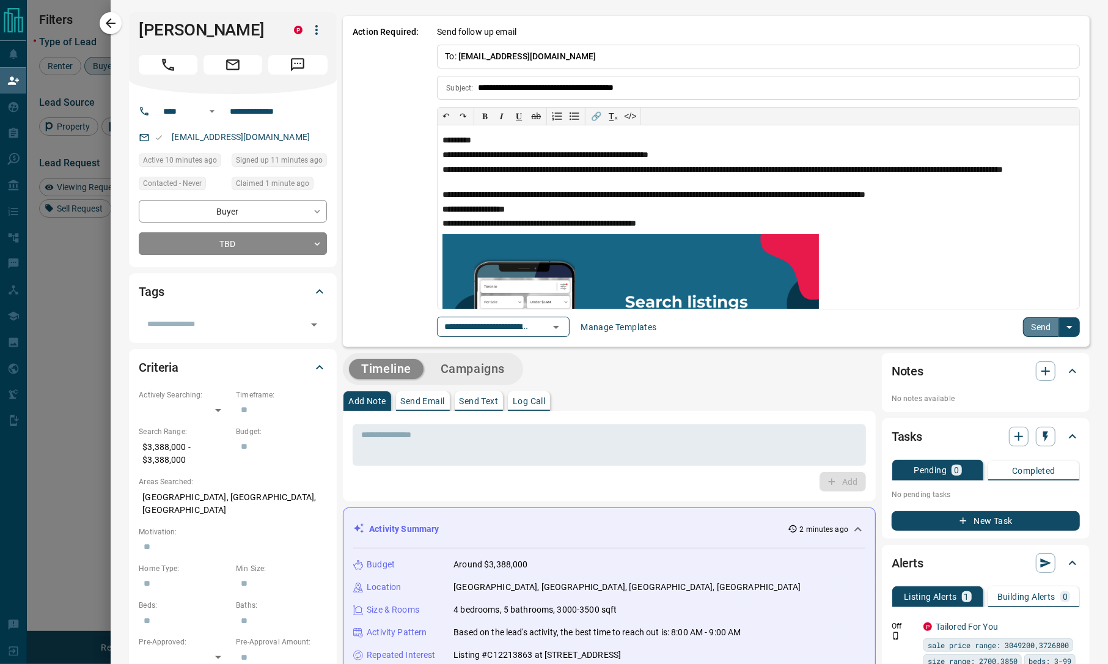
click at [1023, 326] on button "Send" at bounding box center [1041, 327] width 36 height 20
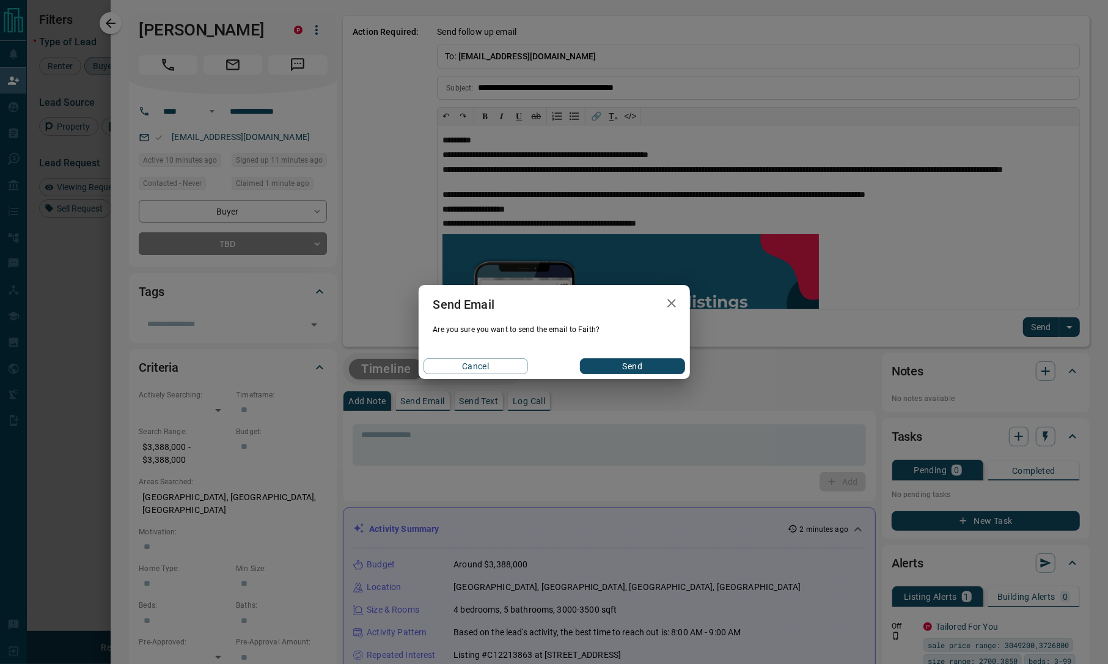
click at [637, 363] on button "Send" at bounding box center [632, 366] width 104 height 16
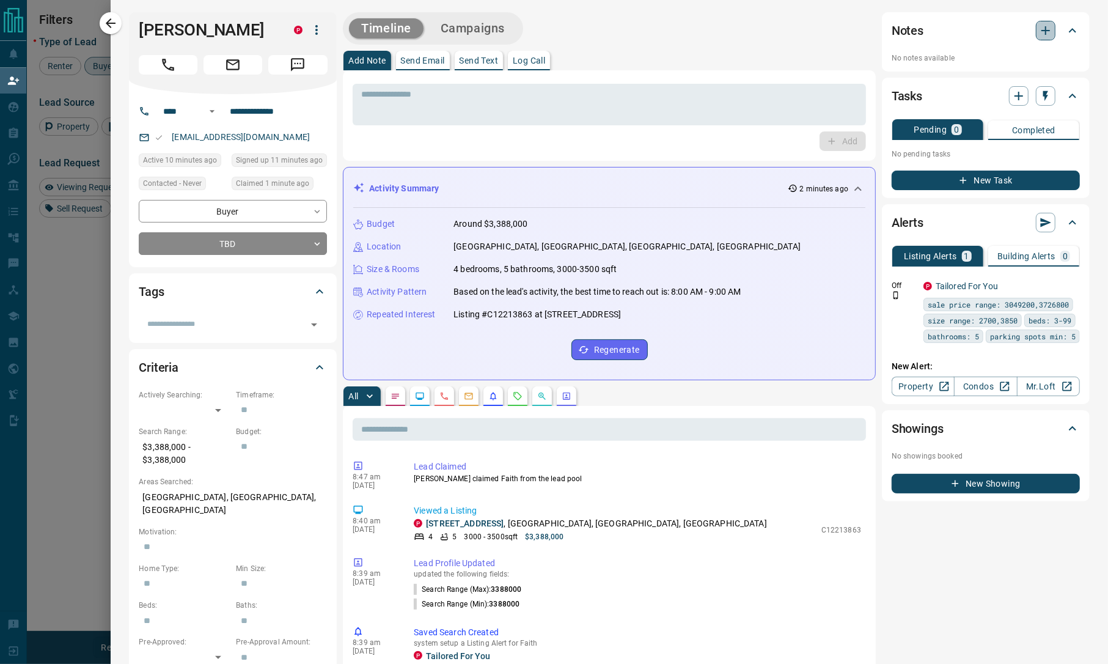
click at [1041, 31] on icon "button" at bounding box center [1045, 30] width 9 height 9
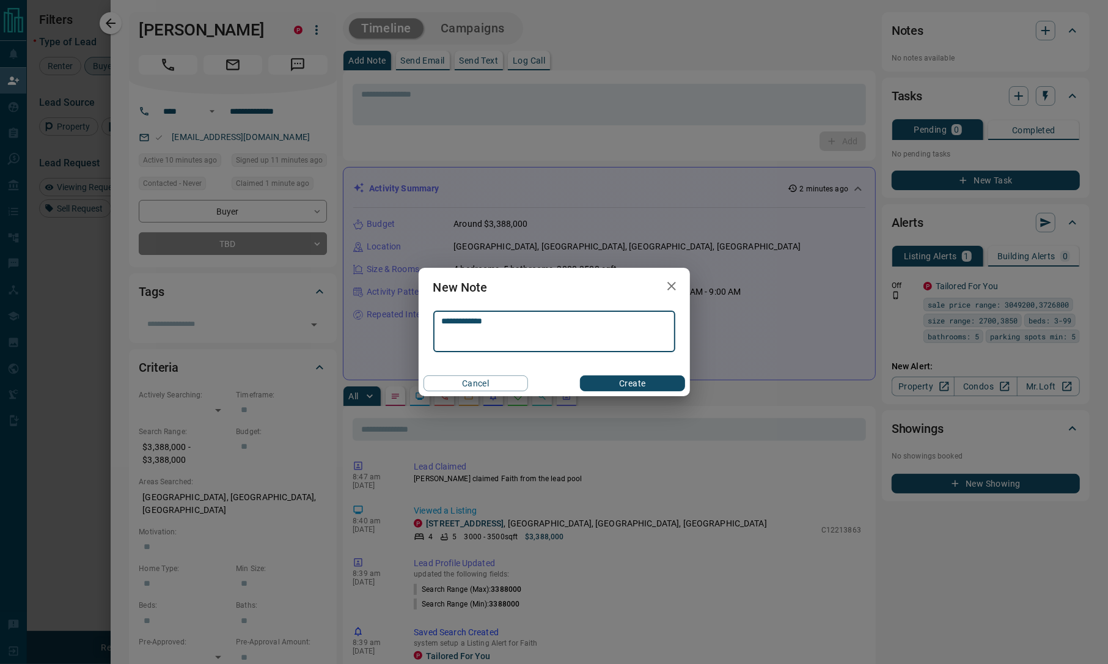
type textarea "**********"
click at [642, 383] on button "Create" at bounding box center [632, 383] width 104 height 16
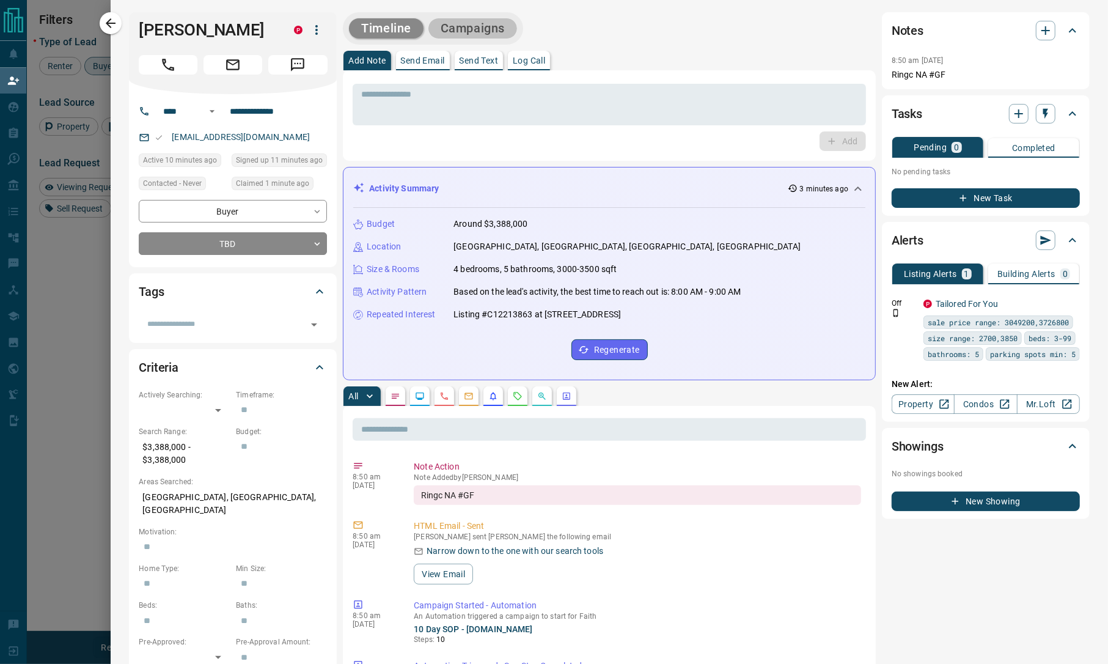
click at [491, 28] on button "Campaigns" at bounding box center [472, 28] width 89 height 20
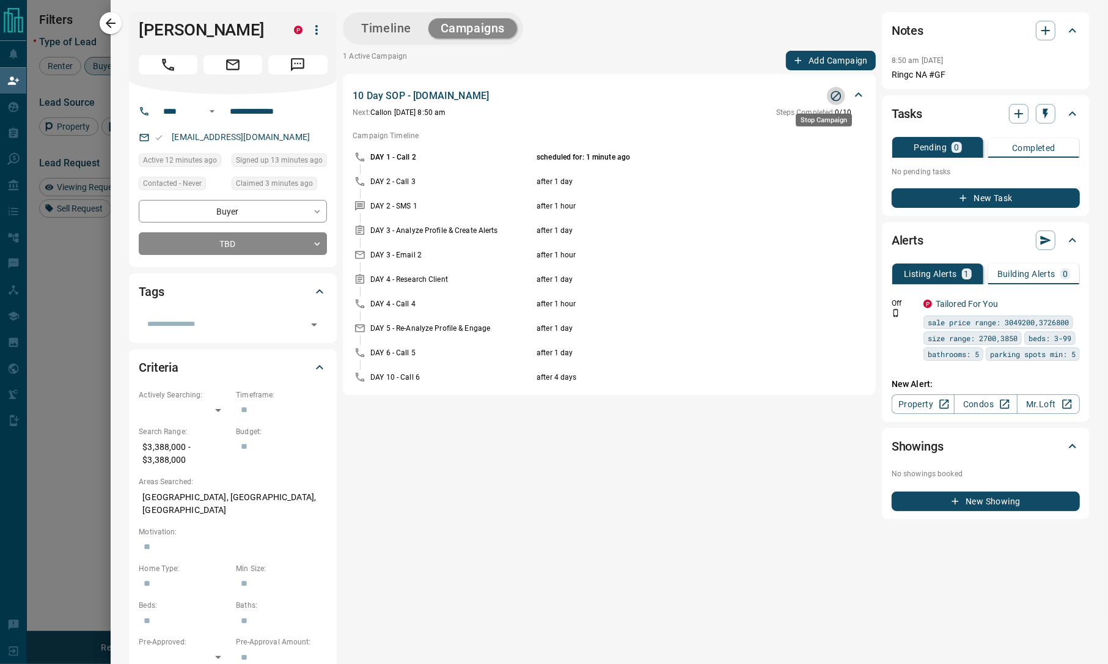
click at [830, 93] on icon "Stop Campaign" at bounding box center [836, 96] width 12 height 12
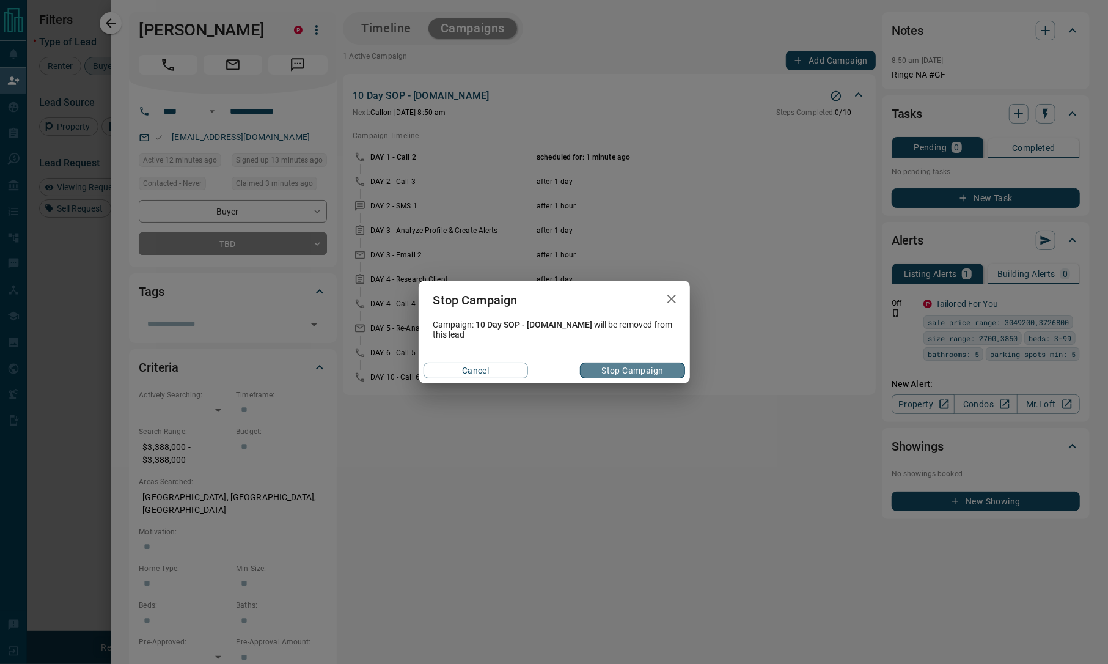
click at [632, 372] on button "Stop Campaign" at bounding box center [632, 370] width 104 height 16
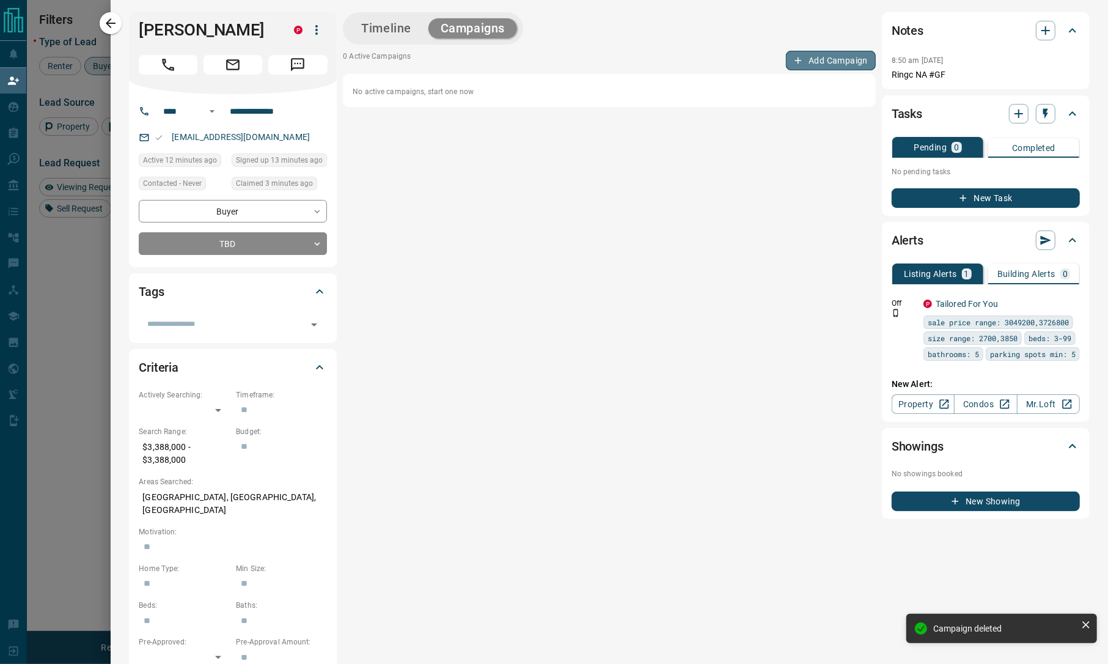
click at [795, 60] on button "Add Campaign" at bounding box center [831, 61] width 90 height 20
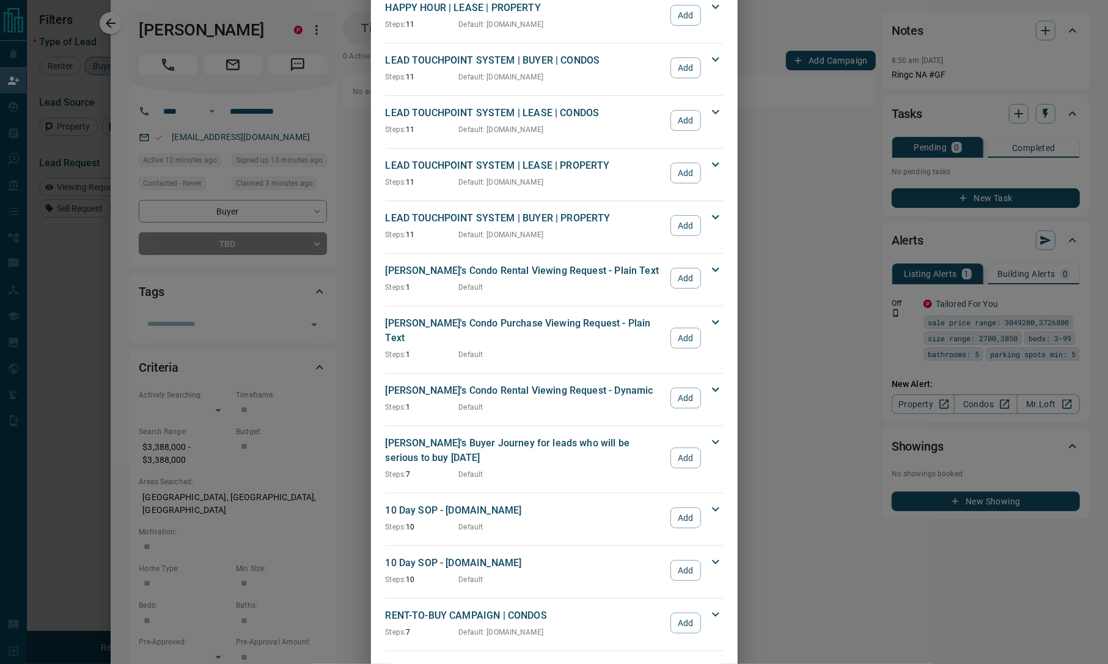
scroll to position [0, 0]
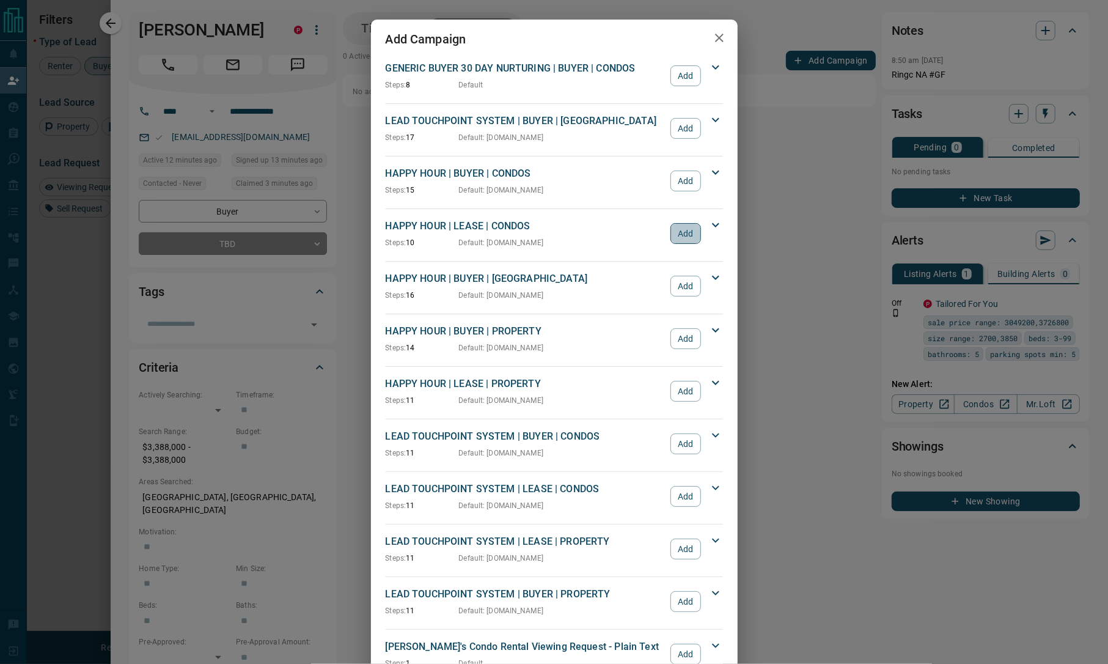
click at [687, 236] on button "Add" at bounding box center [685, 233] width 30 height 21
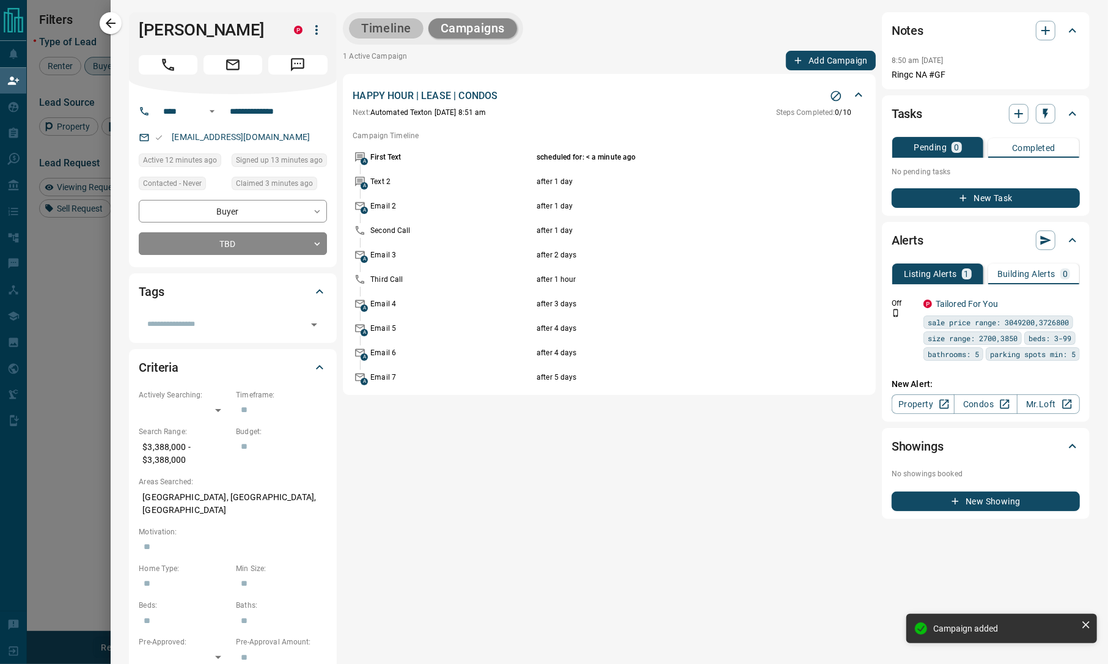
click at [358, 25] on button "Timeline" at bounding box center [386, 28] width 75 height 20
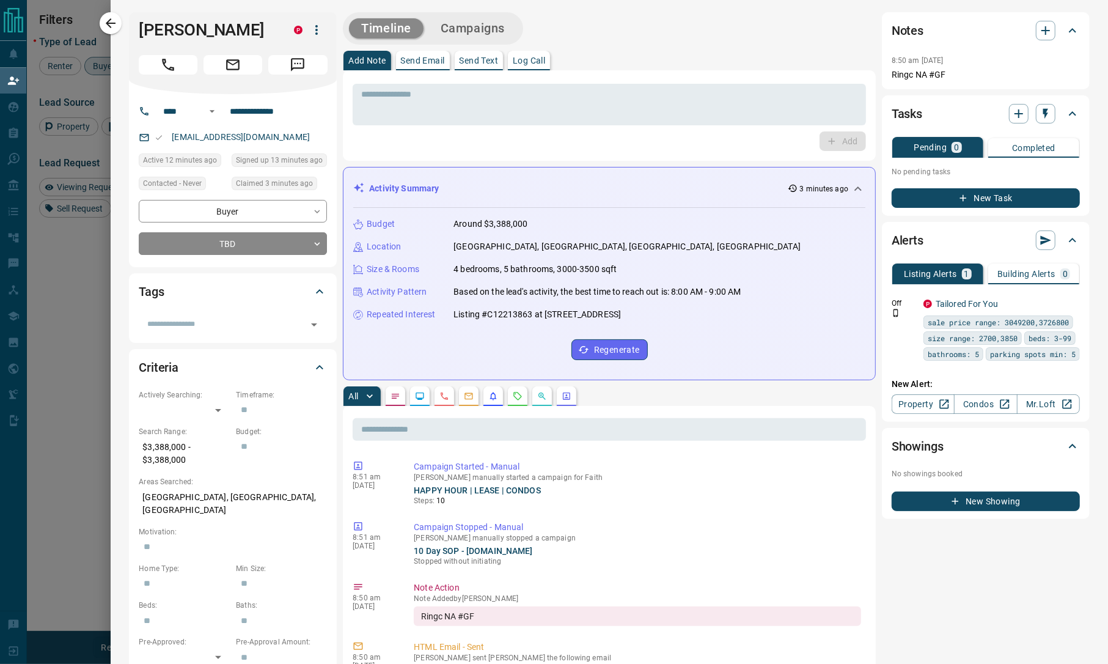
click at [448, 38] on div "Timeline Campaigns" at bounding box center [432, 28] width 173 height 25
click at [460, 34] on button "Campaigns" at bounding box center [472, 28] width 89 height 20
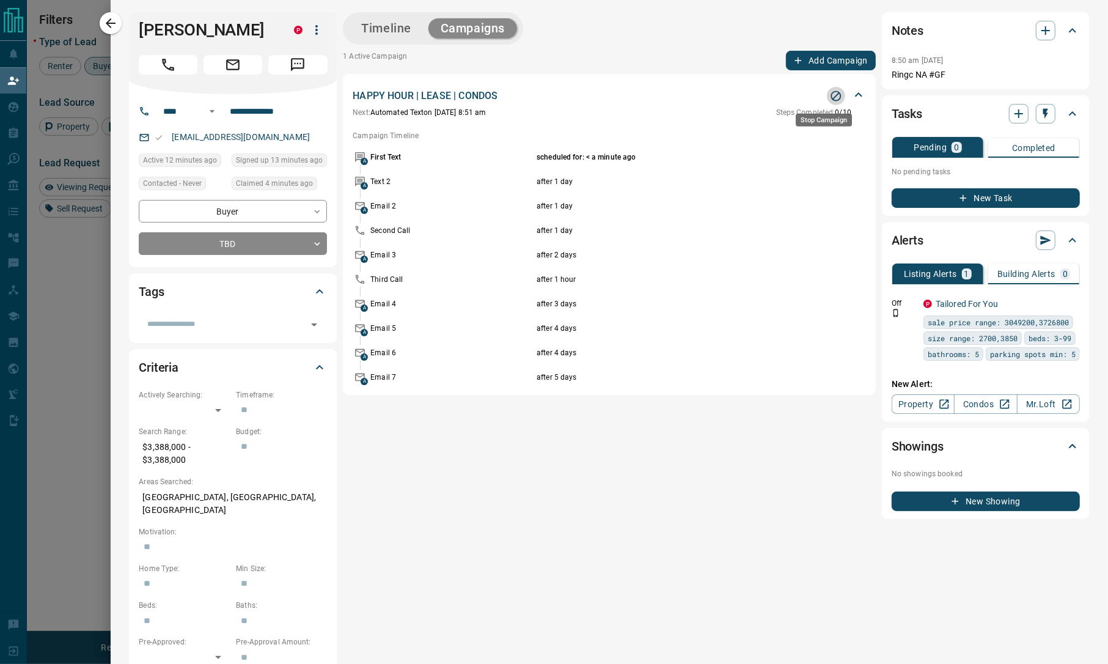
click at [830, 93] on icon "Stop Campaign" at bounding box center [836, 96] width 12 height 12
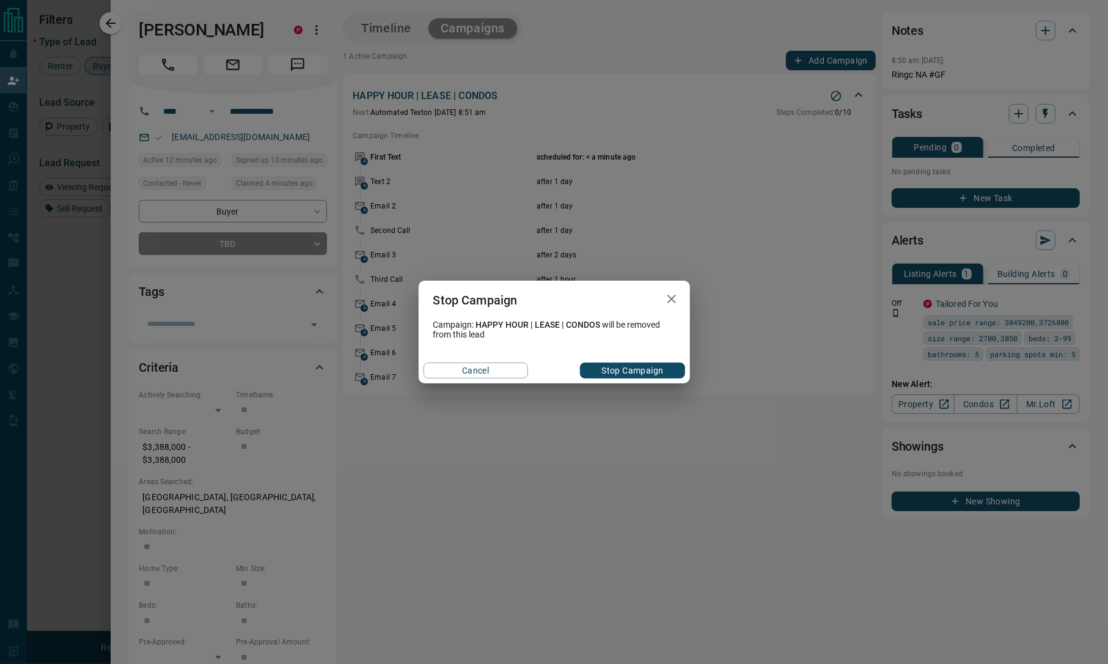
click at [629, 374] on button "Stop Campaign" at bounding box center [632, 370] width 104 height 16
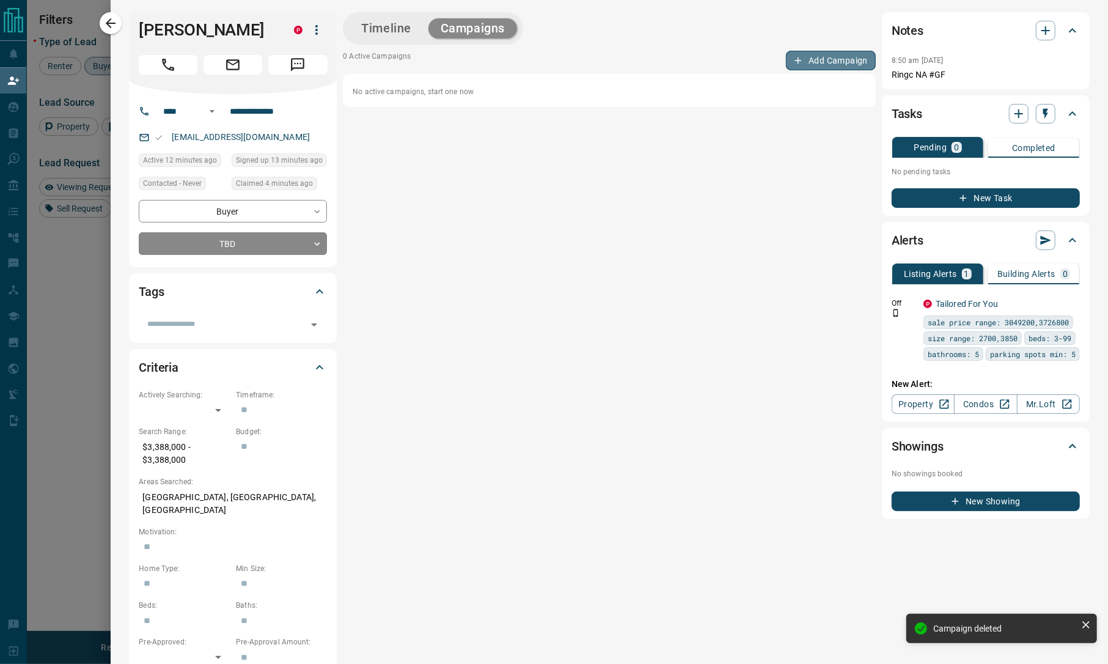
click at [802, 65] on button "Add Campaign" at bounding box center [831, 61] width 90 height 20
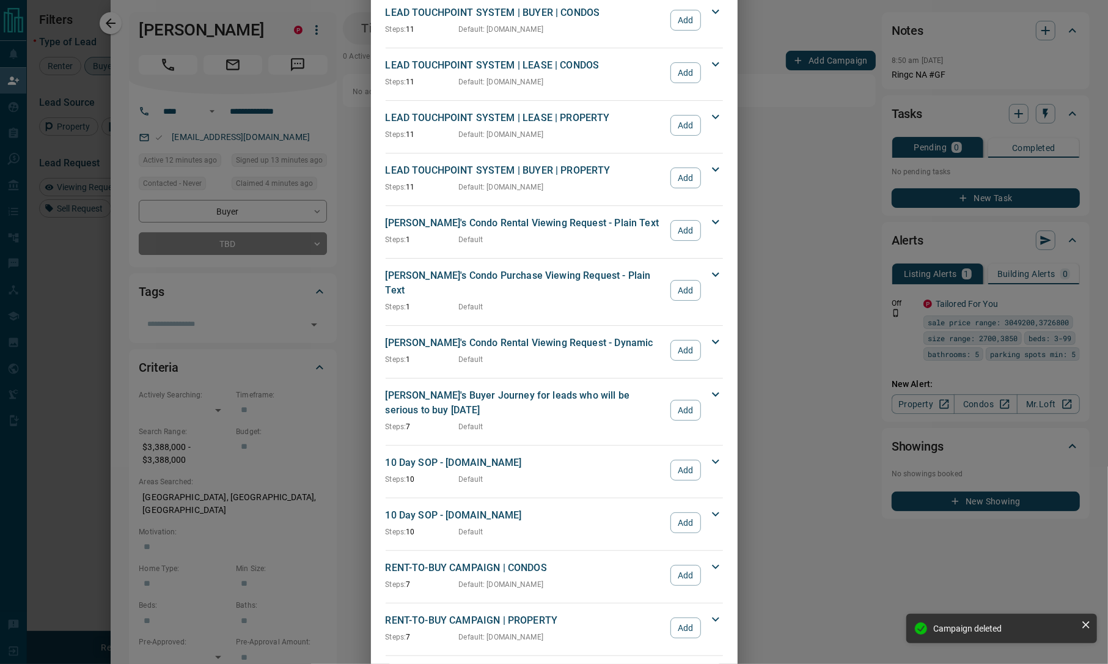
scroll to position [564, 0]
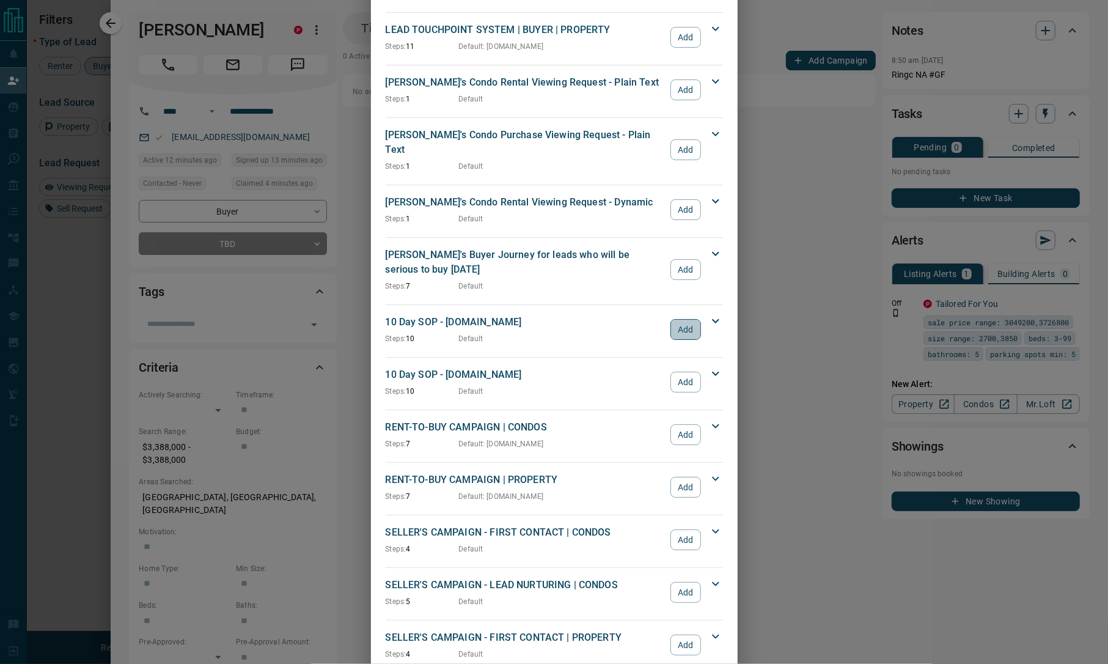
click at [681, 319] on button "Add" at bounding box center [685, 329] width 30 height 21
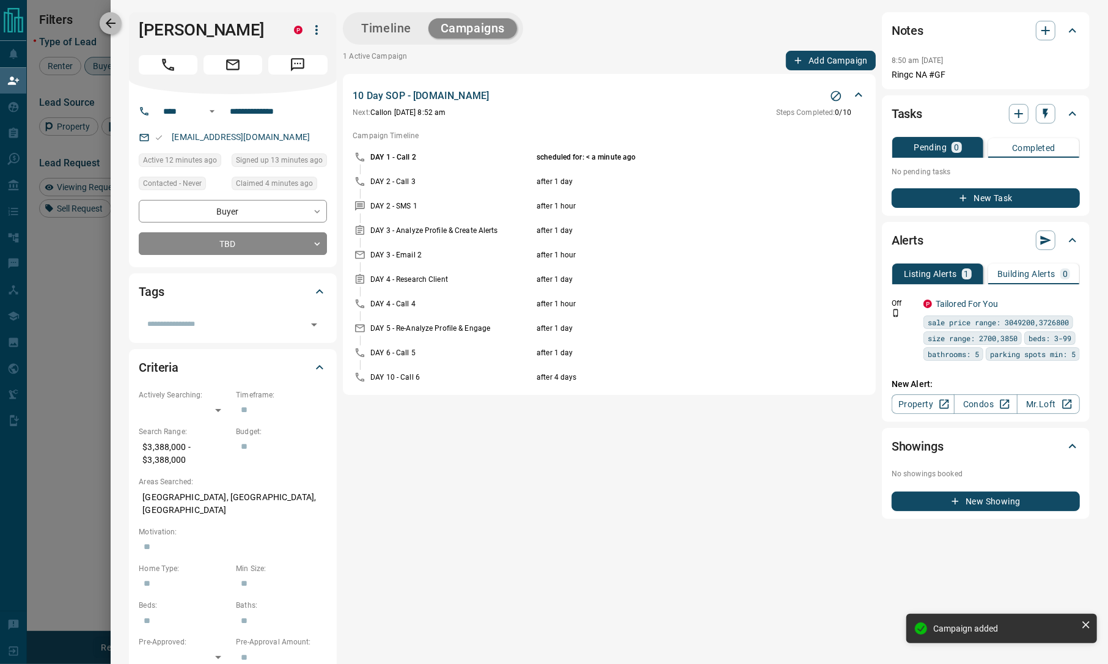
click at [111, 27] on icon "button" at bounding box center [111, 23] width 10 height 10
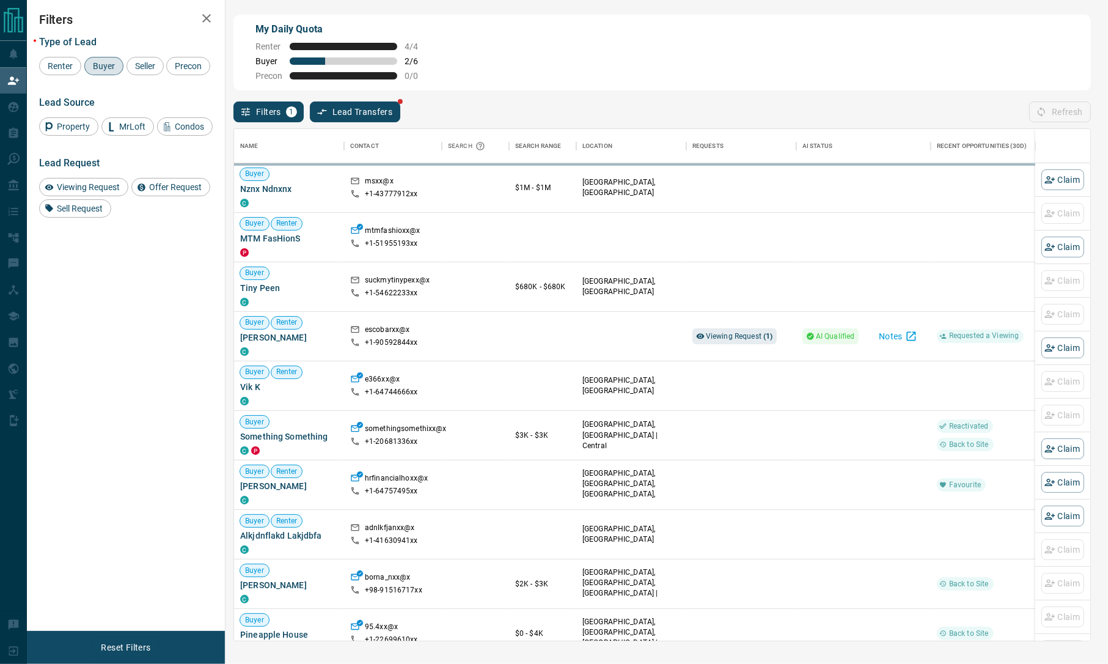
scroll to position [499, 843]
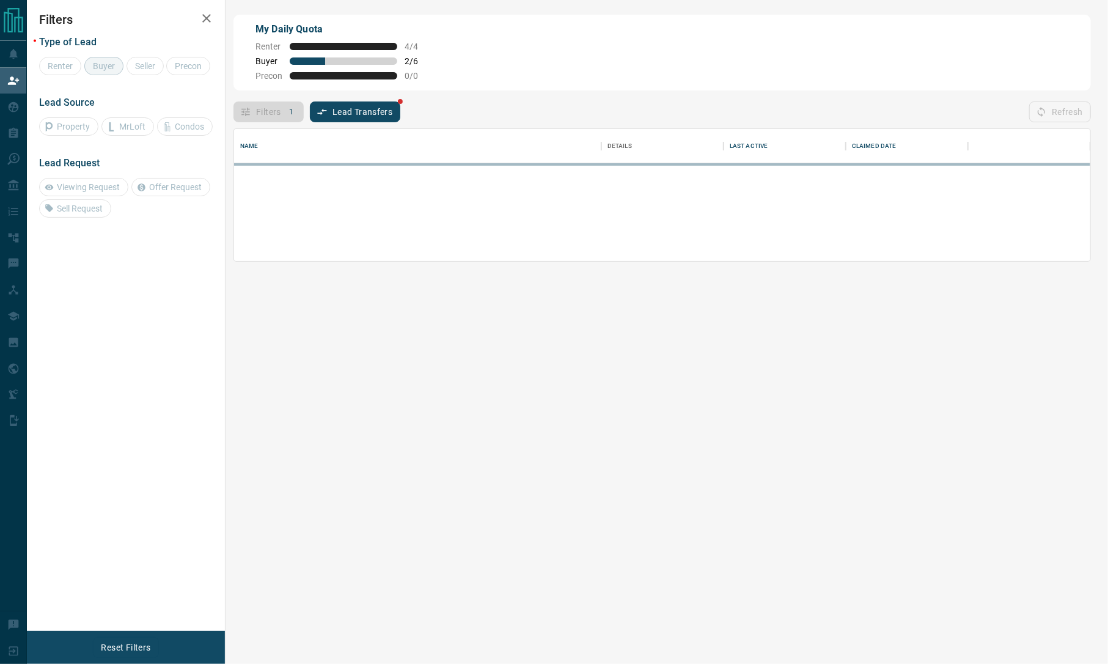
click at [100, 309] on div "Filters Type of Lead Renter Buyer Seller Precon Lead Source Property MrLoft Con…" at bounding box center [126, 315] width 198 height 631
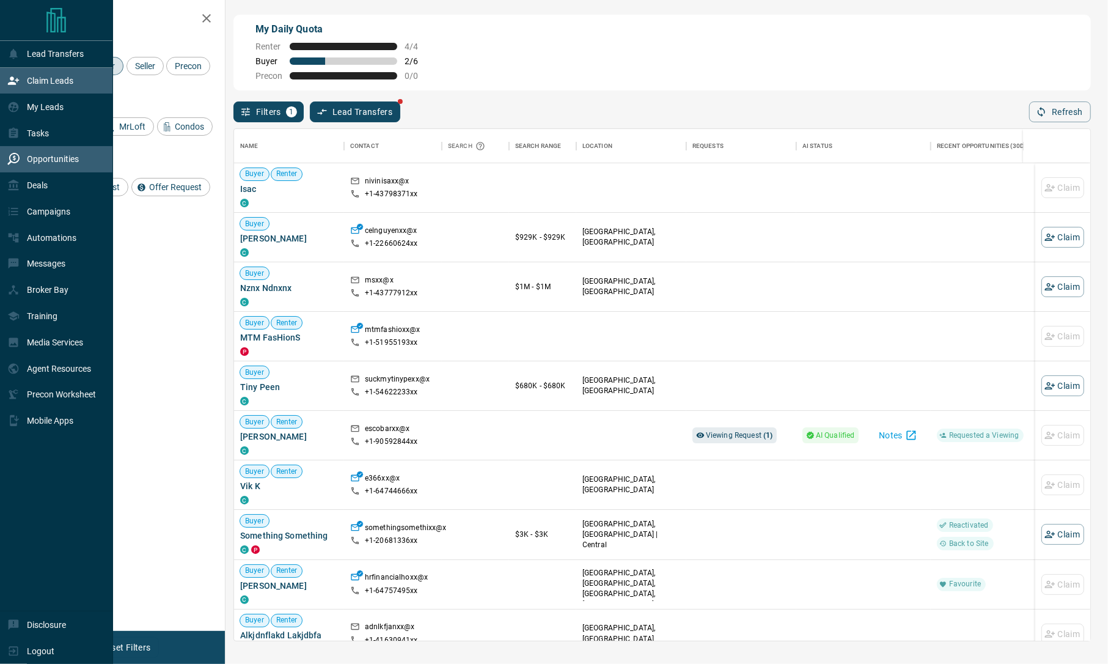
click at [59, 165] on div "Opportunities" at bounding box center [42, 159] width 71 height 20
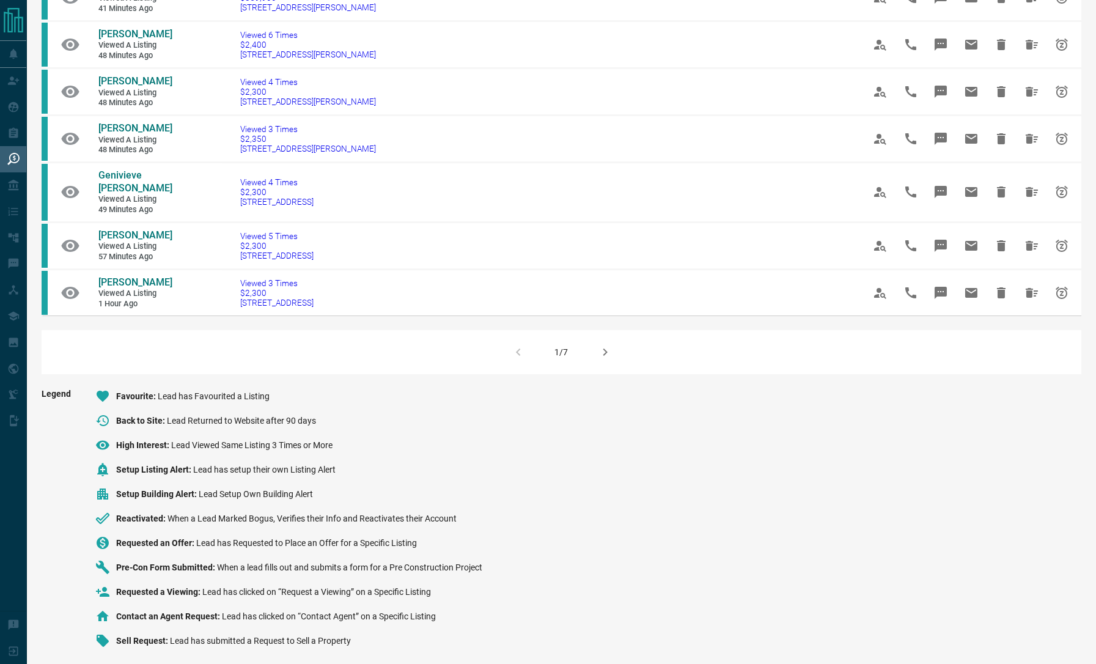
scroll to position [734, 0]
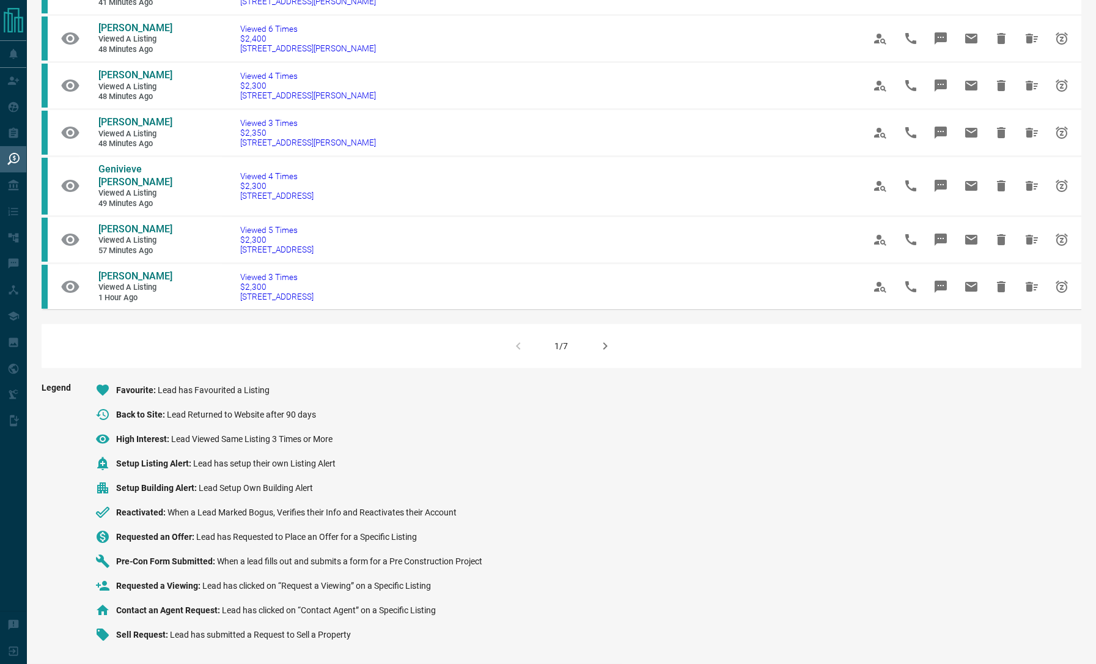
click at [602, 351] on icon "button" at bounding box center [605, 346] width 15 height 15
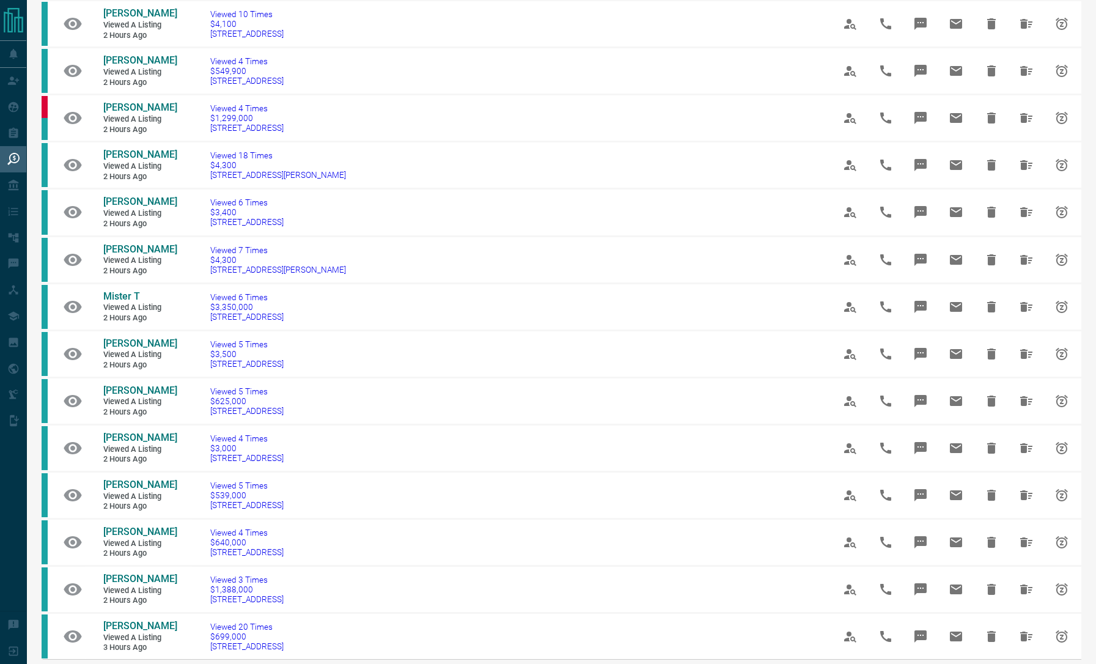
scroll to position [708, 0]
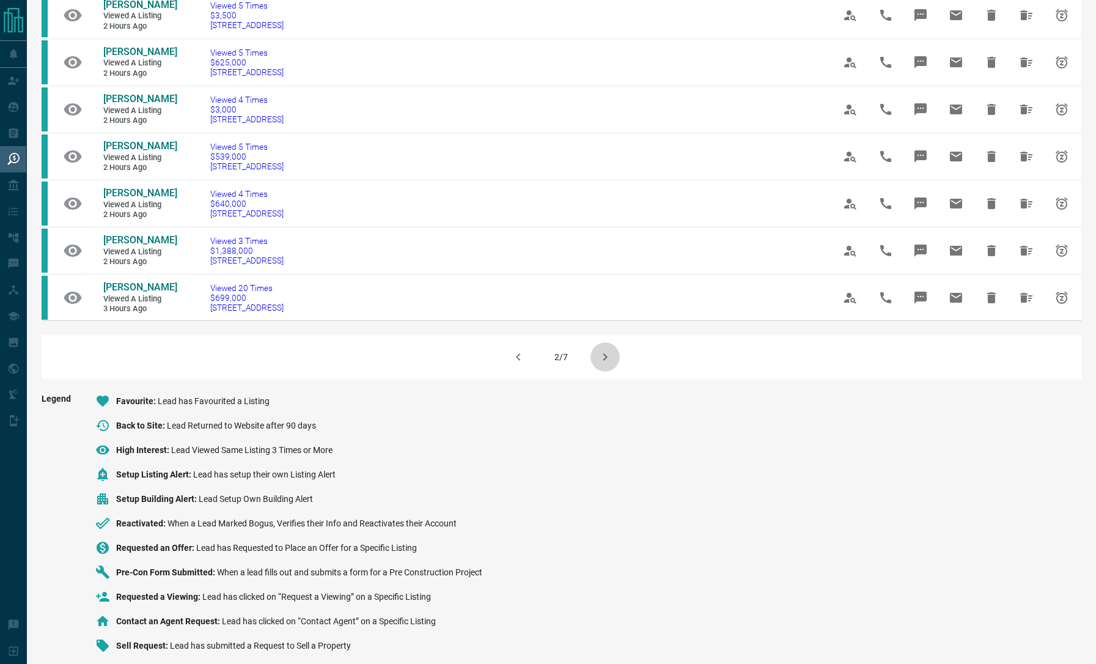
click at [602, 351] on icon "button" at bounding box center [605, 357] width 15 height 15
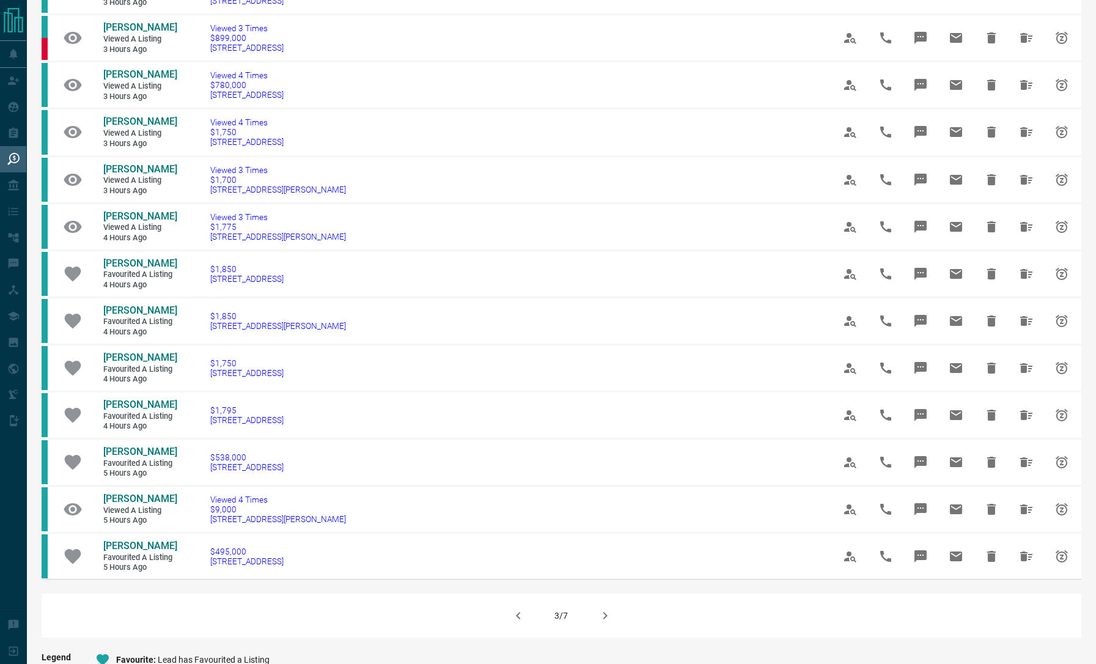
scroll to position [848, 0]
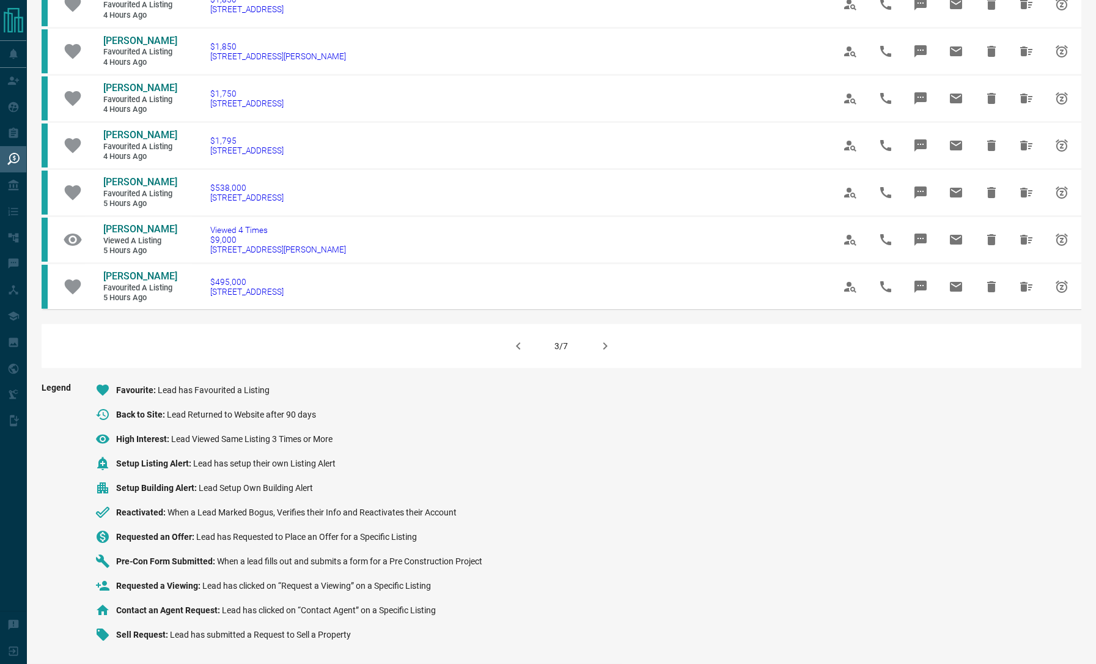
click at [601, 345] on icon "button" at bounding box center [605, 346] width 15 height 15
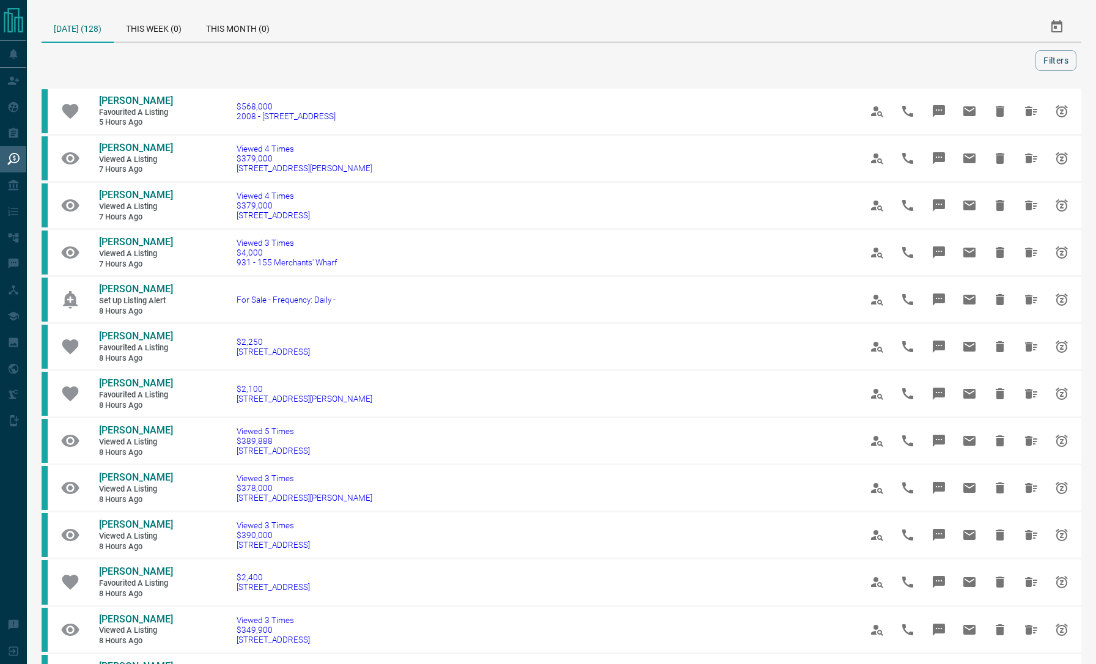
scroll to position [734, 0]
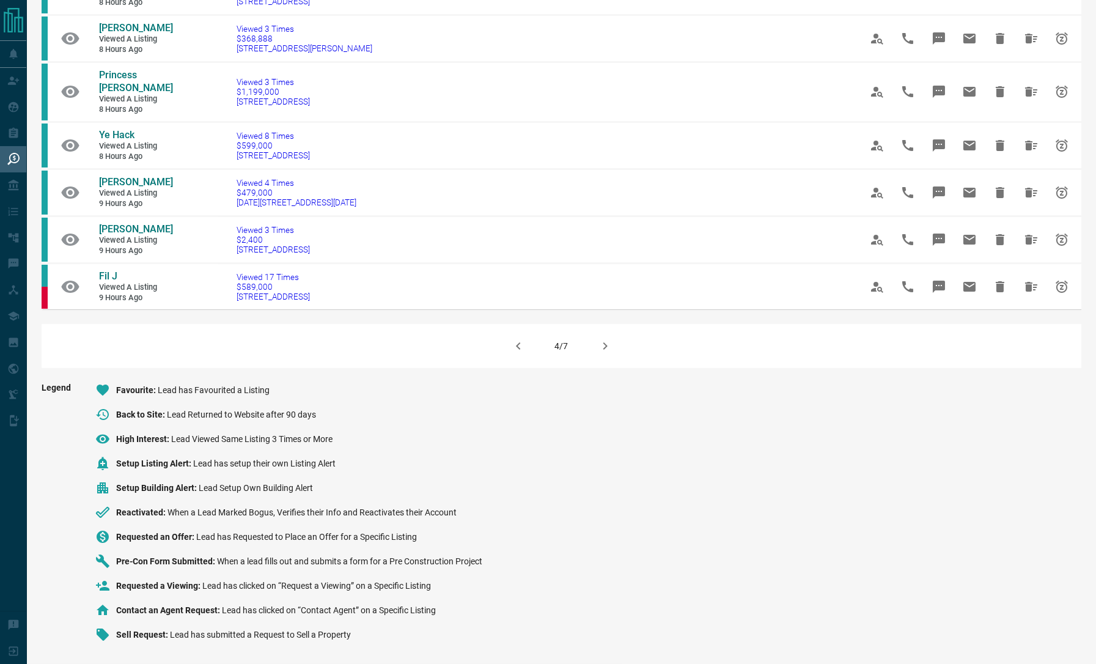
click at [604, 345] on icon "button" at bounding box center [605, 346] width 15 height 15
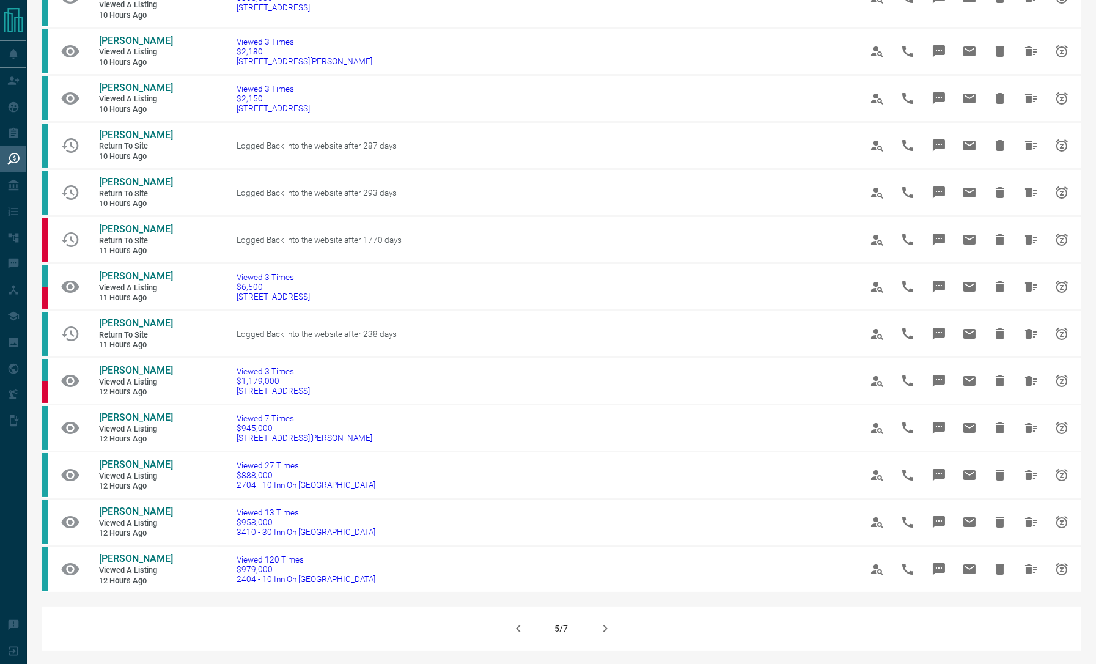
scroll to position [731, 0]
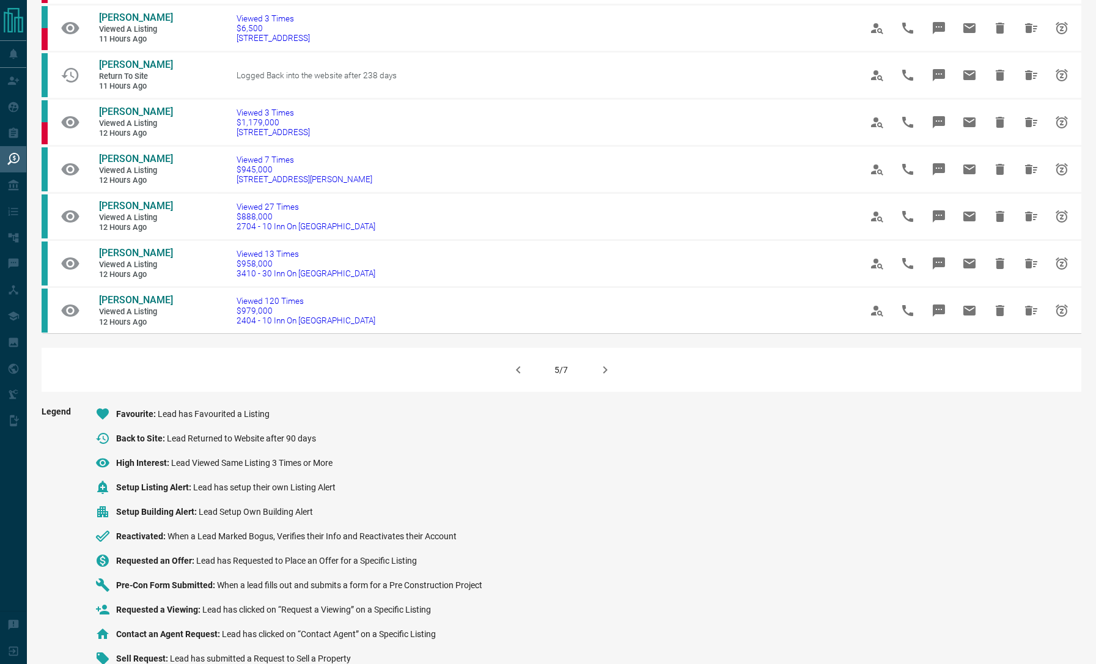
click at [604, 362] on icon "button" at bounding box center [605, 369] width 15 height 15
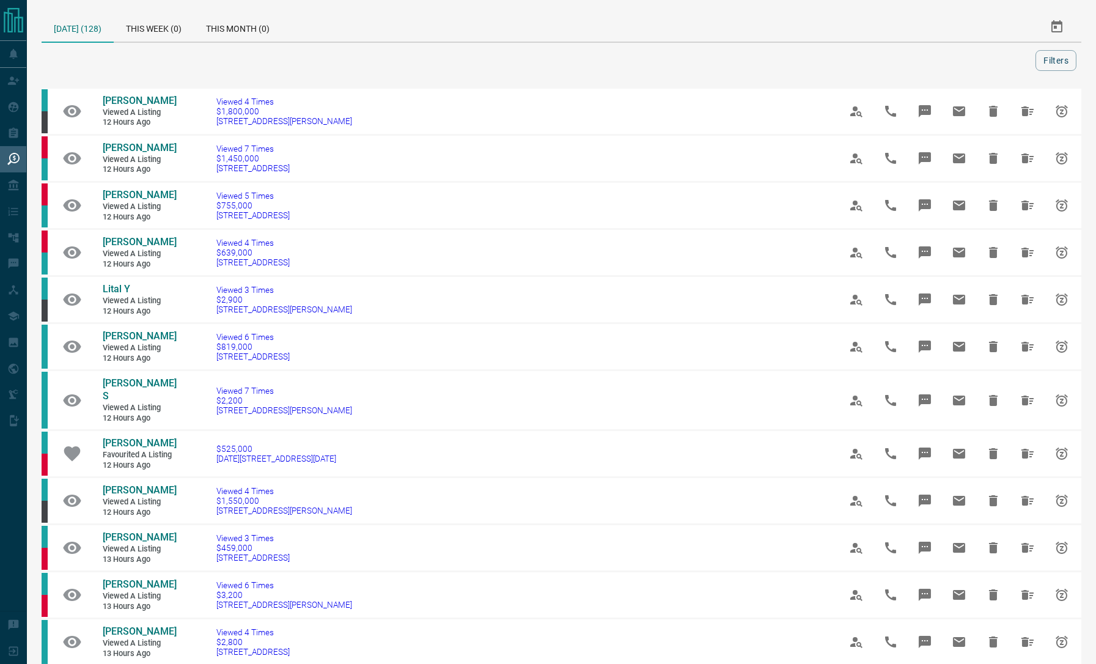
scroll to position [769, 0]
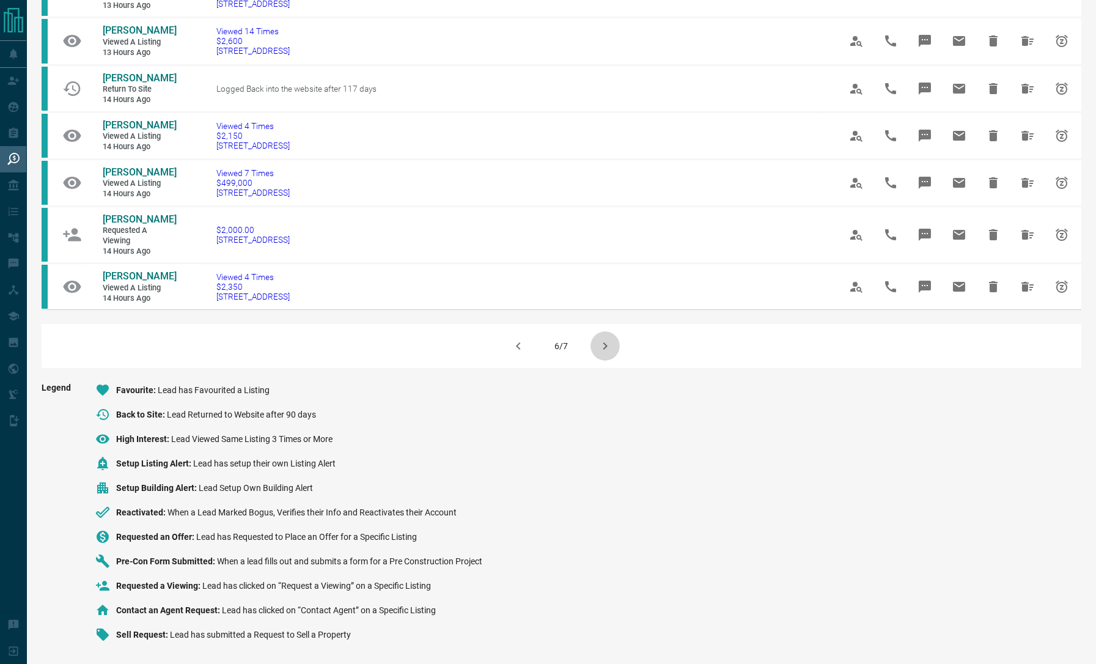
click at [607, 347] on icon "button" at bounding box center [605, 346] width 15 height 15
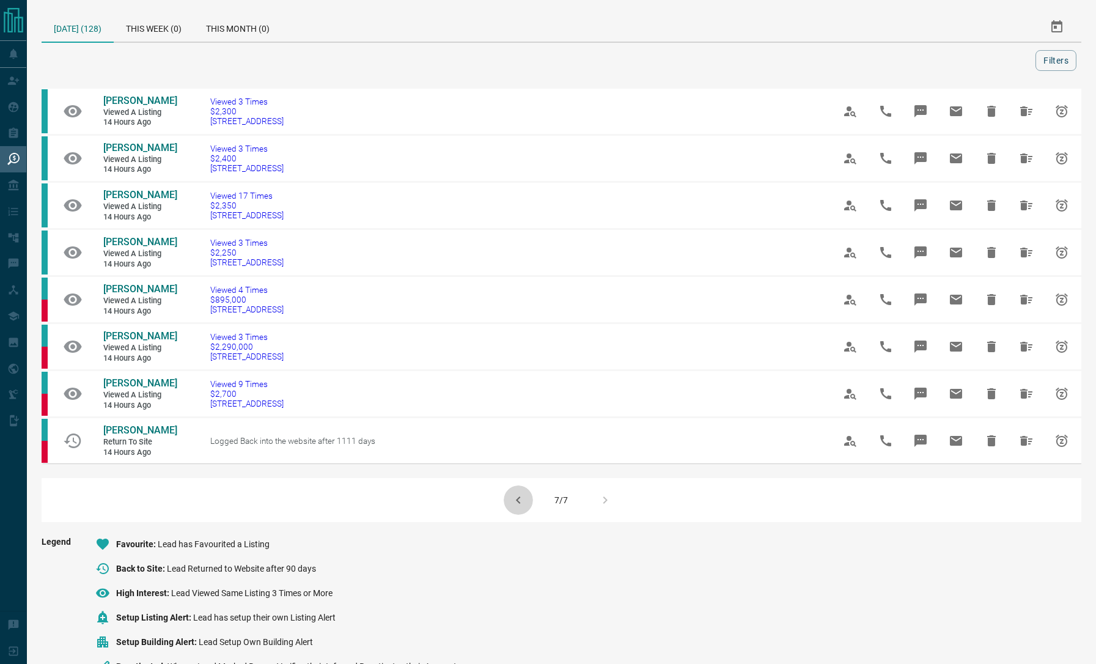
click at [514, 514] on button "button" at bounding box center [517, 499] width 29 height 29
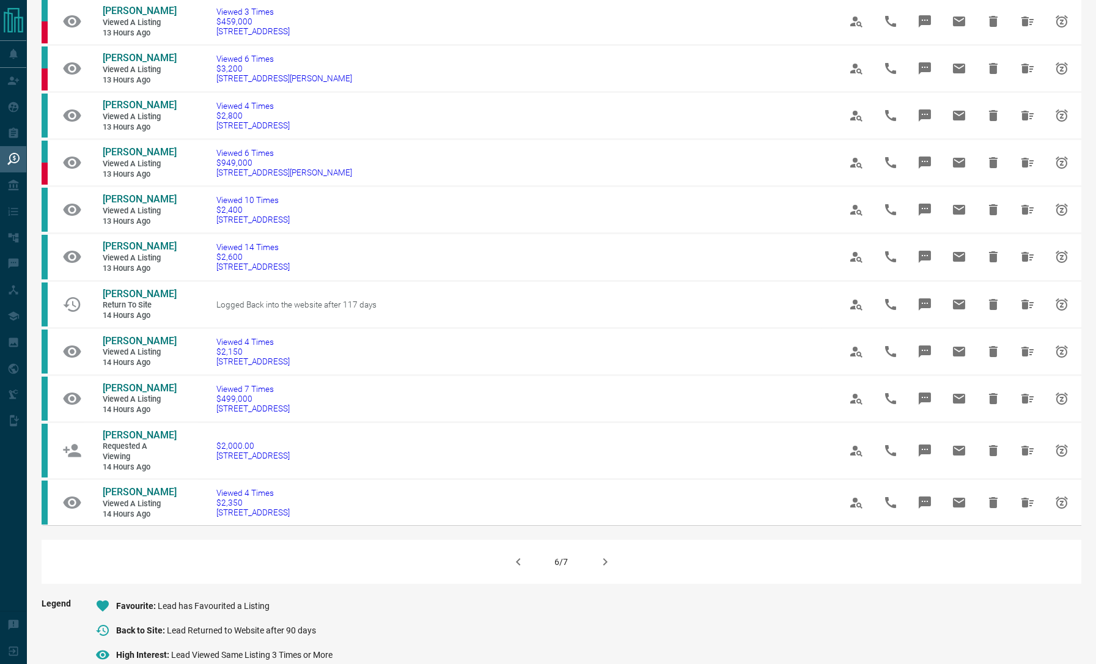
scroll to position [547, 0]
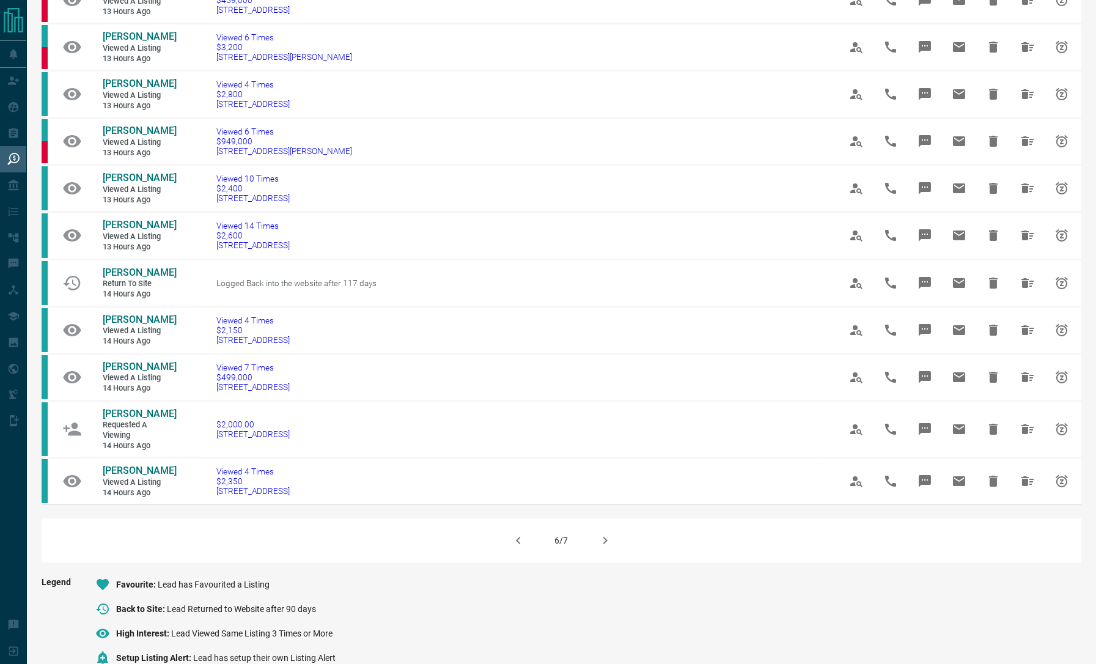
click at [122, 562] on div "6/7" at bounding box center [561, 540] width 1039 height 44
click at [514, 547] on icon "button" at bounding box center [518, 540] width 15 height 15
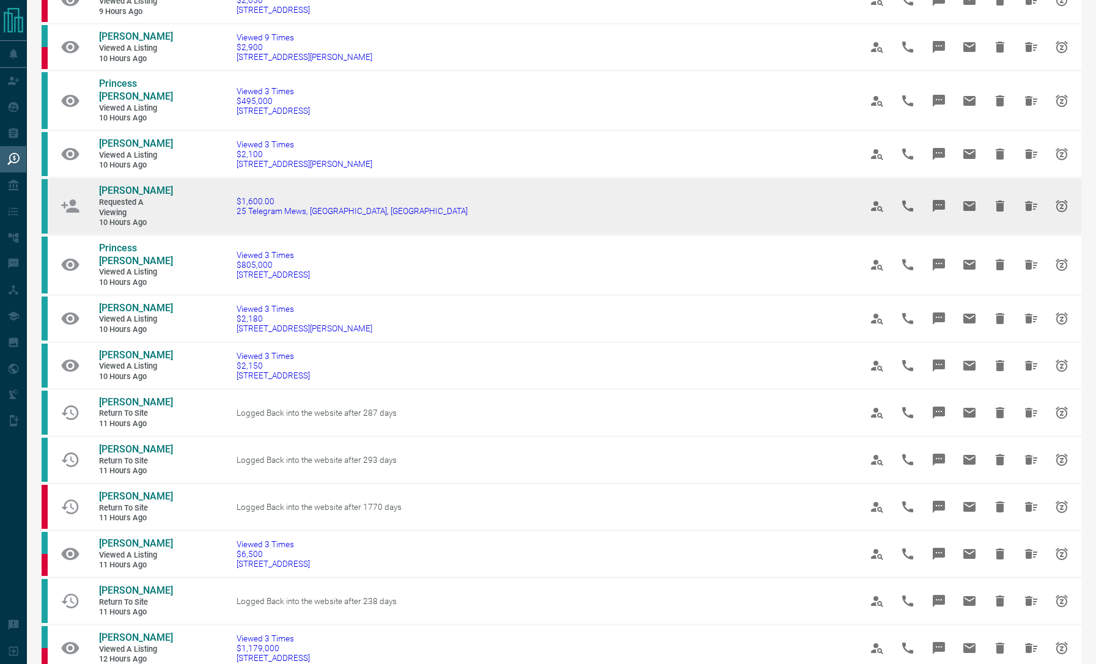
scroll to position [207, 0]
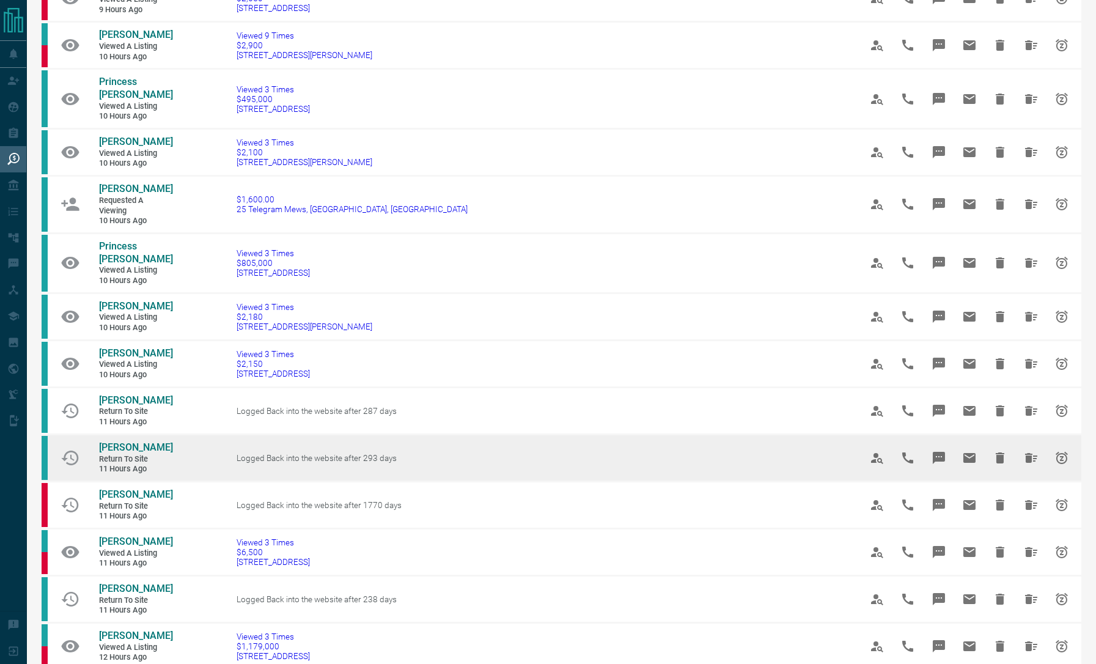
drag, startPoint x: 131, startPoint y: 415, endPoint x: 185, endPoint y: 423, distance: 53.8
click at [185, 434] on tr "[PERSON_NAME] Return to Site 11 hours ago Logged Back into the website after 29…" at bounding box center [561, 457] width 1039 height 47
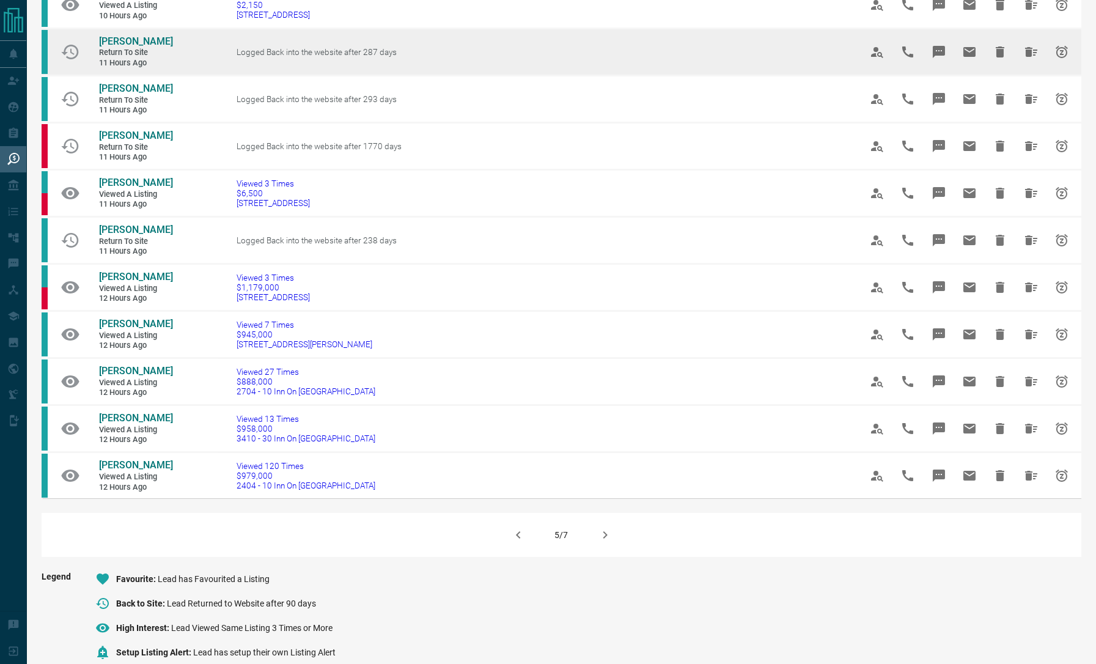
scroll to position [565, 0]
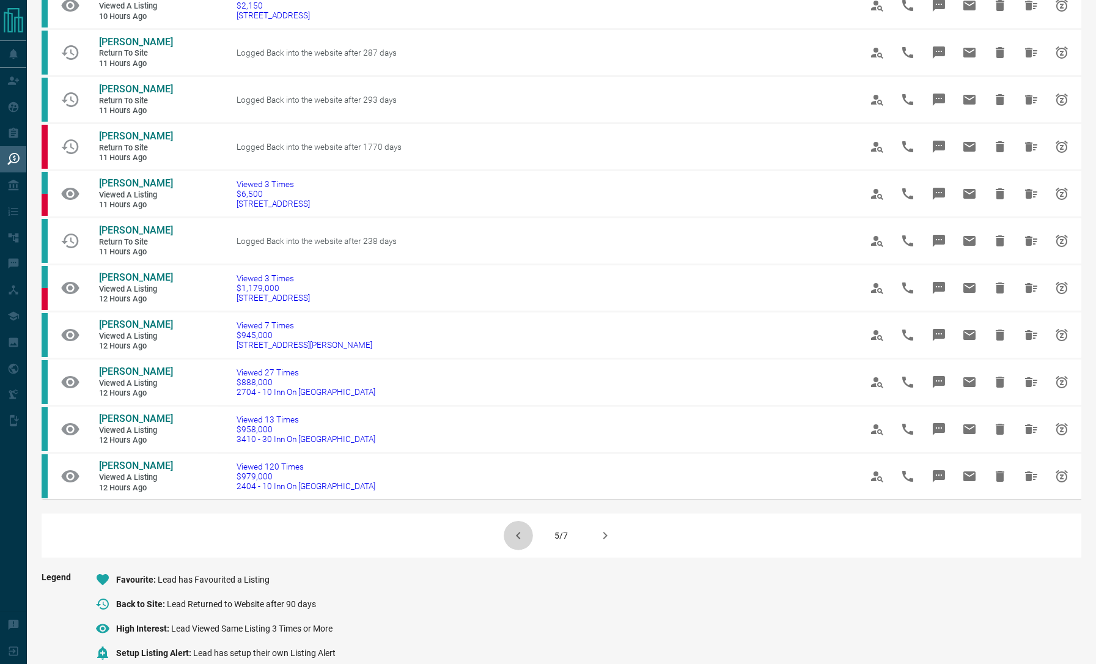
click at [521, 528] on icon "button" at bounding box center [518, 535] width 15 height 15
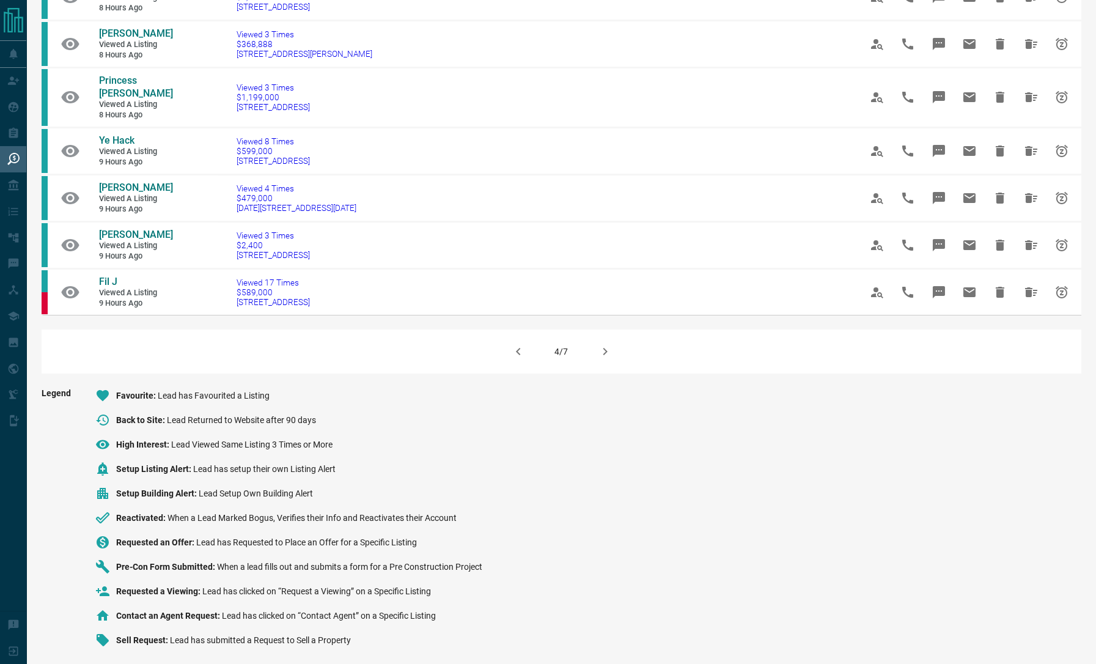
scroll to position [734, 0]
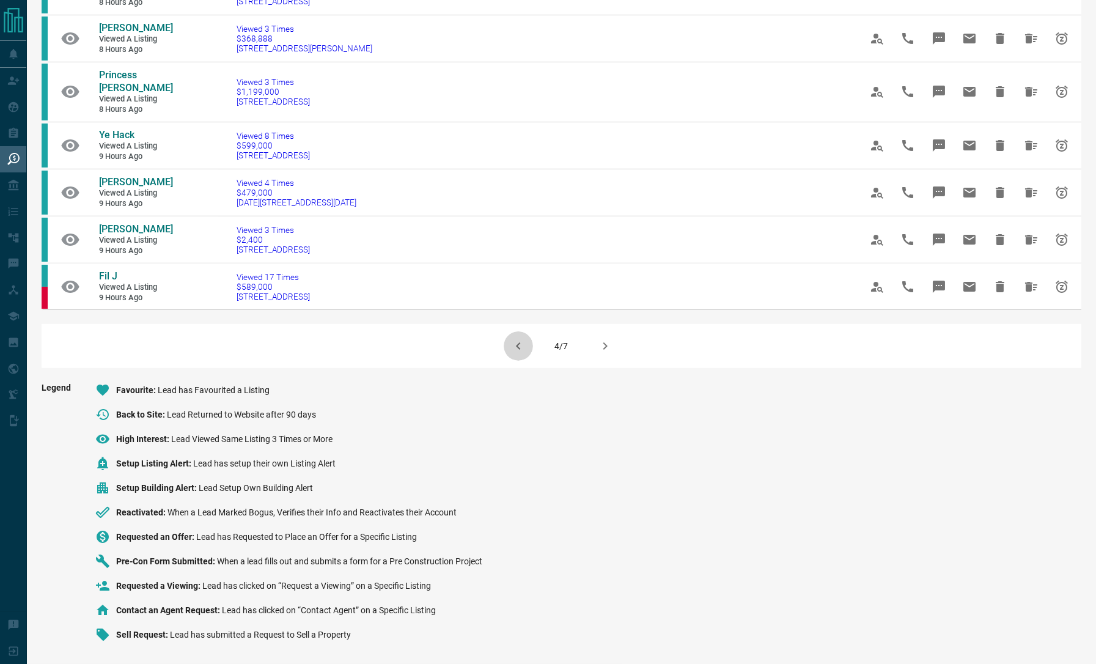
click at [518, 347] on icon "button" at bounding box center [518, 345] width 4 height 7
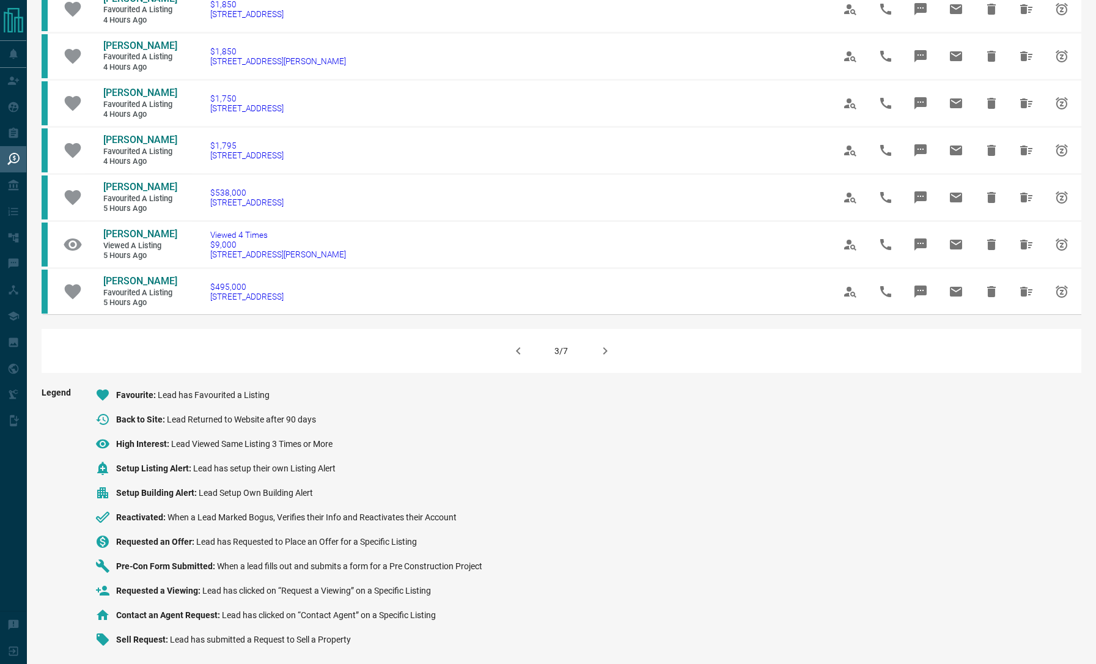
scroll to position [731, 0]
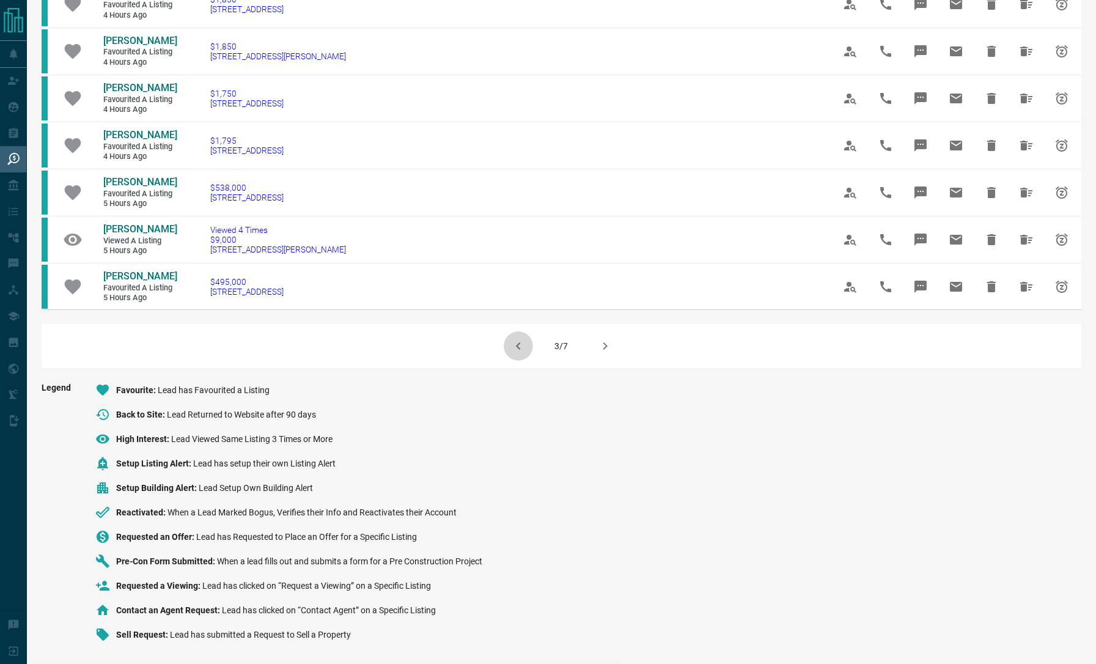
click at [512, 353] on icon "button" at bounding box center [518, 346] width 15 height 15
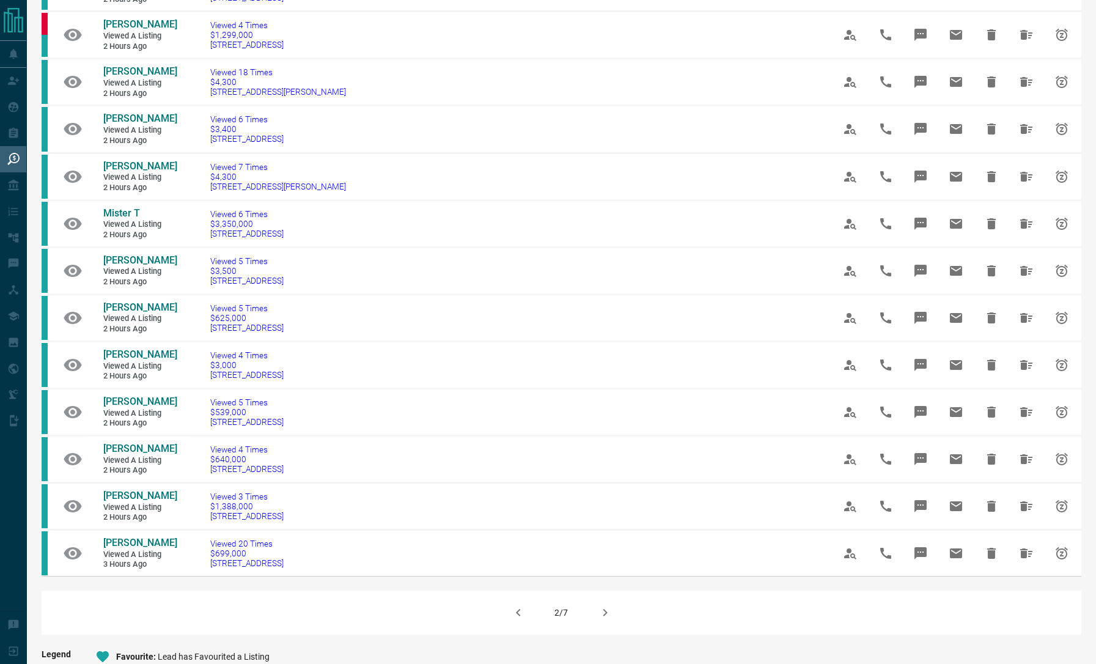
scroll to position [452, 0]
click at [521, 609] on icon "button" at bounding box center [518, 613] width 15 height 15
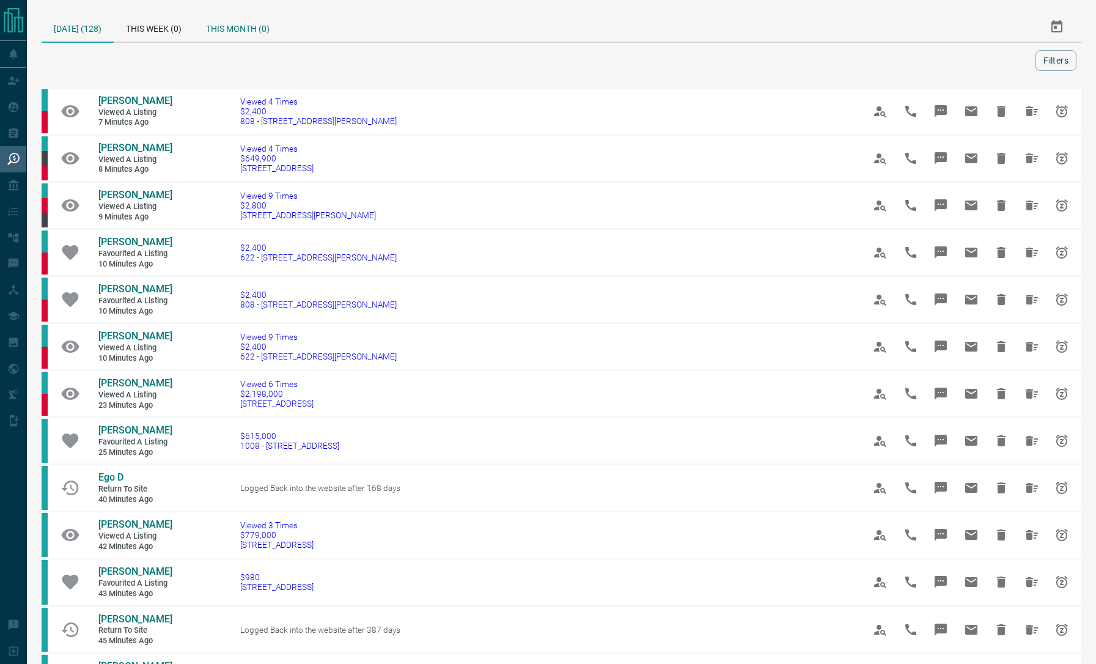
scroll to position [1, 0]
